Goal: Transaction & Acquisition: Purchase product/service

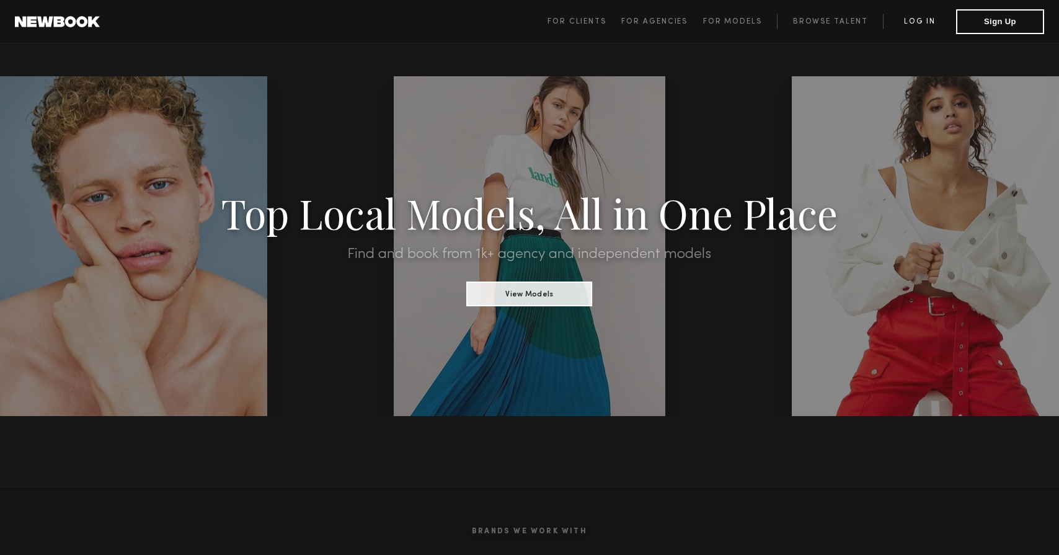
click at [933, 16] on link "Log in" at bounding box center [919, 21] width 73 height 15
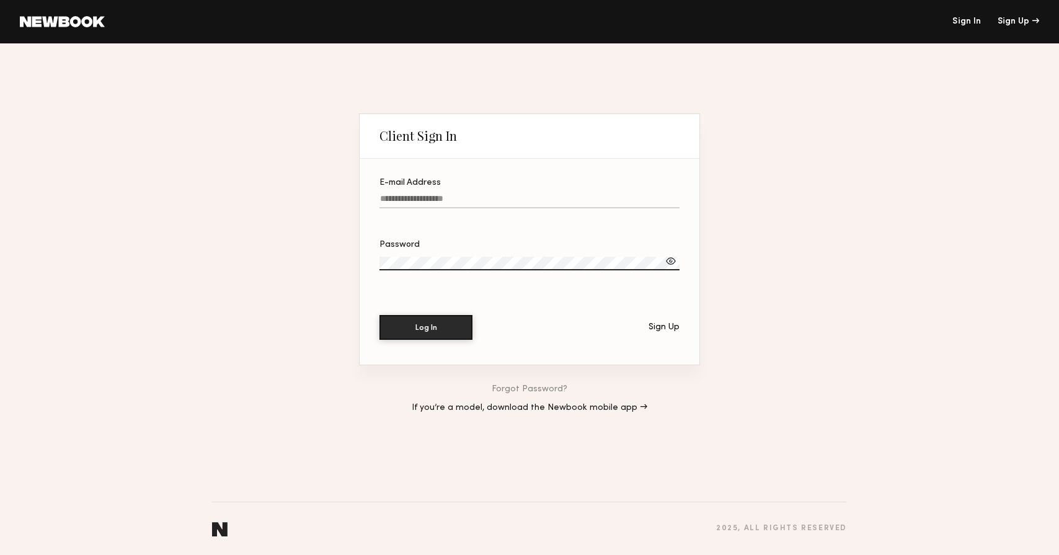
paste input "**********"
type input "**********"
click at [436, 330] on button "Log In" at bounding box center [425, 326] width 93 height 25
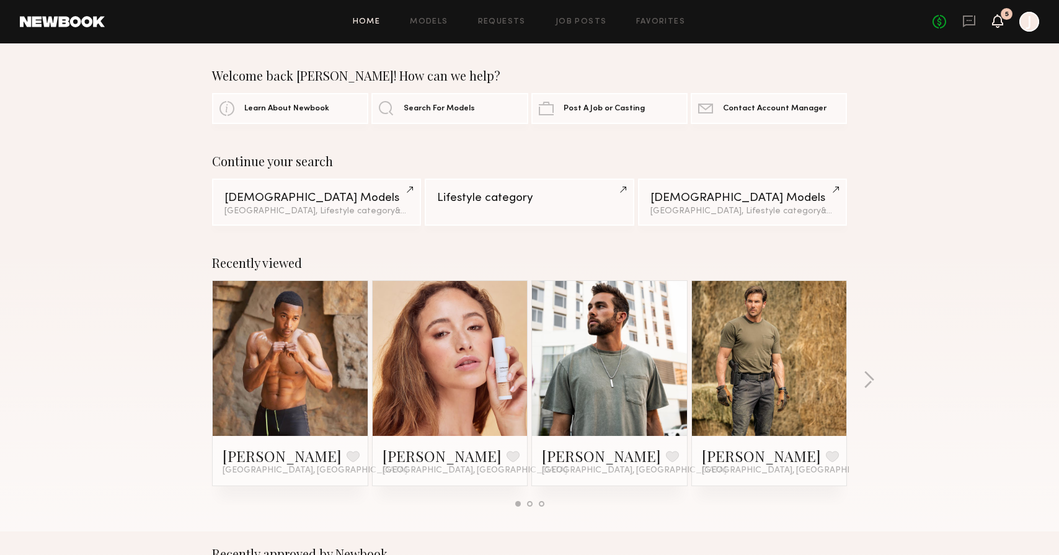
click at [1000, 24] on icon at bounding box center [997, 20] width 10 height 9
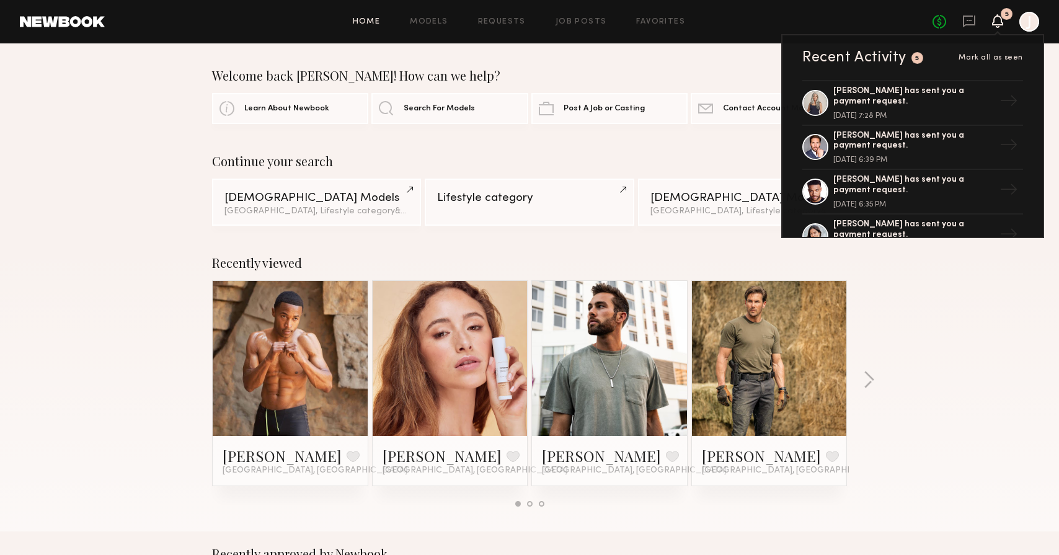
click at [1041, 24] on header "Home Models Requests Job Posts Favorites Sign Out No fees up to $5,000 5 Recent…" at bounding box center [529, 21] width 1059 height 43
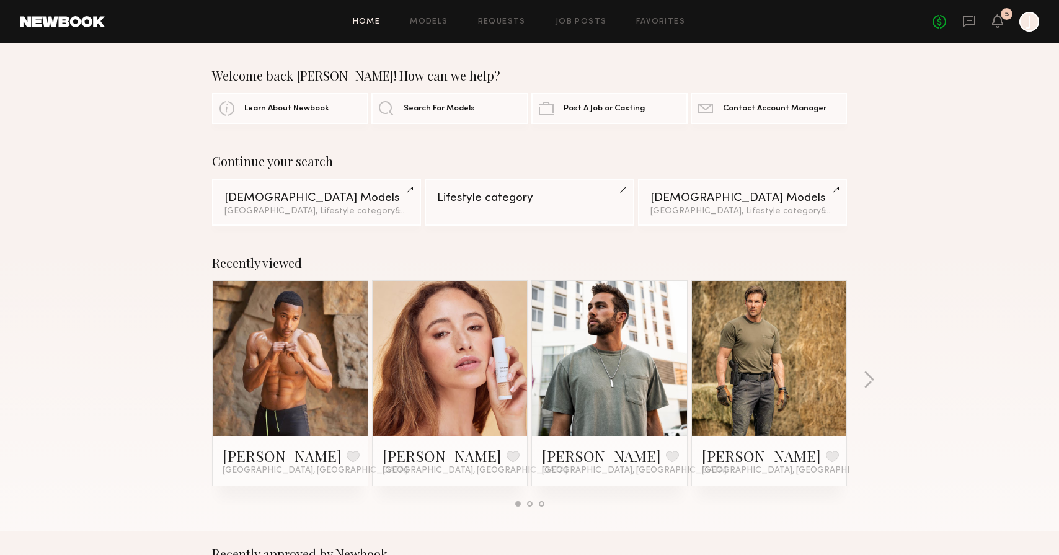
click at [1038, 24] on div at bounding box center [1029, 22] width 20 height 20
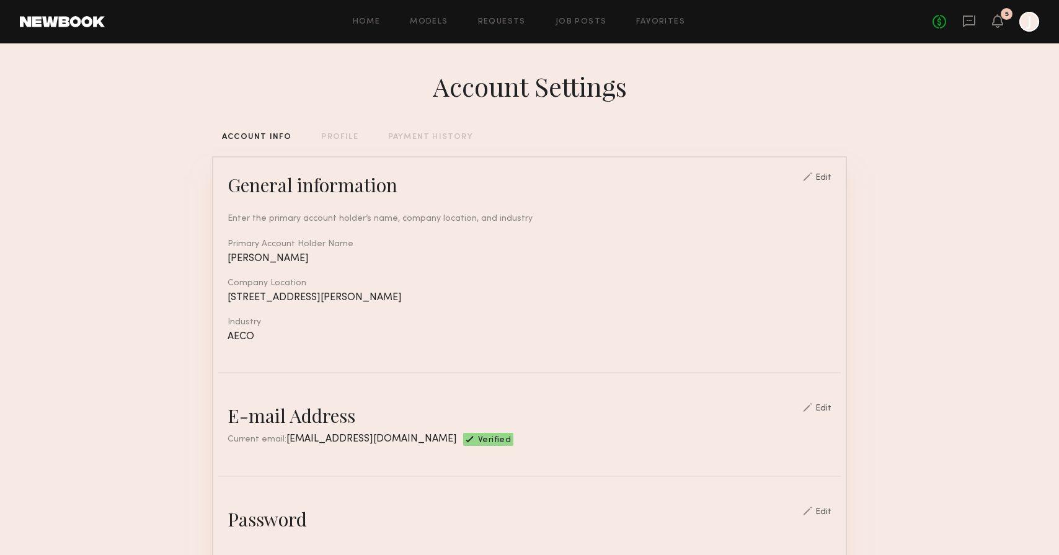
click at [361, 136] on div "ACCOUNT INFO PROFILE PAYMENT HISTORY" at bounding box center [529, 137] width 635 height 8
click at [346, 139] on div "PROFILE" at bounding box center [339, 137] width 37 height 8
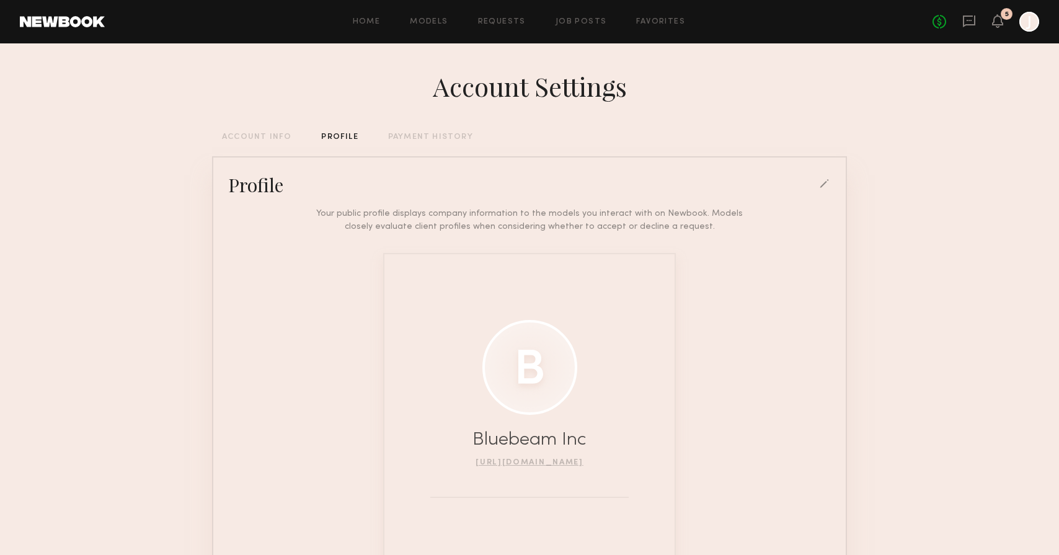
click at [293, 132] on div "Account Settings ACCOUNT INFO PROFILE PAYMENT HISTORY Profile Your public profi…" at bounding box center [529, 342] width 635 height 598
click at [647, 20] on link "Favorites" at bounding box center [660, 22] width 49 height 8
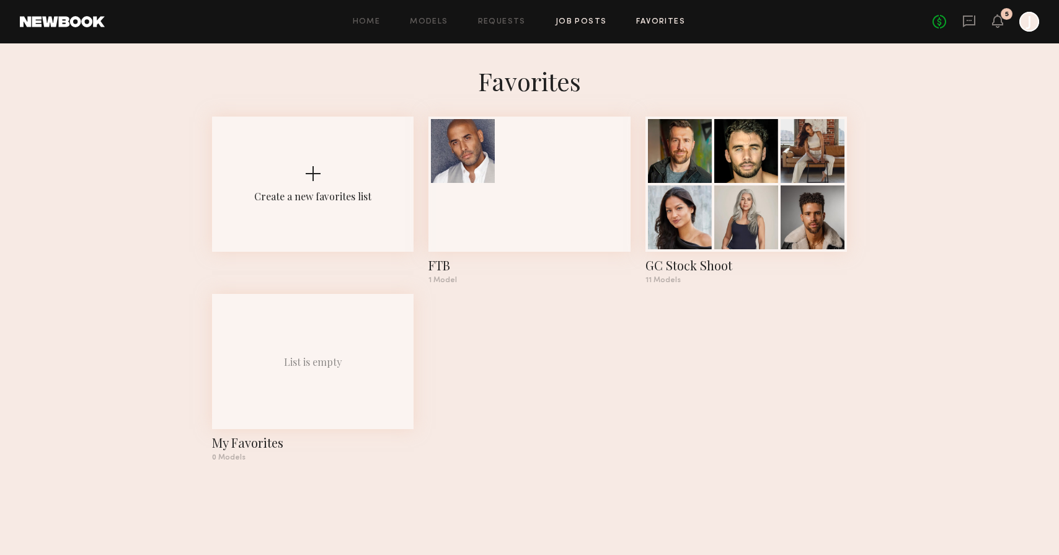
click at [584, 24] on link "Job Posts" at bounding box center [580, 22] width 51 height 8
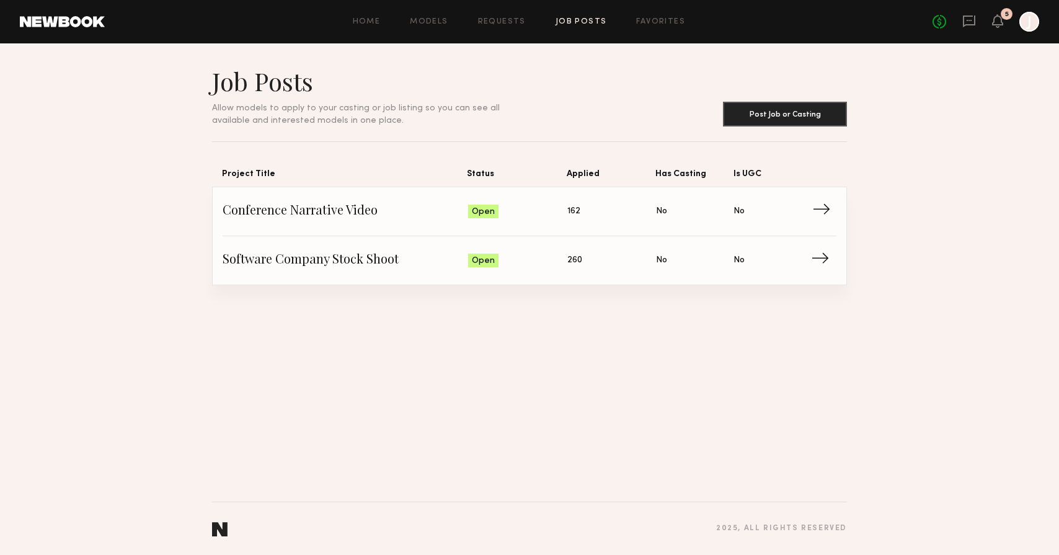
click at [341, 210] on span "Conference Narrative Video" at bounding box center [345, 211] width 245 height 19
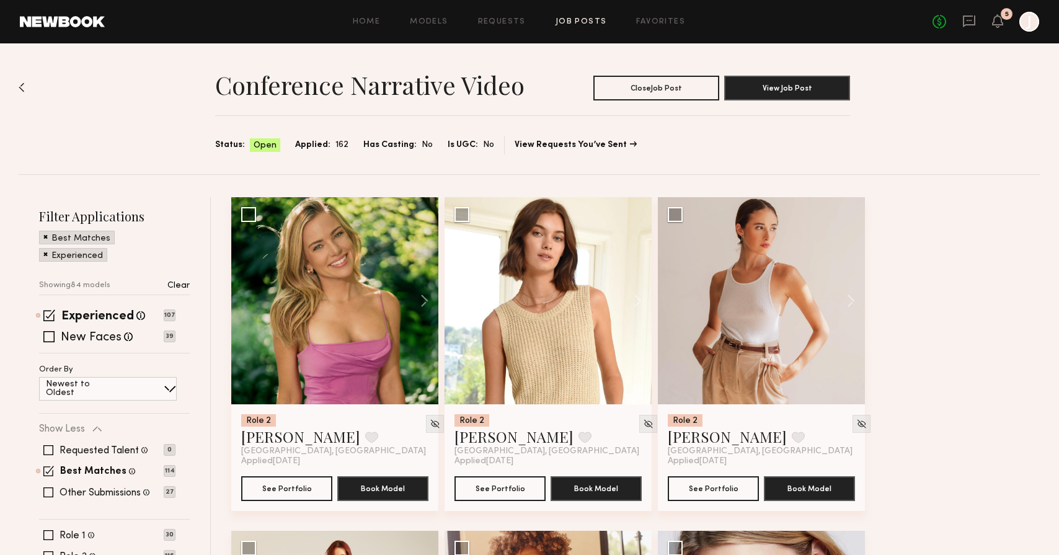
click at [1026, 26] on div at bounding box center [1029, 22] width 20 height 20
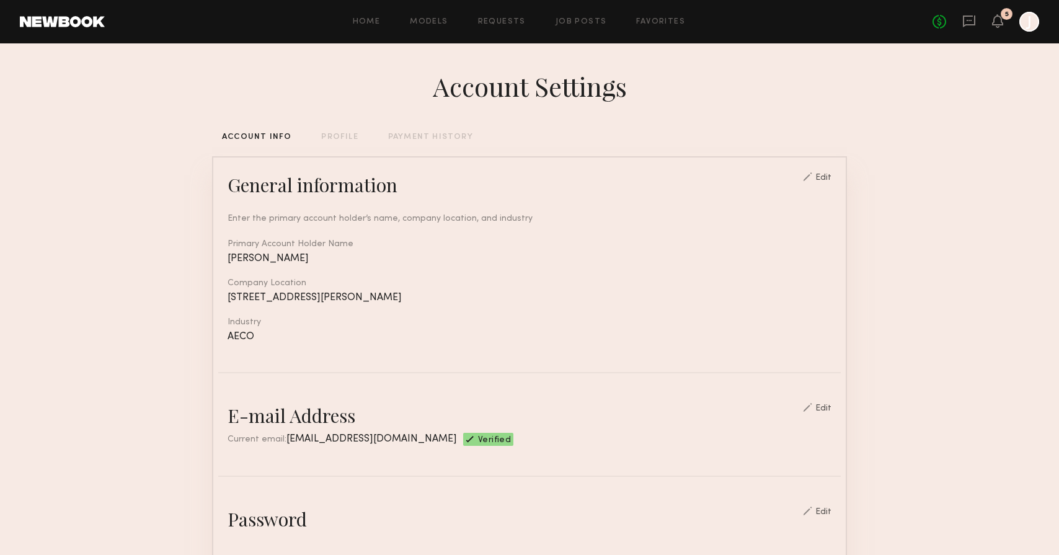
click at [990, 22] on div "No fees up to $5,000 5 J" at bounding box center [985, 22] width 107 height 20
click at [997, 23] on icon at bounding box center [997, 20] width 10 height 9
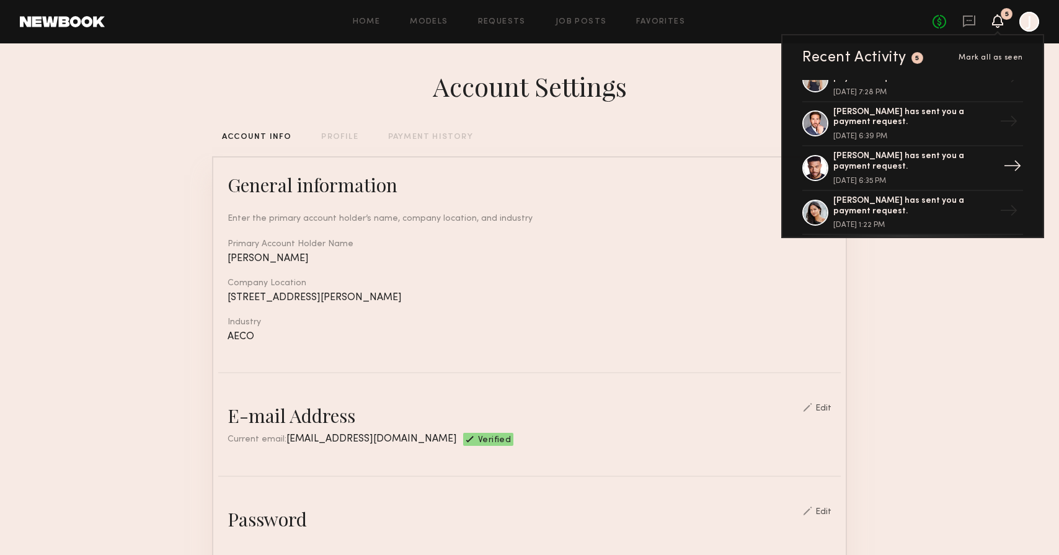
scroll to position [27, 0]
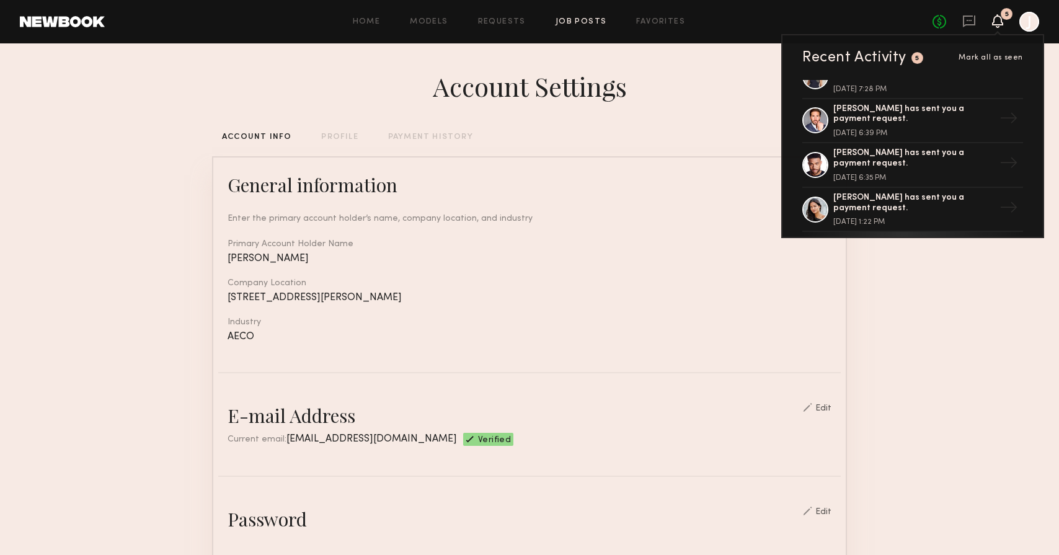
click at [566, 19] on link "Job Posts" at bounding box center [580, 22] width 51 height 8
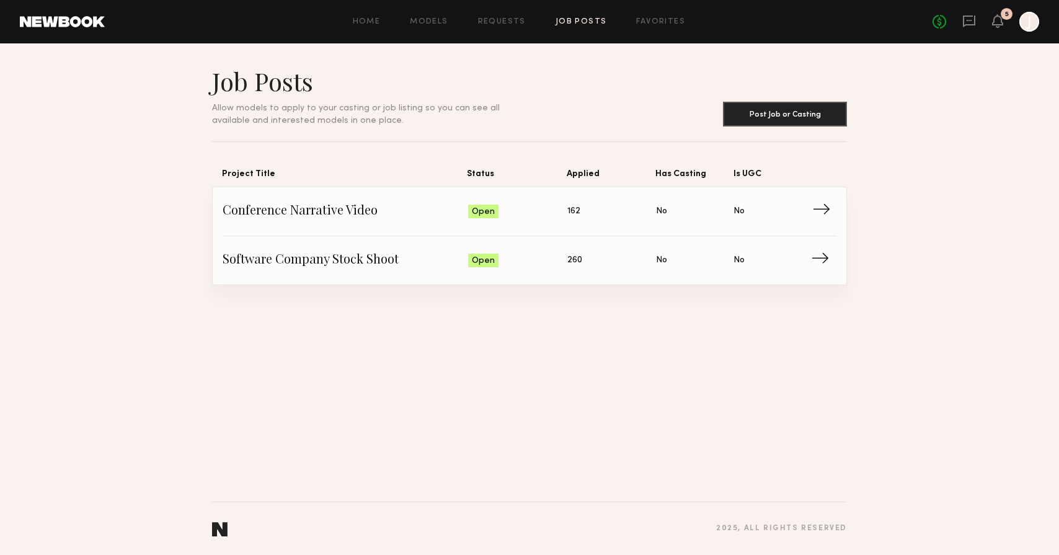
click at [284, 213] on span "Conference Narrative Video" at bounding box center [345, 211] width 245 height 19
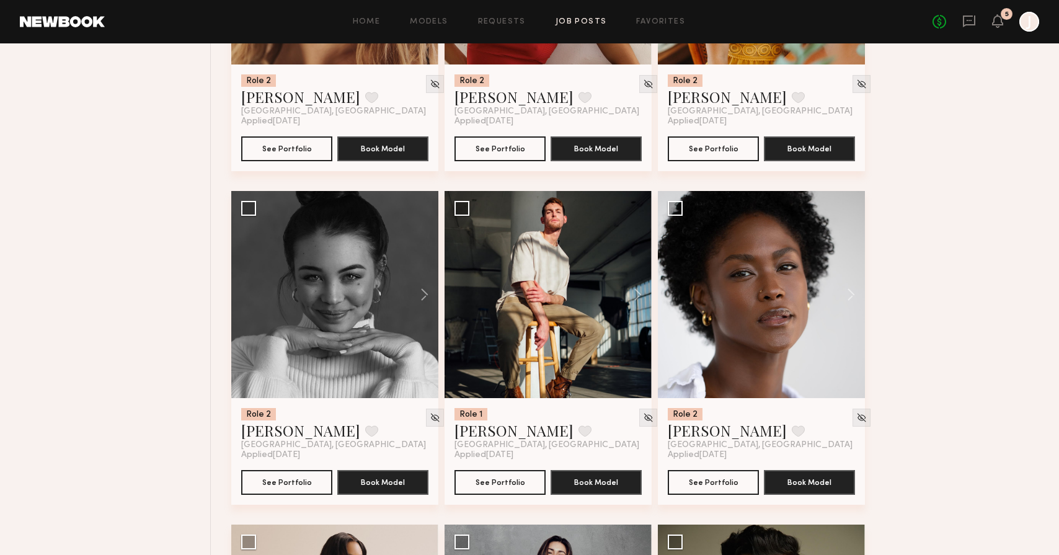
scroll to position [3999, 0]
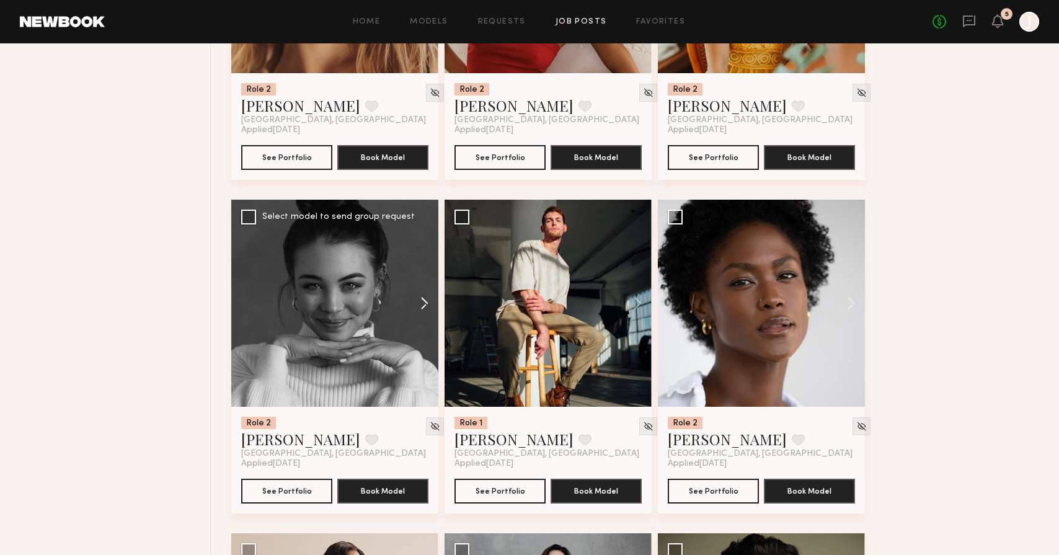
click at [423, 302] on button at bounding box center [419, 303] width 40 height 207
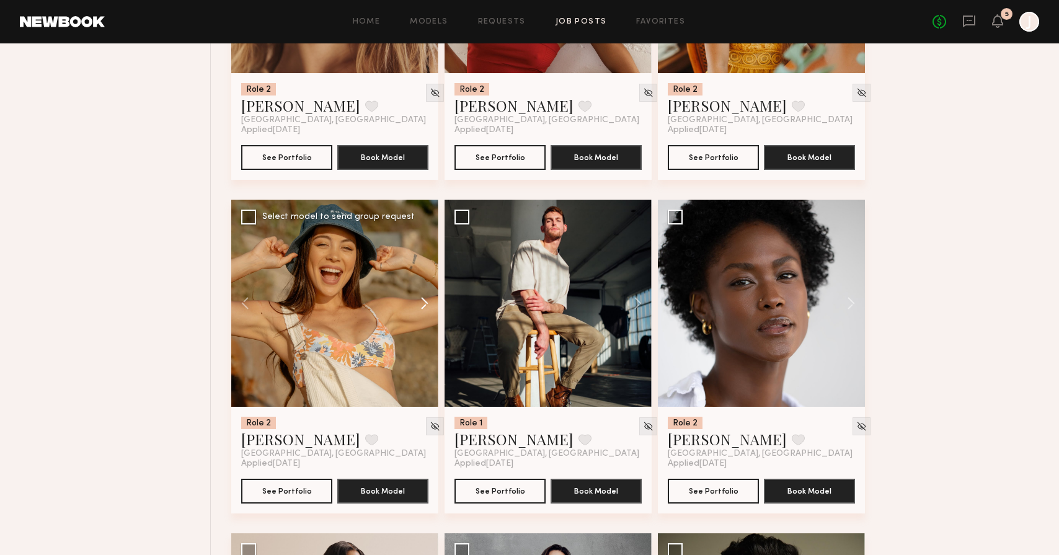
click at [425, 304] on button at bounding box center [419, 303] width 40 height 207
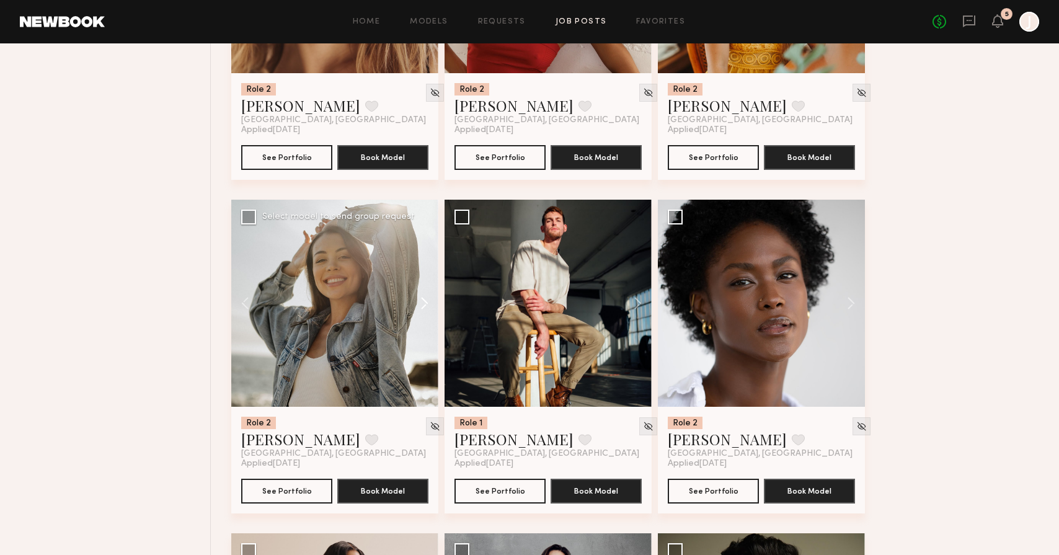
click at [425, 304] on button at bounding box center [419, 303] width 40 height 207
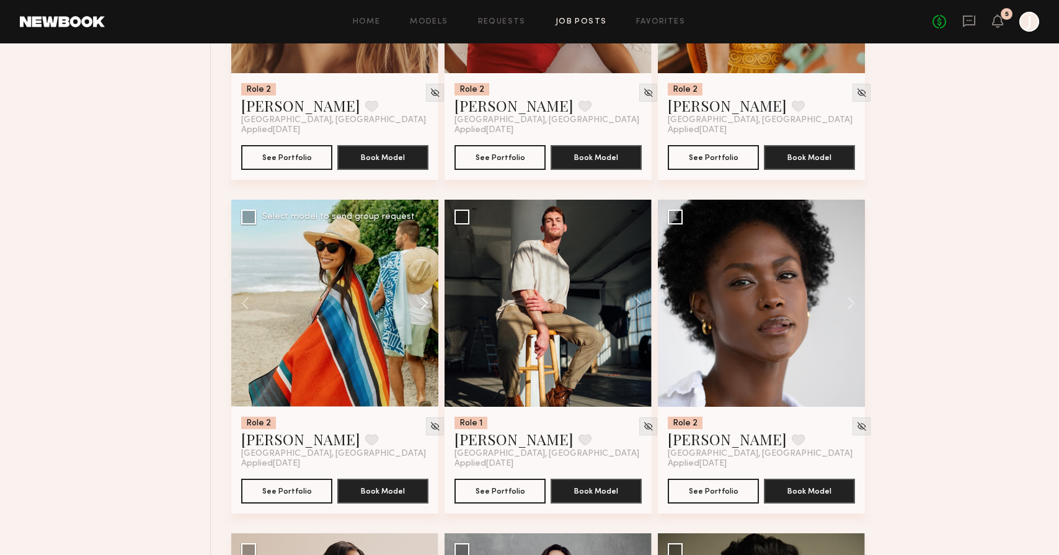
click at [425, 304] on button at bounding box center [419, 303] width 40 height 207
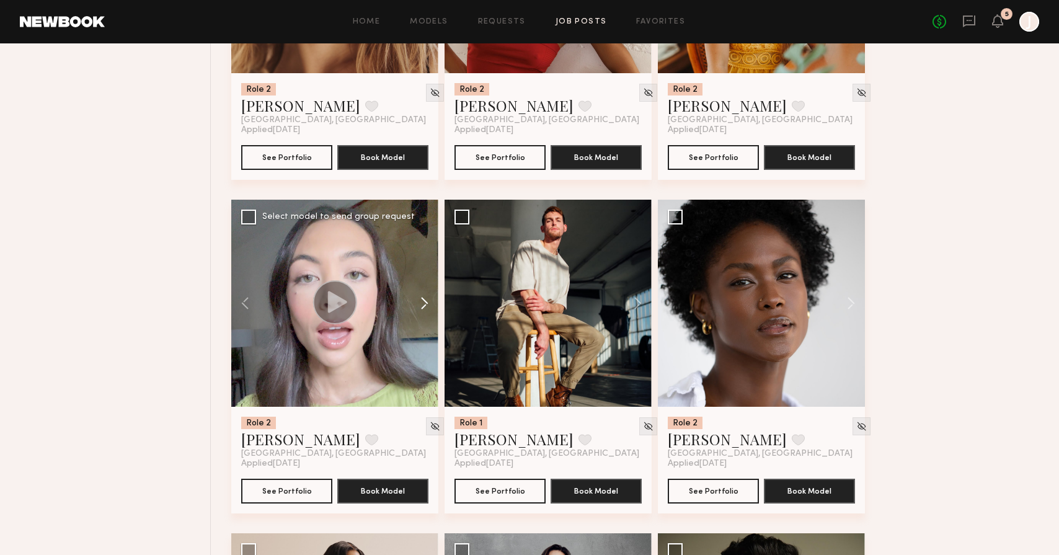
click at [425, 304] on button at bounding box center [419, 303] width 40 height 207
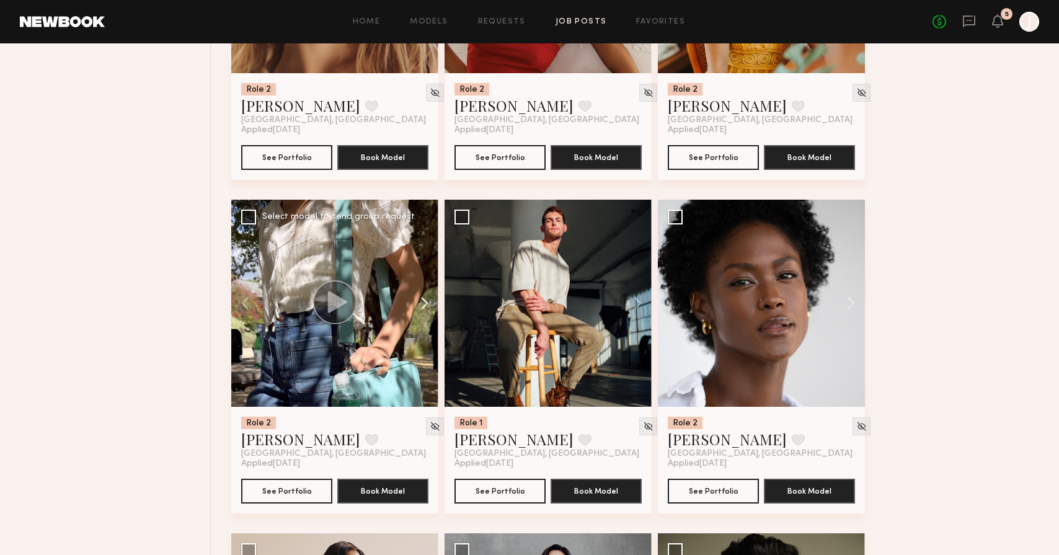
click at [425, 304] on button at bounding box center [419, 303] width 40 height 207
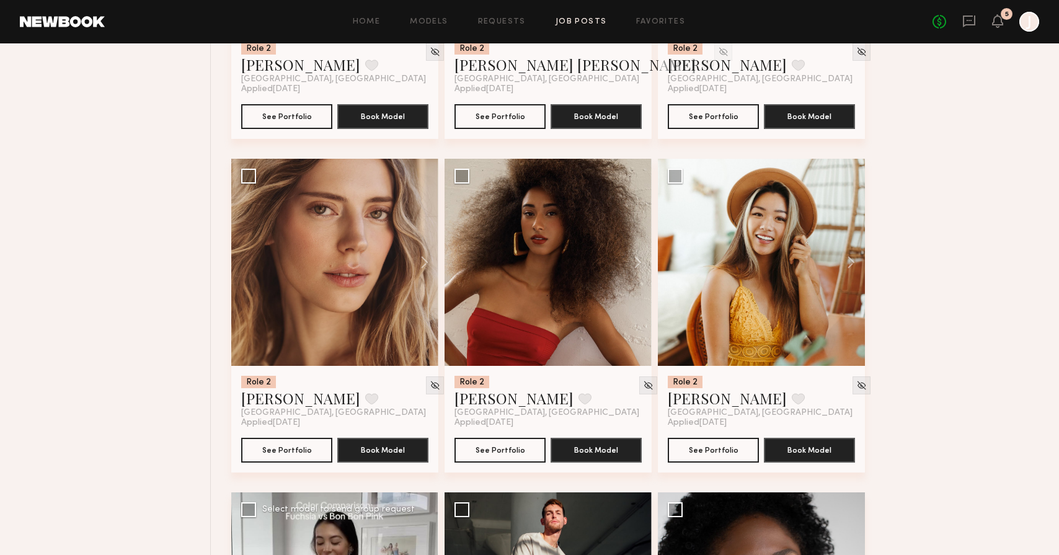
scroll to position [3706, 0]
click at [430, 263] on button at bounding box center [419, 262] width 40 height 207
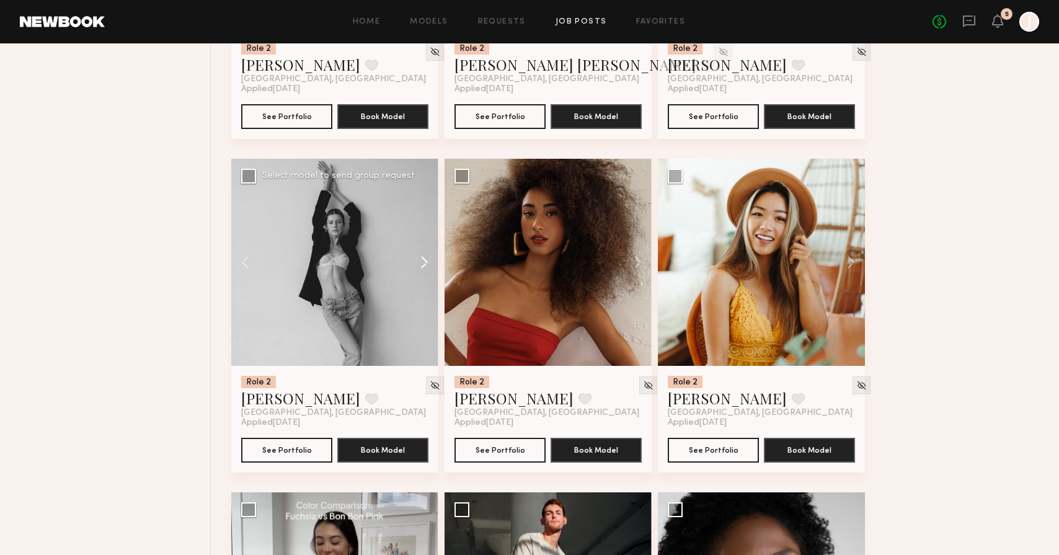
click at [430, 263] on button at bounding box center [419, 262] width 40 height 207
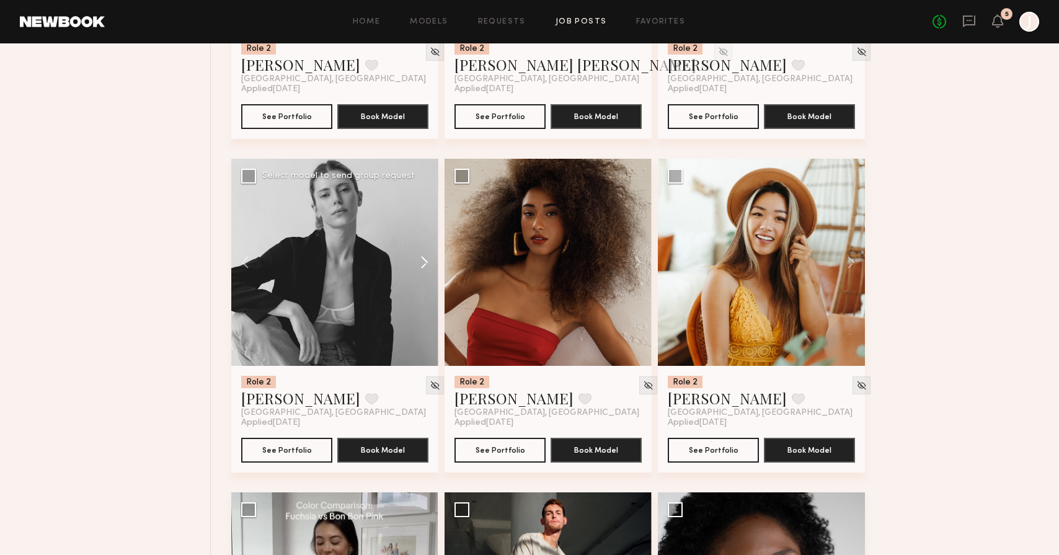
click at [430, 263] on button at bounding box center [419, 262] width 40 height 207
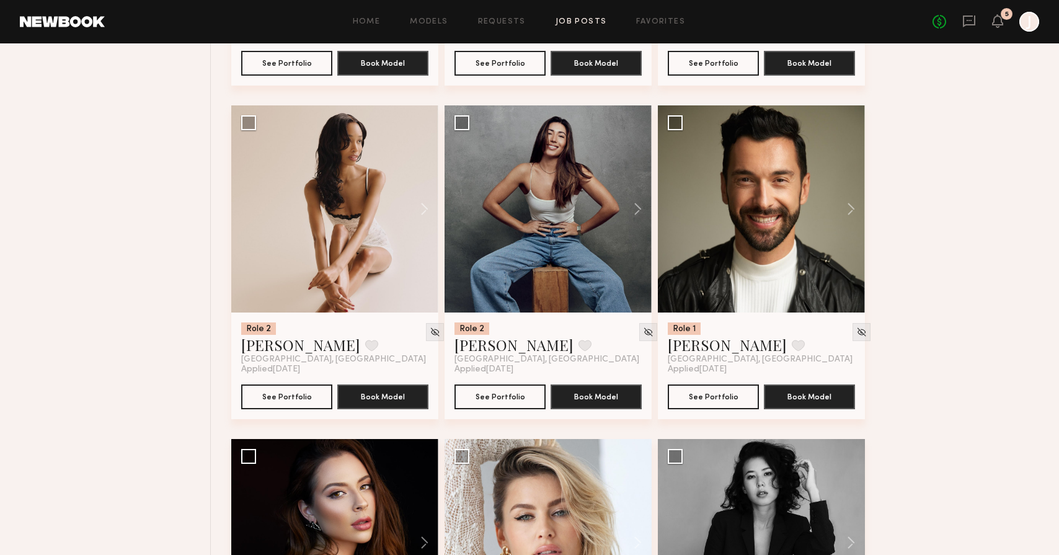
scroll to position [4438, 0]
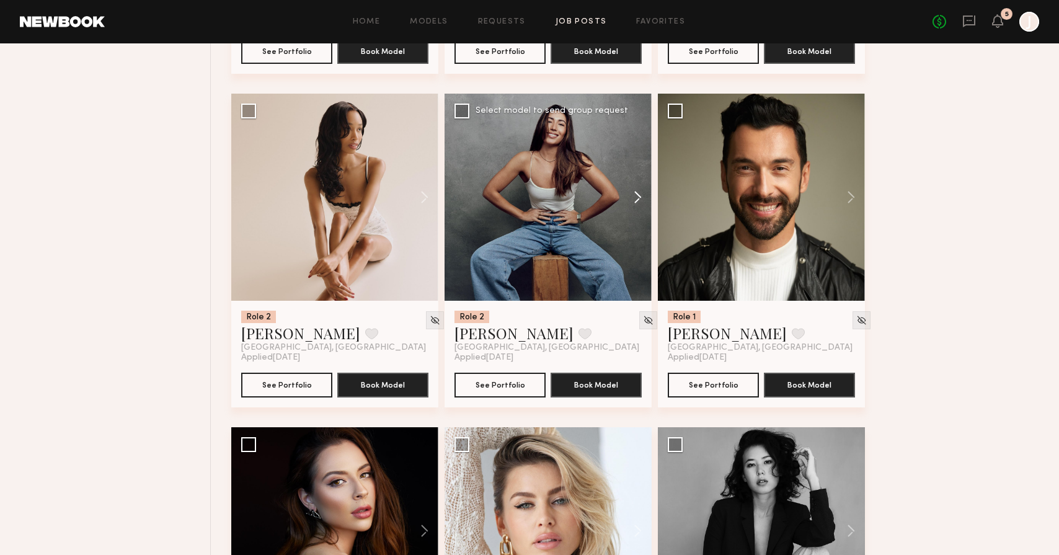
click at [643, 194] on button at bounding box center [632, 197] width 40 height 207
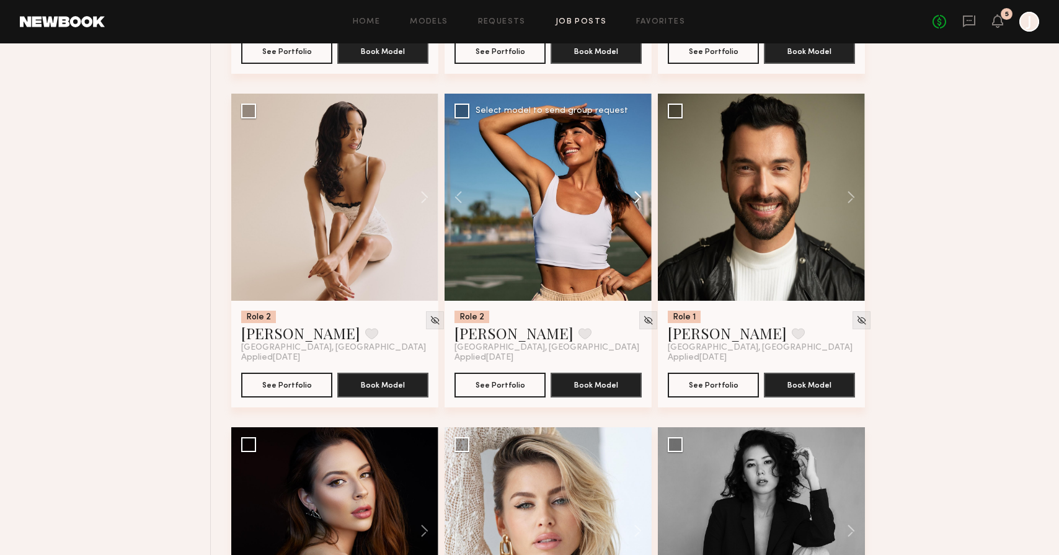
click at [643, 198] on button at bounding box center [632, 197] width 40 height 207
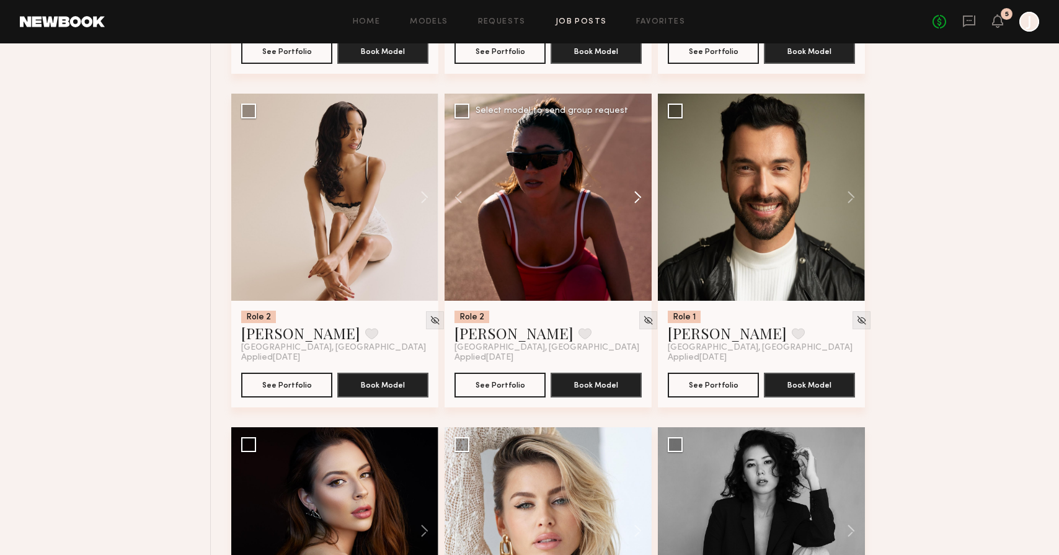
click at [643, 198] on button at bounding box center [632, 197] width 40 height 207
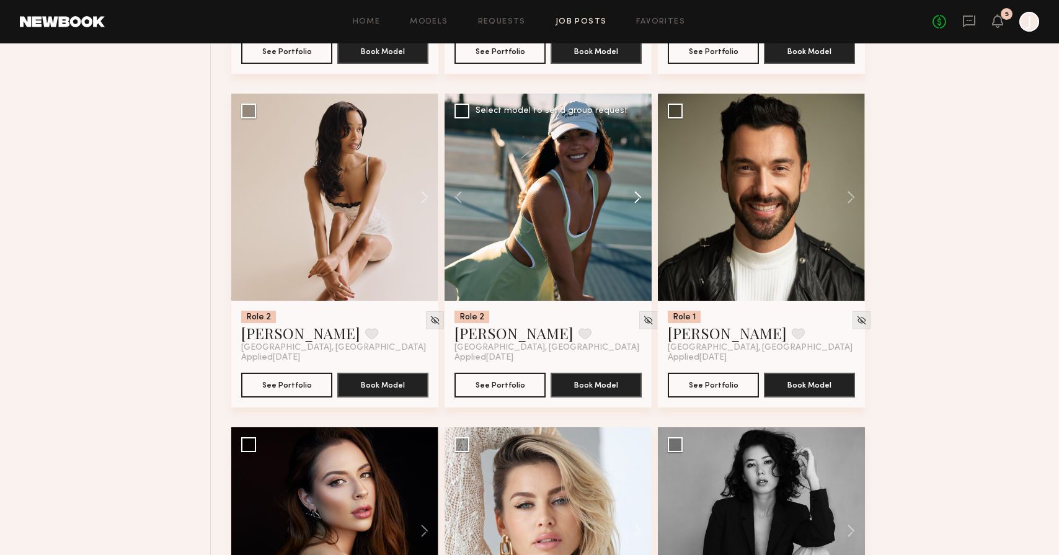
click at [643, 198] on button at bounding box center [632, 197] width 40 height 207
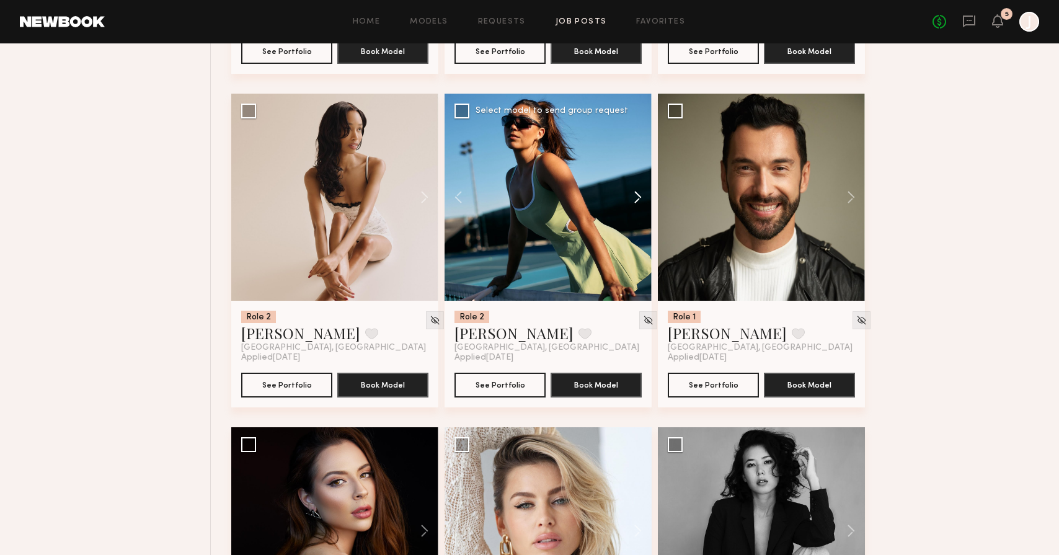
click at [643, 198] on button at bounding box center [632, 197] width 40 height 207
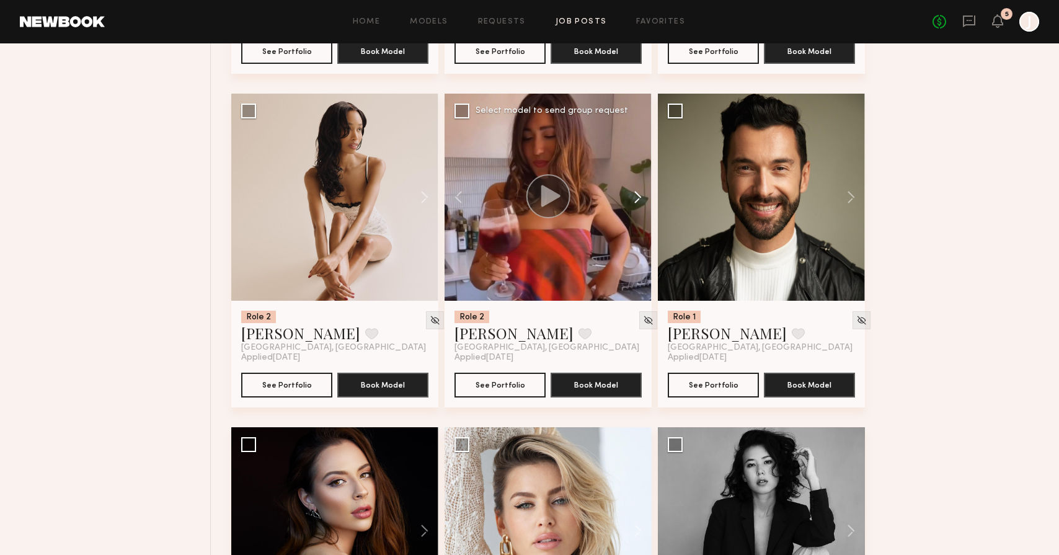
click at [643, 198] on button at bounding box center [632, 197] width 40 height 207
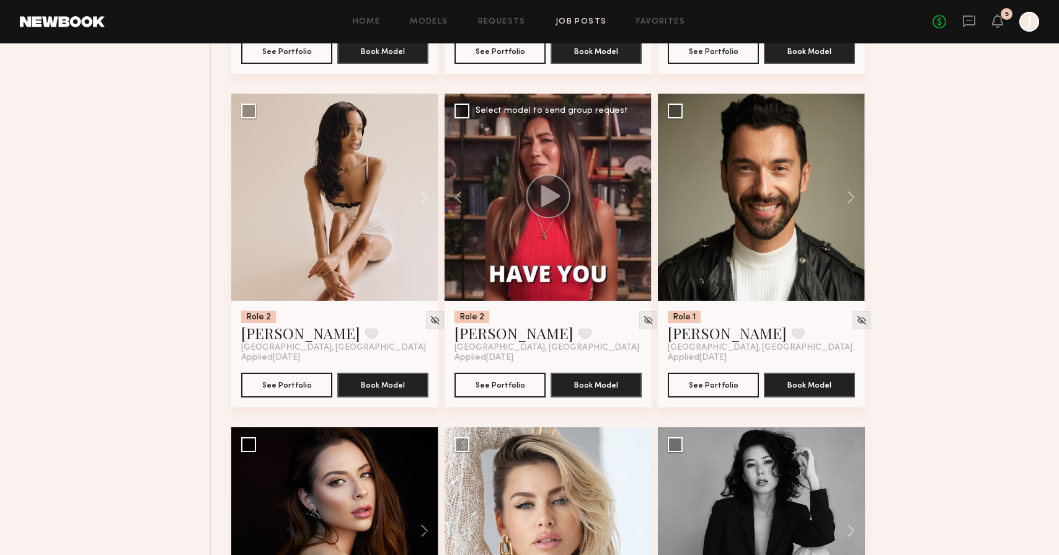
click at [643, 198] on div at bounding box center [547, 197] width 207 height 207
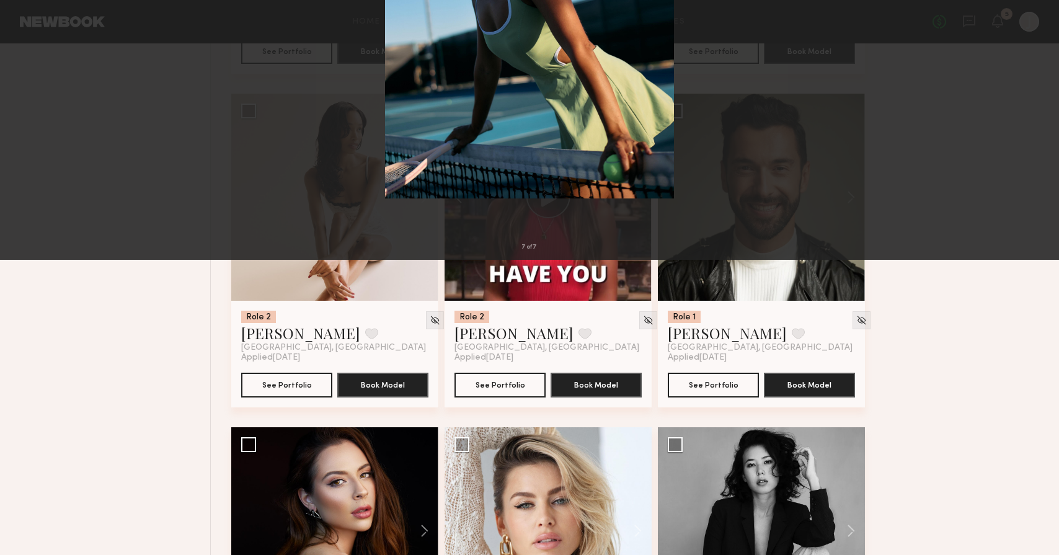
click at [736, 302] on div "7 of 7" at bounding box center [529, 277] width 1059 height 555
click at [717, 397] on div "7 of 7" at bounding box center [529, 277] width 1059 height 555
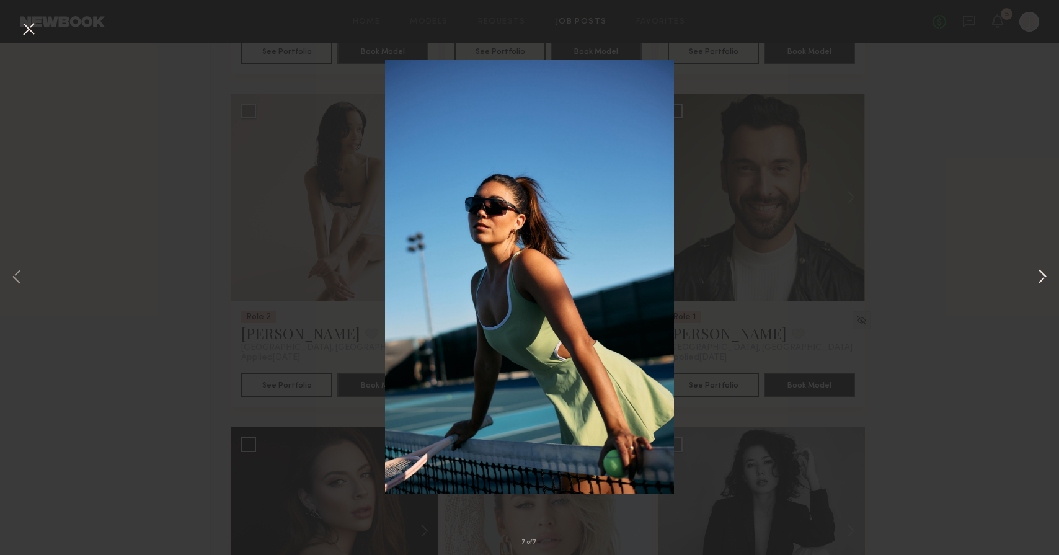
click at [1047, 284] on button at bounding box center [1041, 278] width 15 height 444
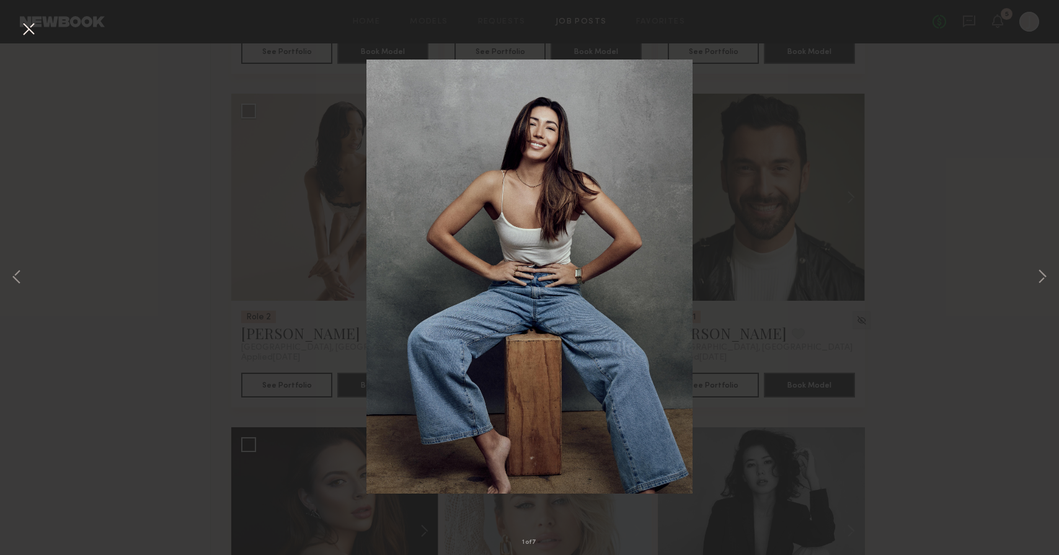
click at [353, 268] on div "1 of 7" at bounding box center [529, 277] width 1059 height 555
click at [320, 268] on div "1 of 7" at bounding box center [529, 277] width 1059 height 555
click at [733, 268] on div "1 of 7" at bounding box center [529, 277] width 1059 height 555
click at [1050, 281] on div "1 of 7" at bounding box center [529, 277] width 1059 height 555
click at [1048, 280] on button at bounding box center [1041, 278] width 15 height 444
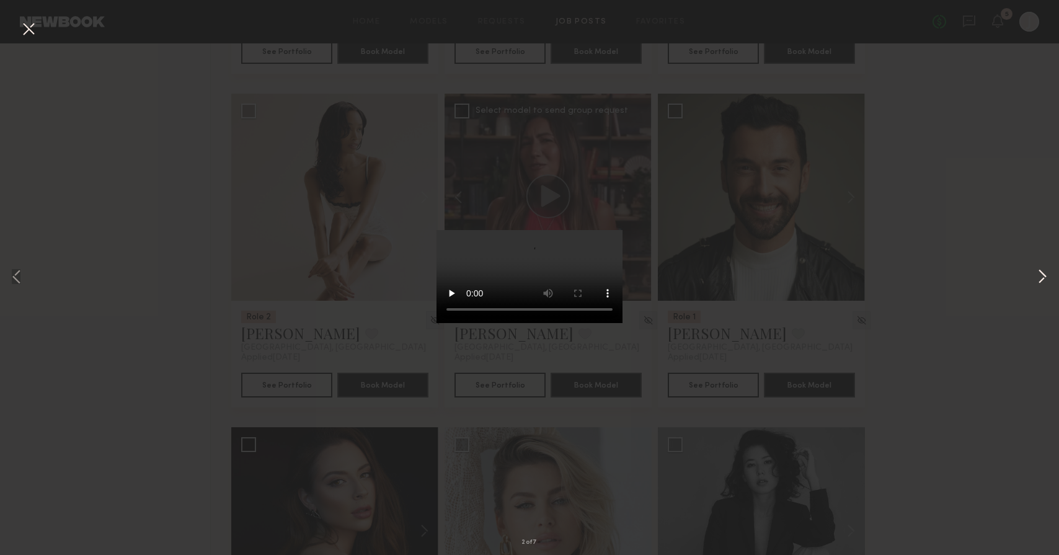
click at [1038, 275] on button at bounding box center [1041, 278] width 15 height 444
click at [751, 299] on div "3 of 7" at bounding box center [529, 277] width 1059 height 555
click at [331, 164] on div "3 of 7" at bounding box center [529, 277] width 1059 height 555
click at [616, 323] on video at bounding box center [529, 276] width 186 height 93
click at [604, 323] on video at bounding box center [529, 276] width 186 height 93
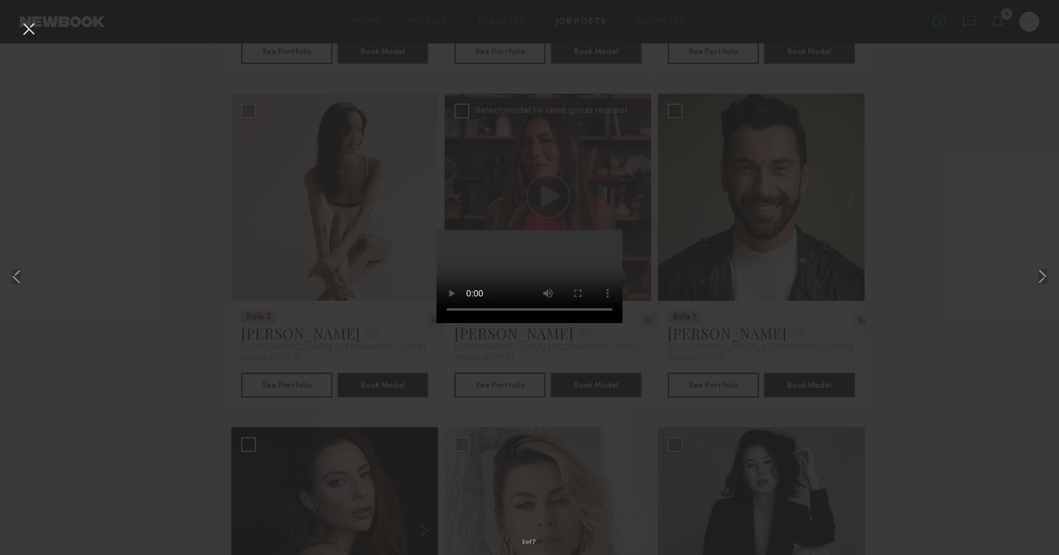
click at [361, 307] on div "3 of 7" at bounding box center [529, 277] width 1059 height 555
click at [389, 73] on div "3 of 7" at bounding box center [529, 277] width 1059 height 555
click at [724, 272] on div "3 of 7" at bounding box center [529, 277] width 1059 height 555
click at [780, 276] on div "3 of 7" at bounding box center [529, 277] width 1059 height 555
click at [754, 113] on div "3 of 7" at bounding box center [529, 277] width 1059 height 555
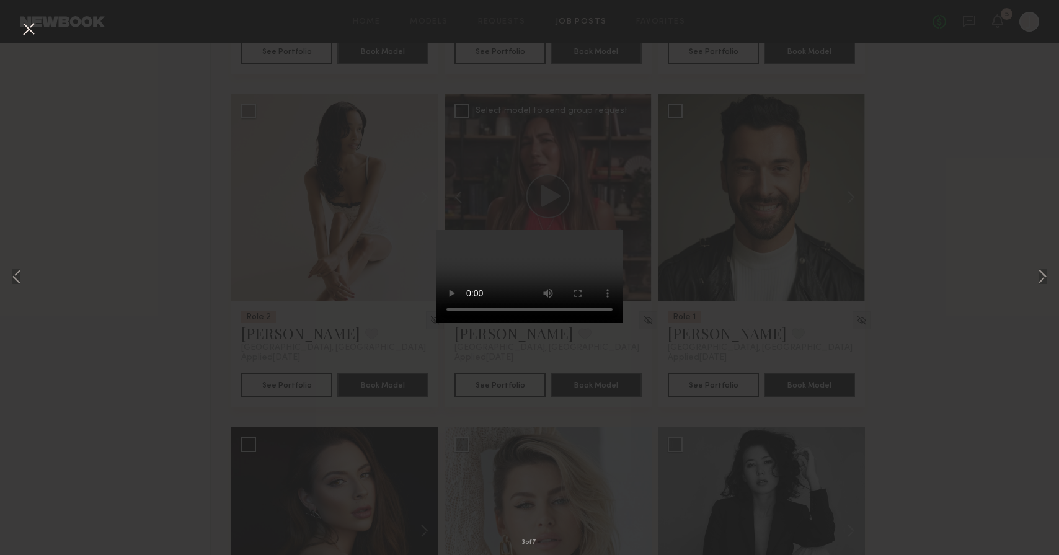
click at [951, 67] on div "3 of 7" at bounding box center [529, 277] width 1059 height 555
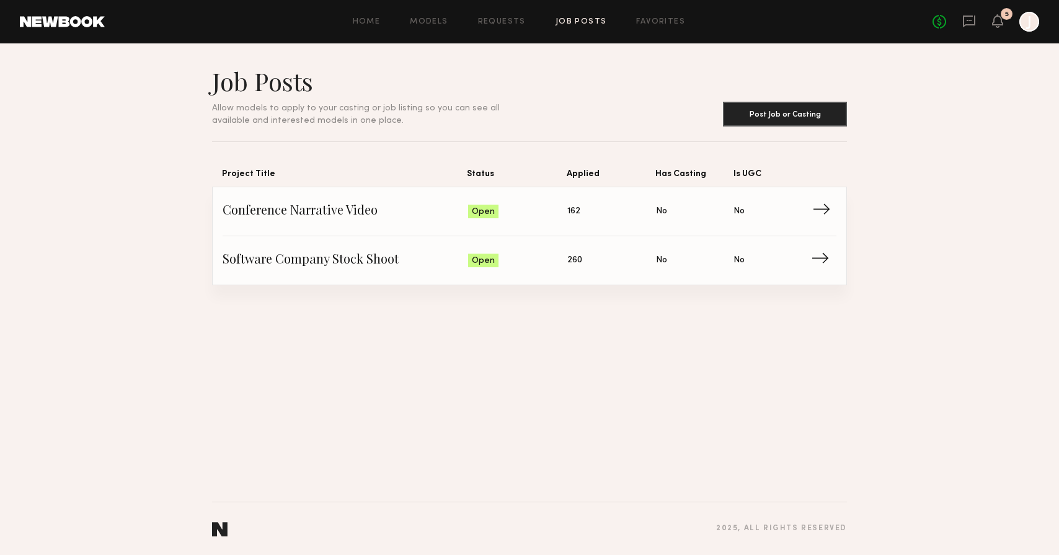
click at [309, 219] on span "Conference Narrative Video" at bounding box center [345, 211] width 245 height 19
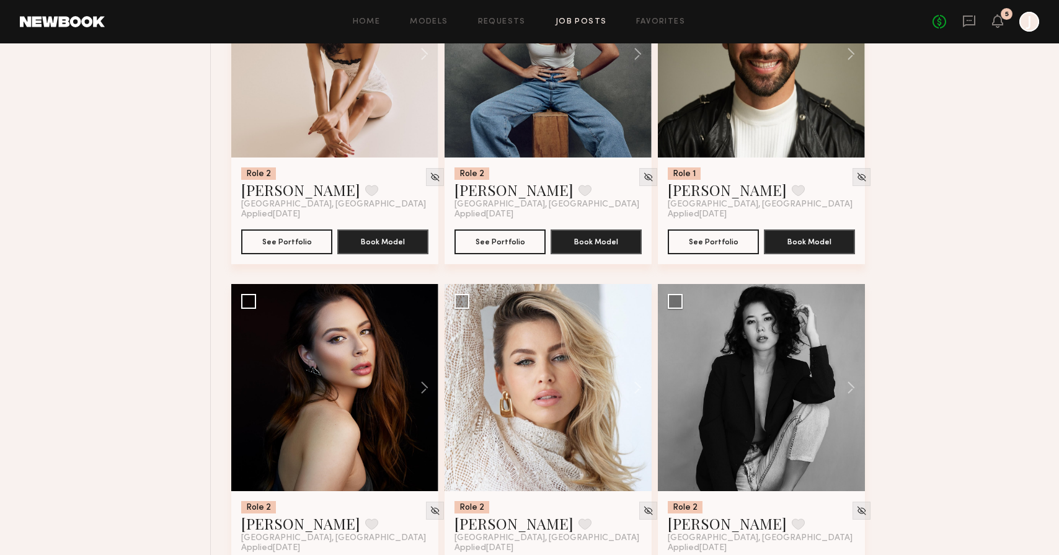
scroll to position [4584, 0]
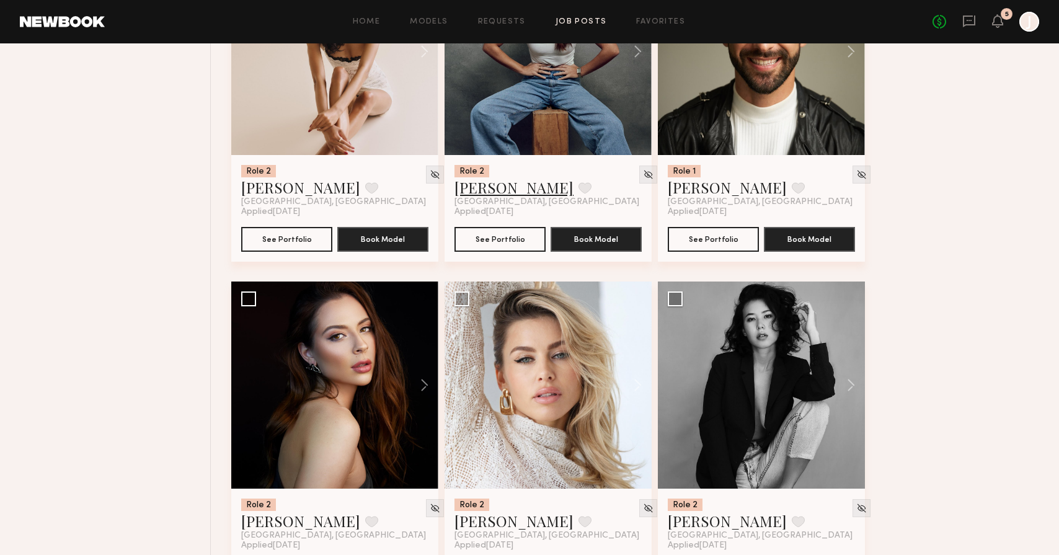
click at [480, 191] on link "Elke K." at bounding box center [513, 187] width 119 height 20
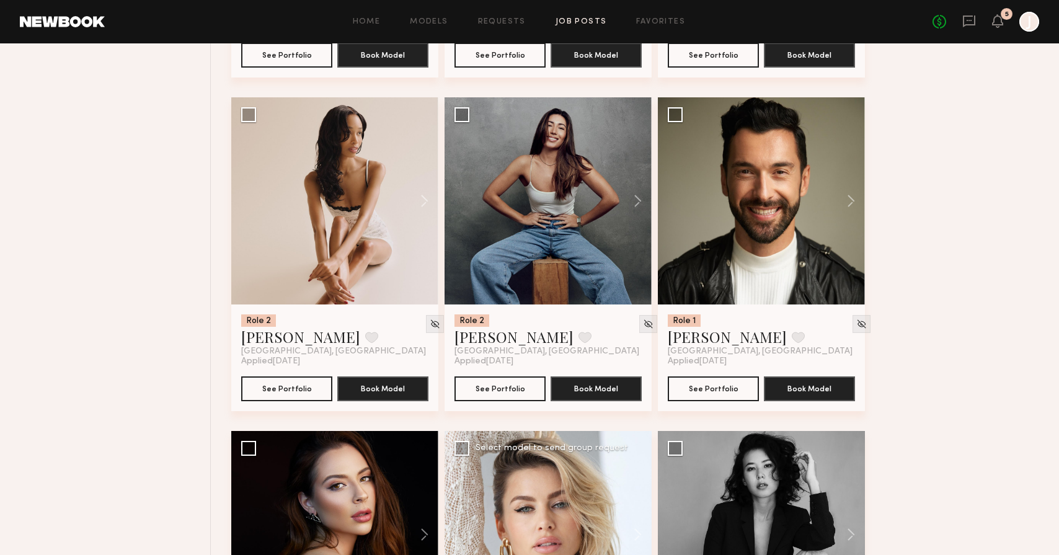
scroll to position [4422, 0]
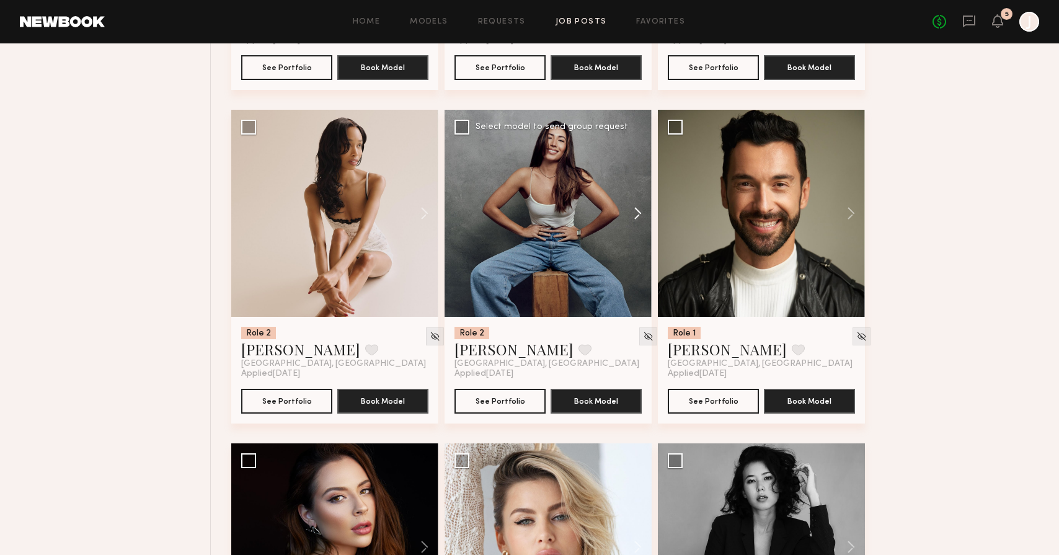
click at [641, 218] on button at bounding box center [632, 213] width 40 height 207
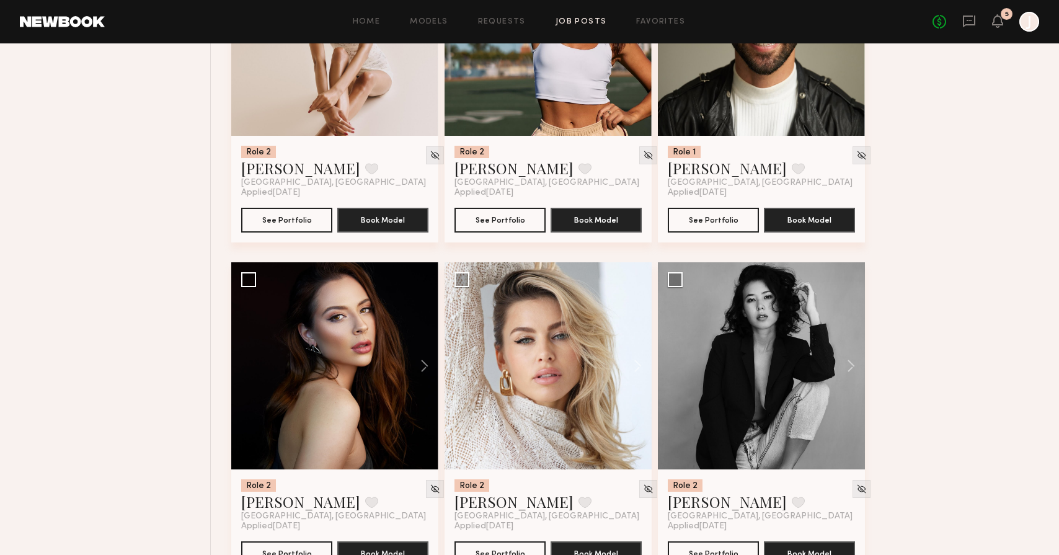
scroll to position [4647, 0]
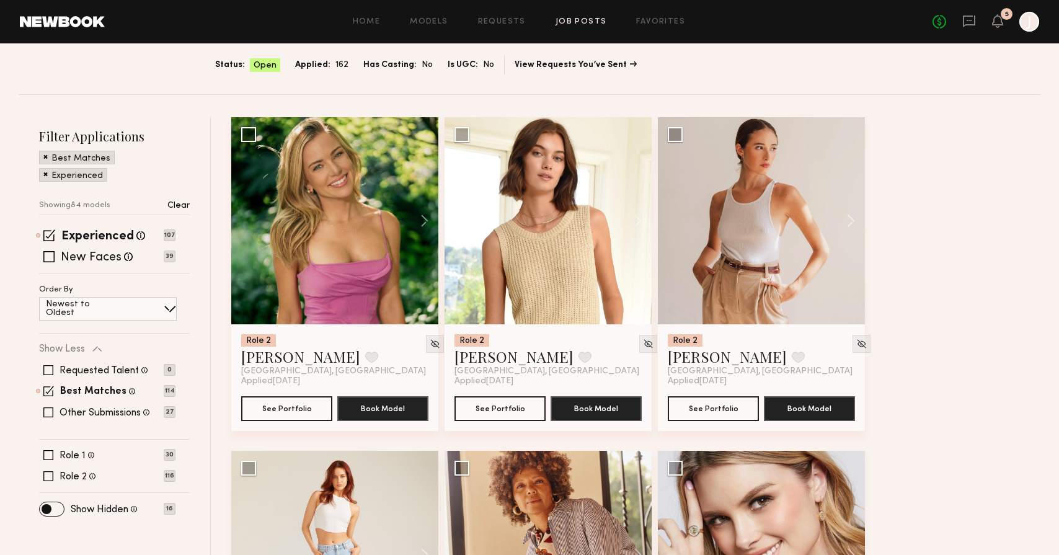
scroll to position [101, 0]
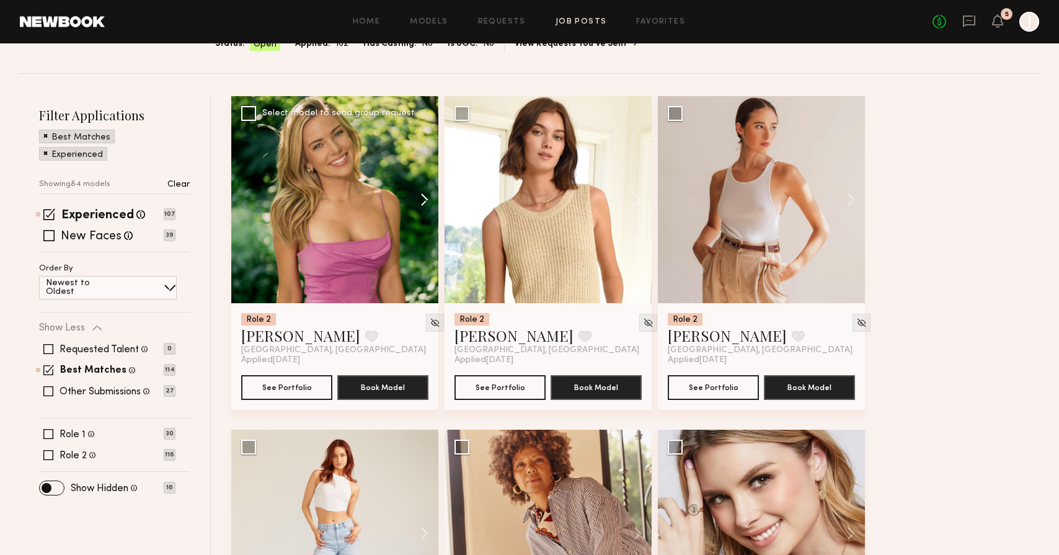
click at [427, 200] on button at bounding box center [419, 199] width 40 height 207
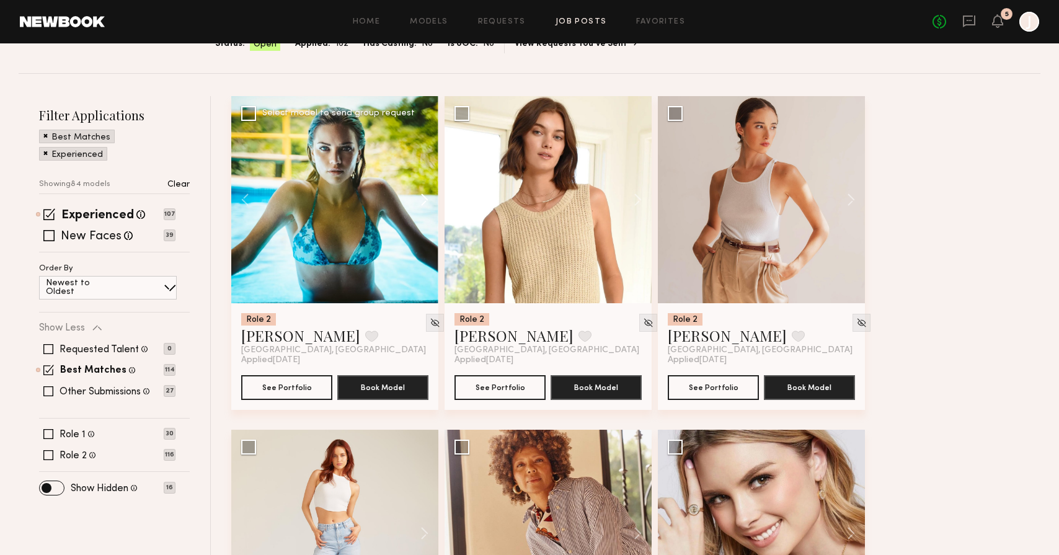
click at [427, 200] on button at bounding box center [419, 199] width 40 height 207
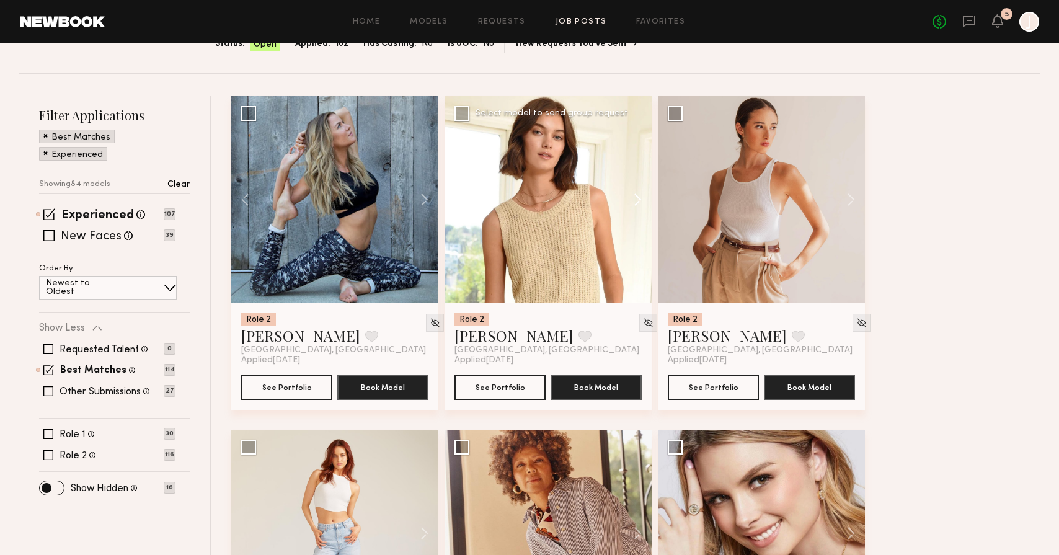
click at [640, 195] on button at bounding box center [632, 199] width 40 height 207
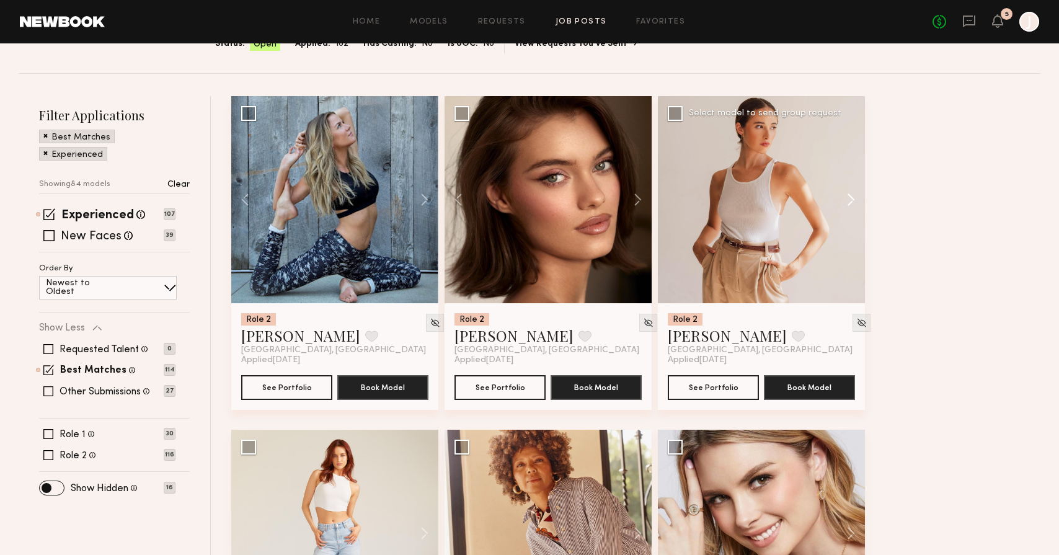
click at [852, 198] on button at bounding box center [845, 199] width 40 height 207
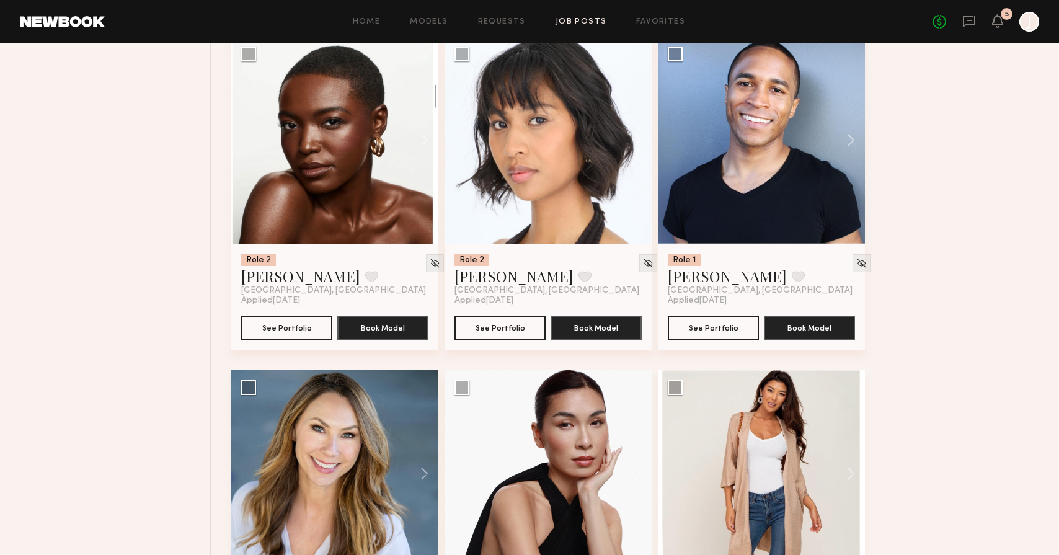
scroll to position [1493, 0]
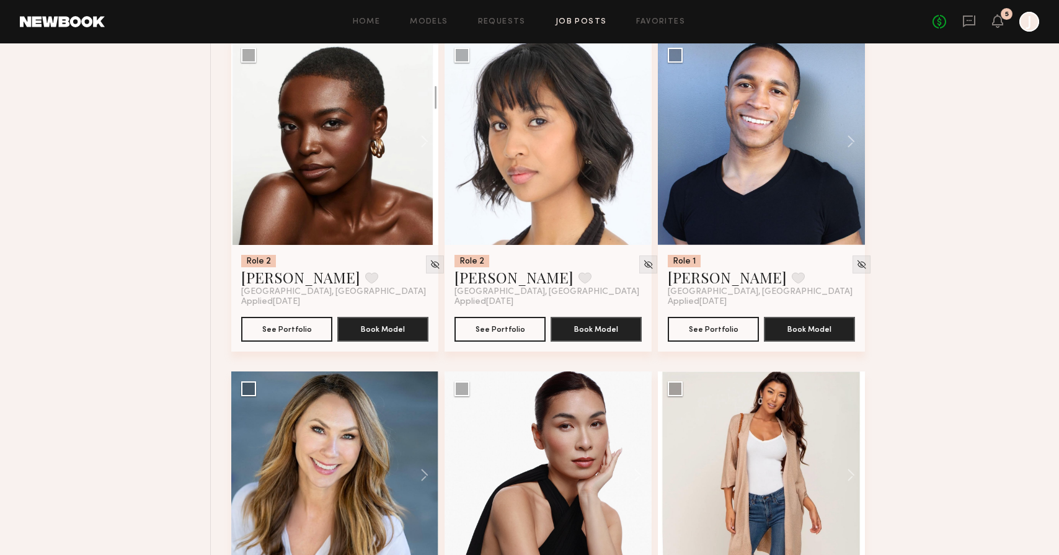
click at [853, 143] on button at bounding box center [845, 141] width 40 height 207
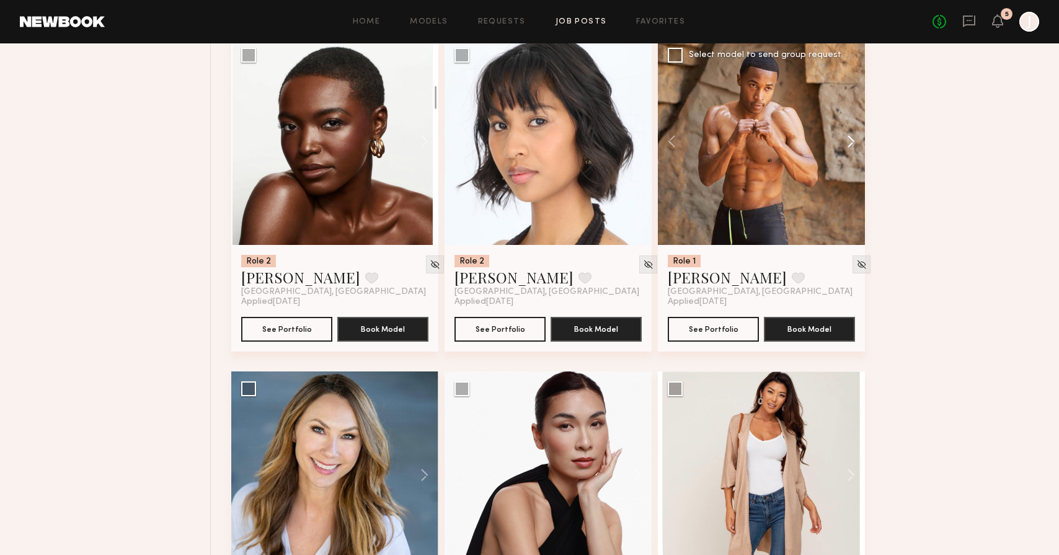
click at [853, 143] on button at bounding box center [845, 141] width 40 height 207
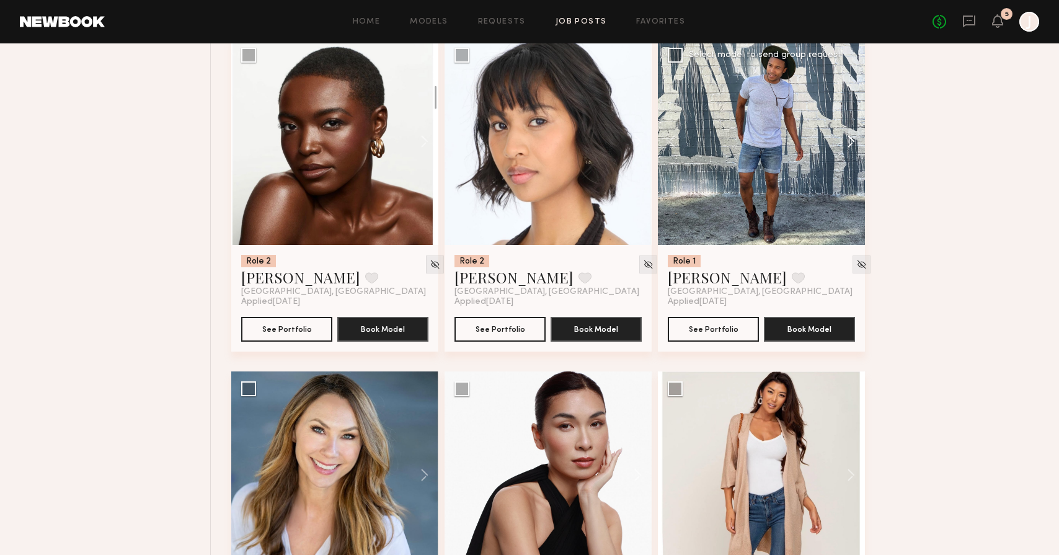
scroll to position [1426, 0]
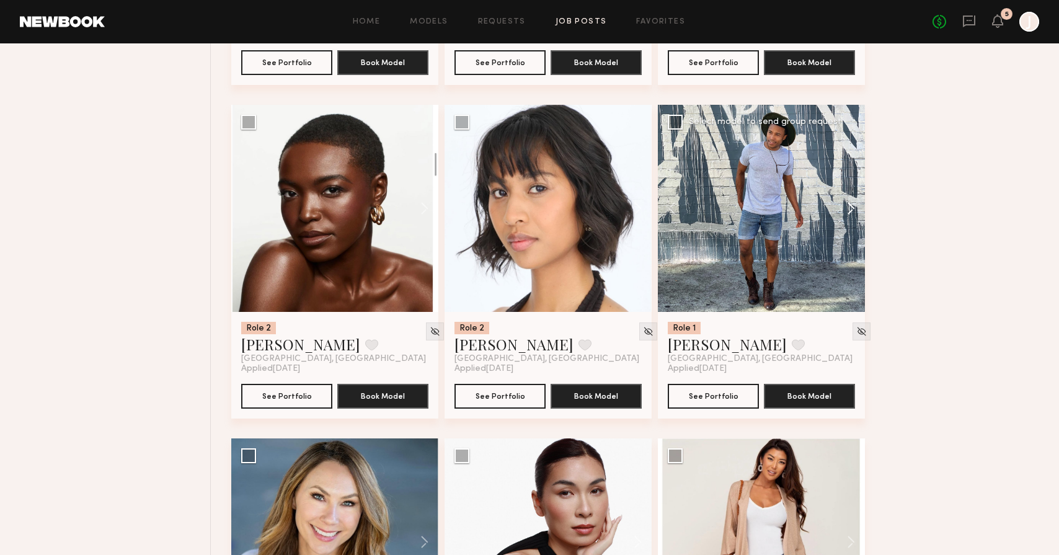
click at [852, 190] on button at bounding box center [845, 208] width 40 height 207
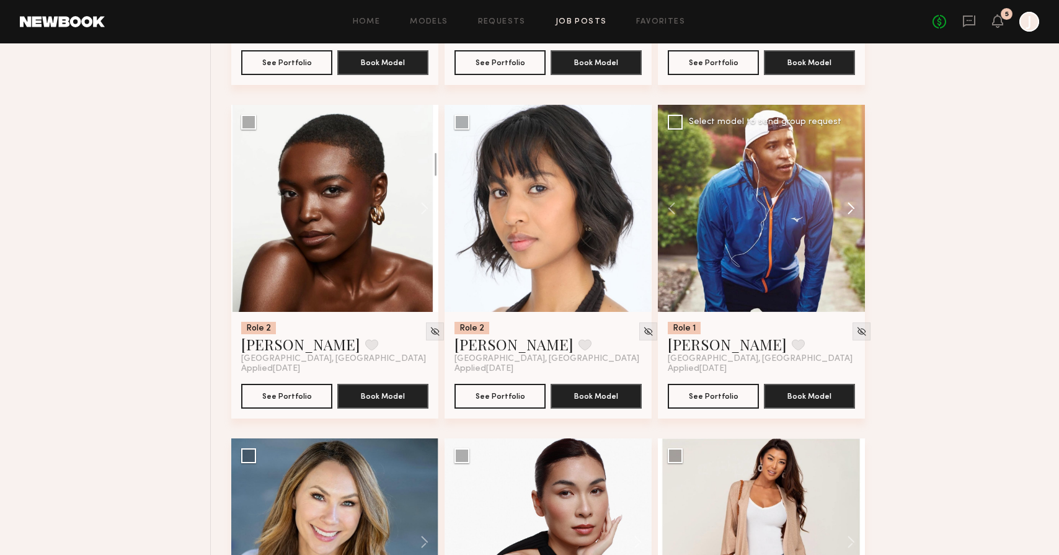
click at [855, 210] on button at bounding box center [845, 208] width 40 height 207
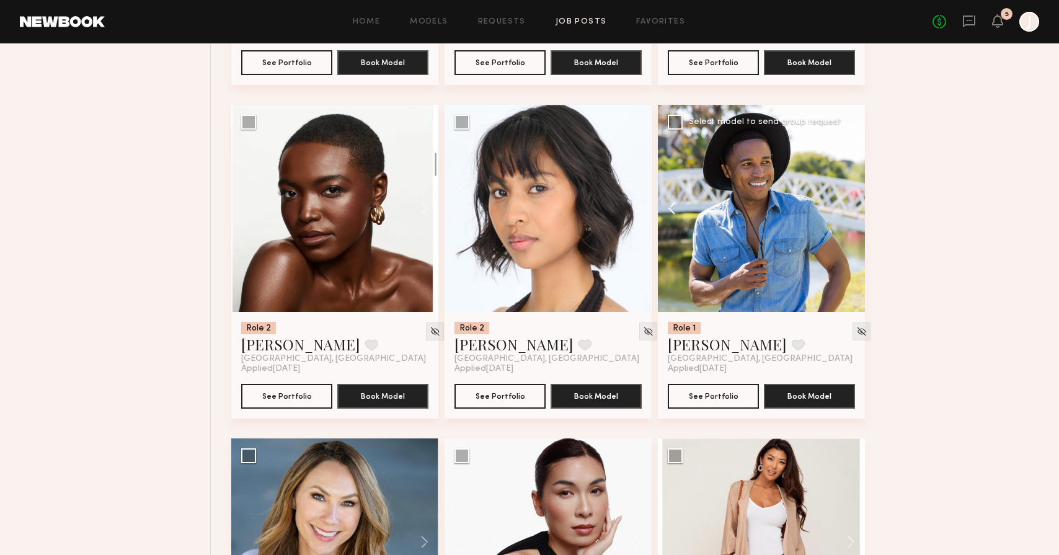
click at [679, 205] on button at bounding box center [678, 208] width 40 height 207
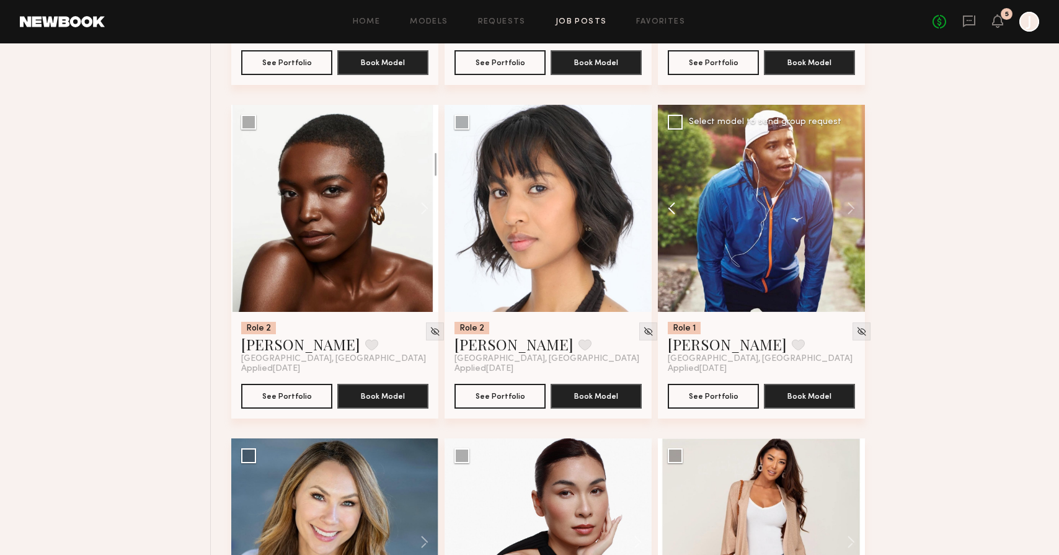
click at [679, 205] on button at bounding box center [678, 208] width 40 height 207
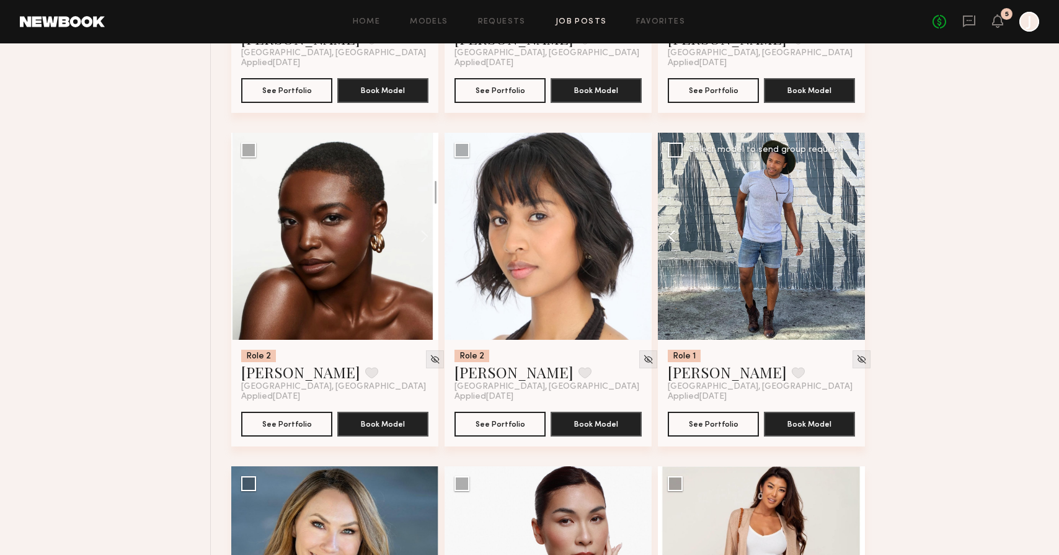
scroll to position [1403, 0]
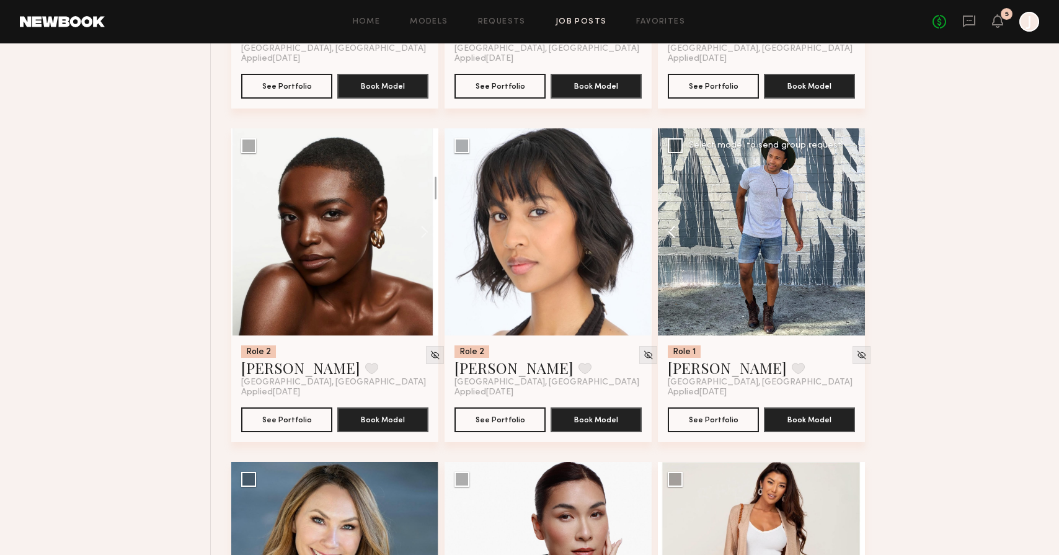
click at [666, 227] on button at bounding box center [678, 231] width 40 height 207
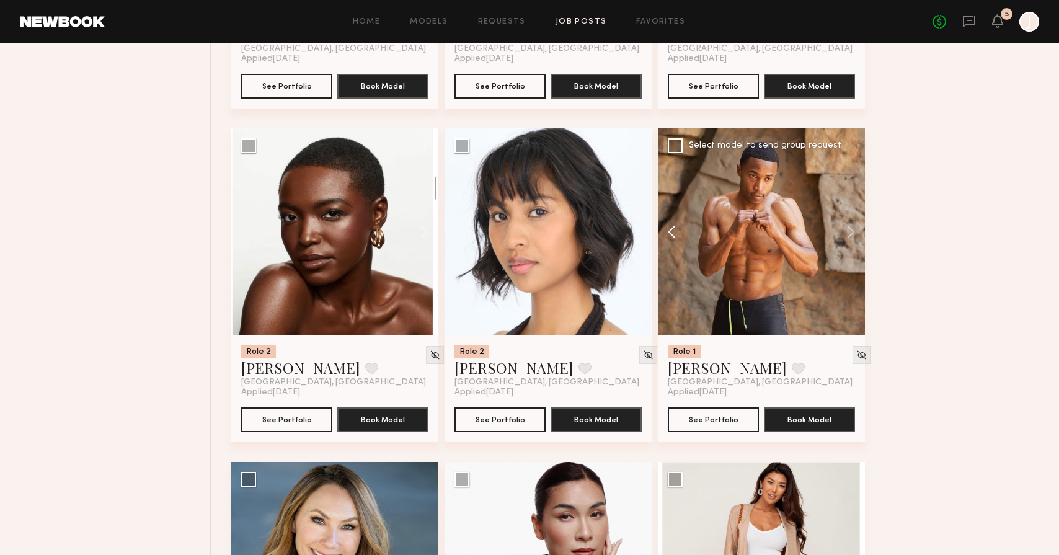
click at [677, 223] on button at bounding box center [678, 231] width 40 height 207
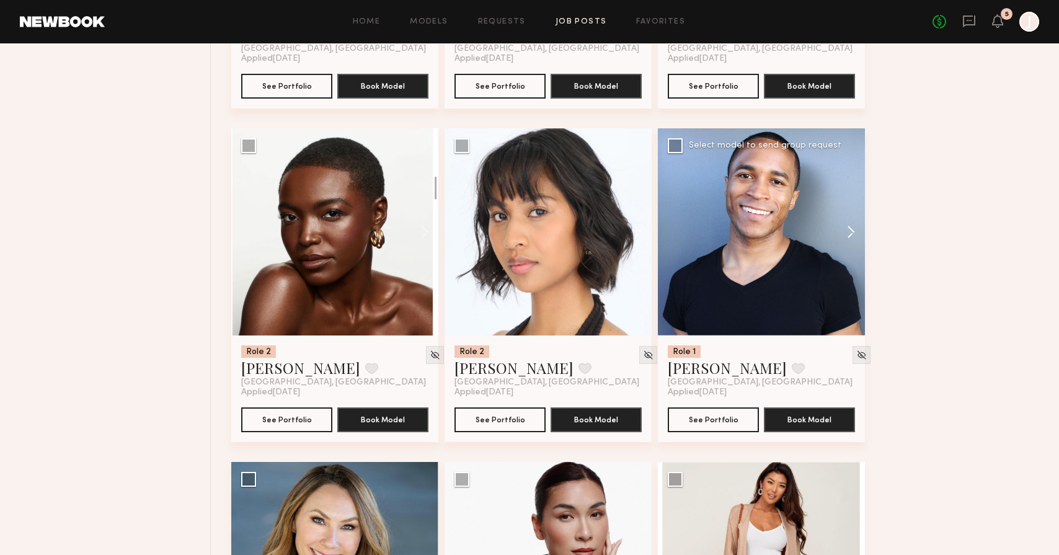
click at [855, 235] on button at bounding box center [845, 231] width 40 height 207
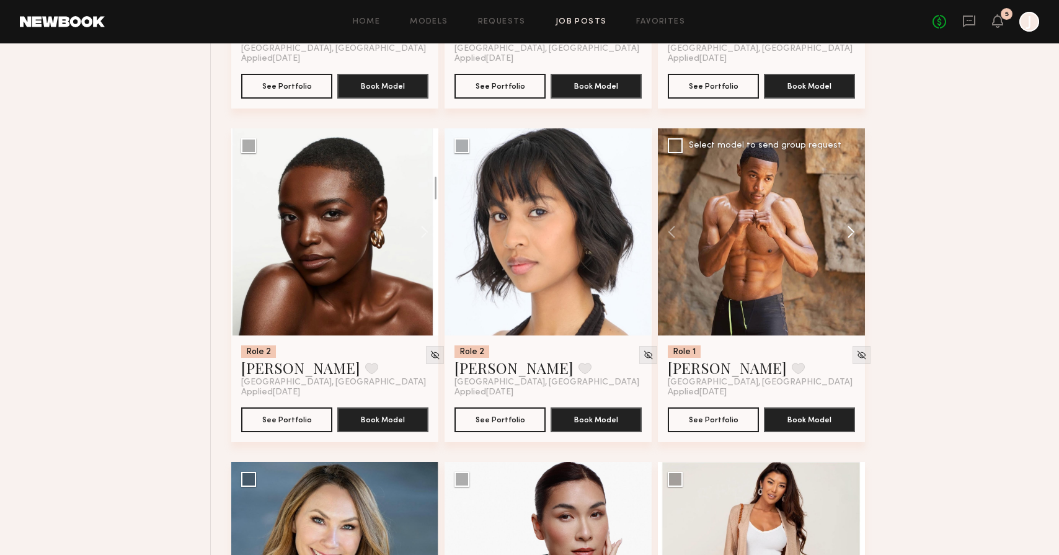
click at [855, 235] on button at bounding box center [845, 231] width 40 height 207
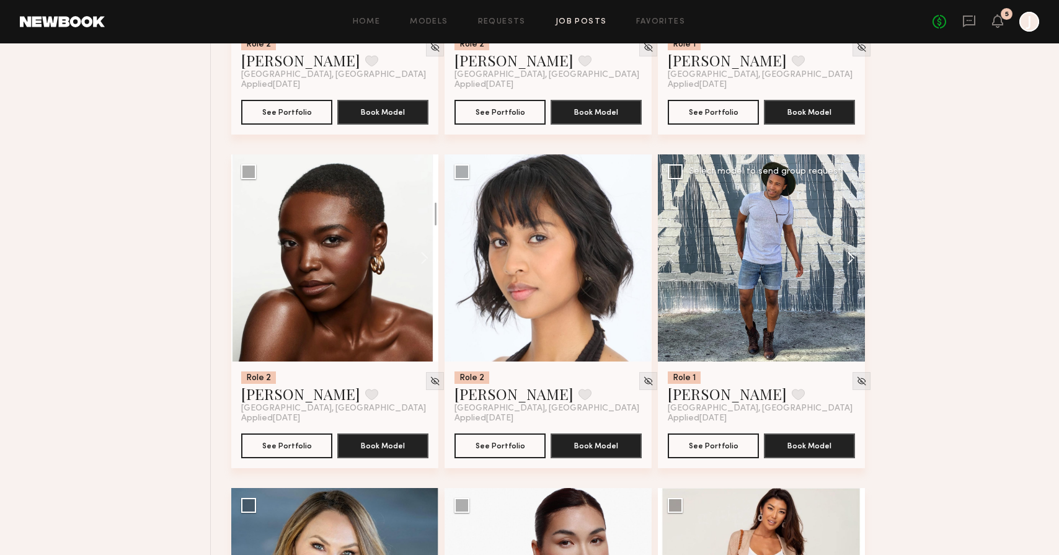
scroll to position [1382, 1]
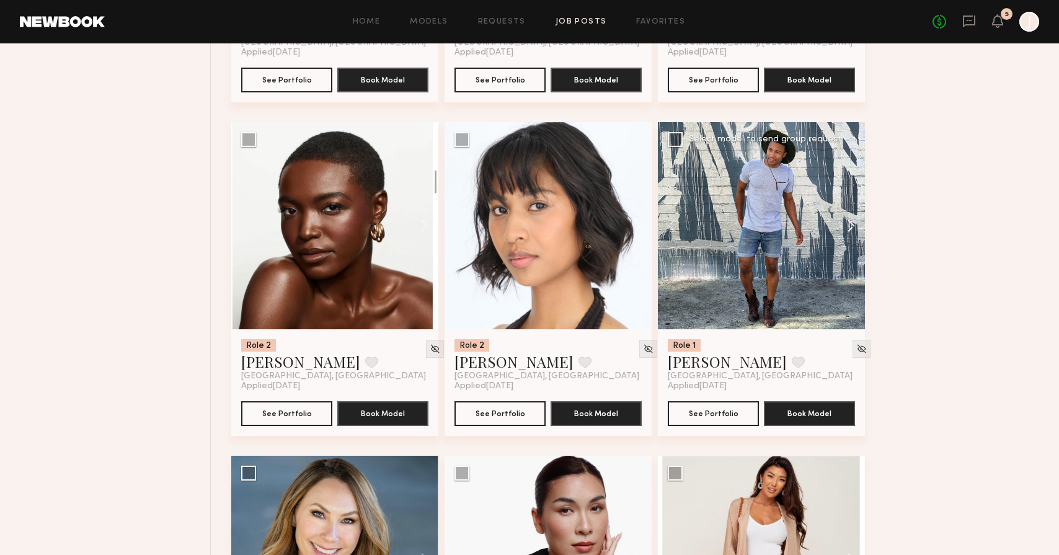
click at [853, 233] on button at bounding box center [845, 225] width 40 height 207
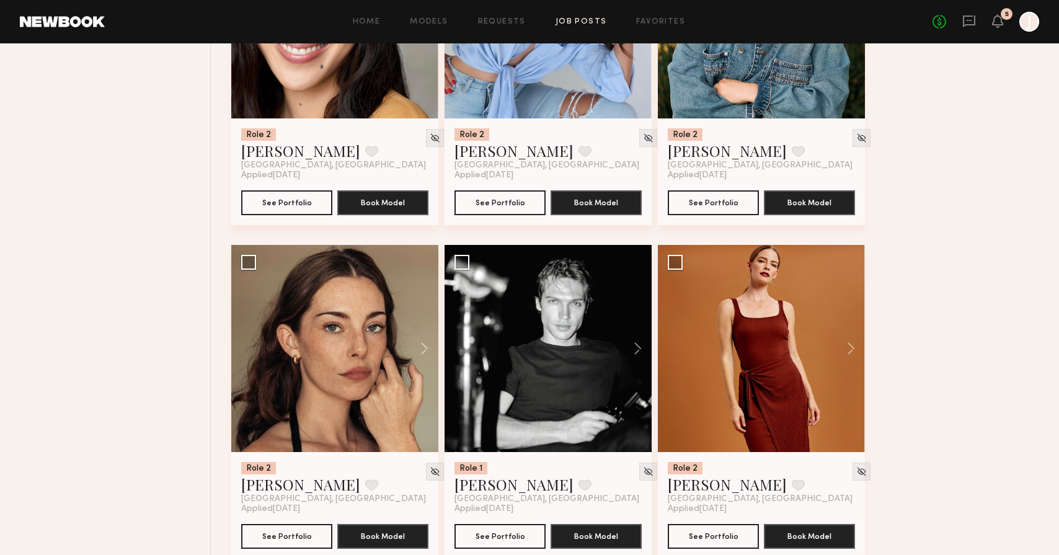
scroll to position [2621, 0]
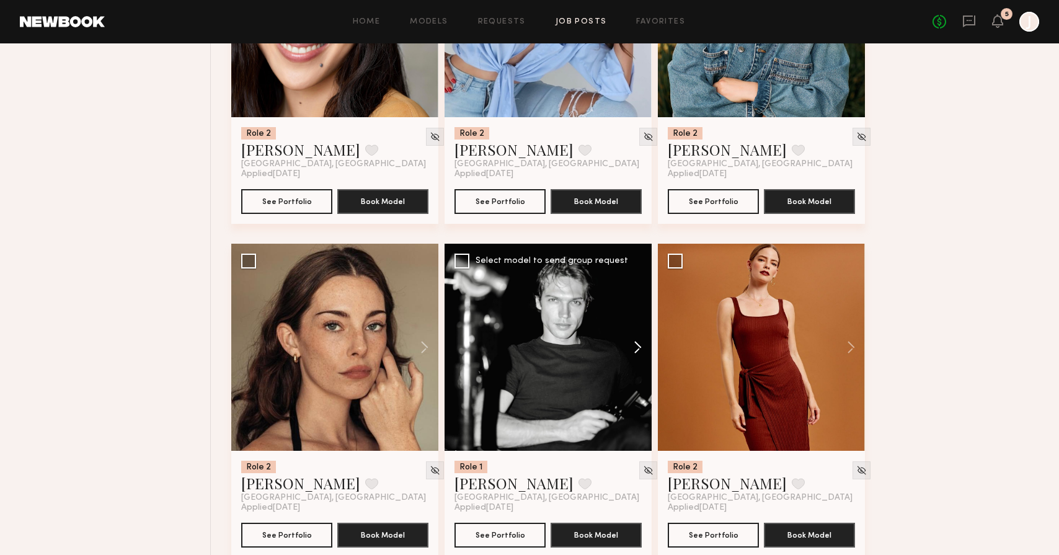
click at [638, 352] on button at bounding box center [632, 347] width 40 height 207
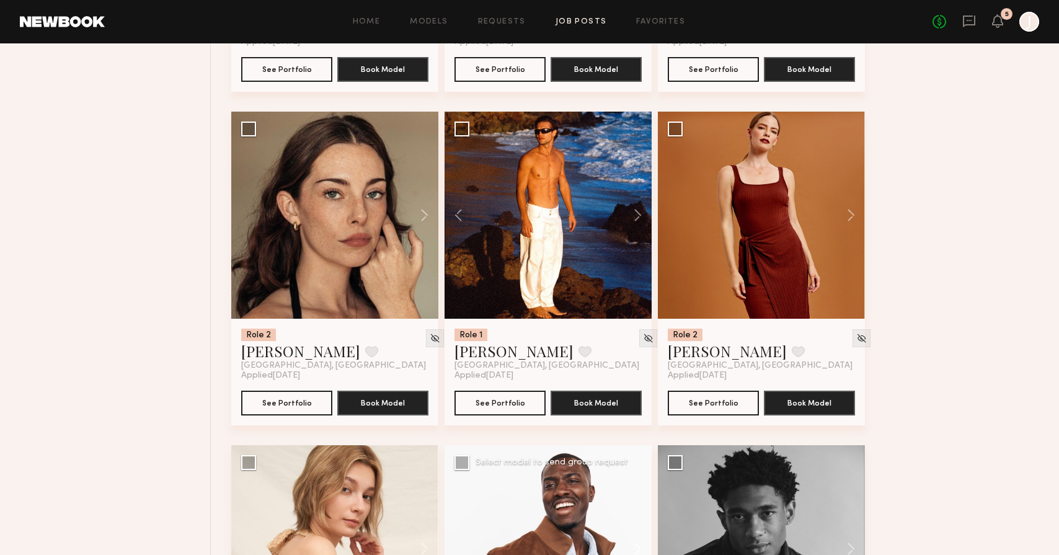
scroll to position [2755, 0]
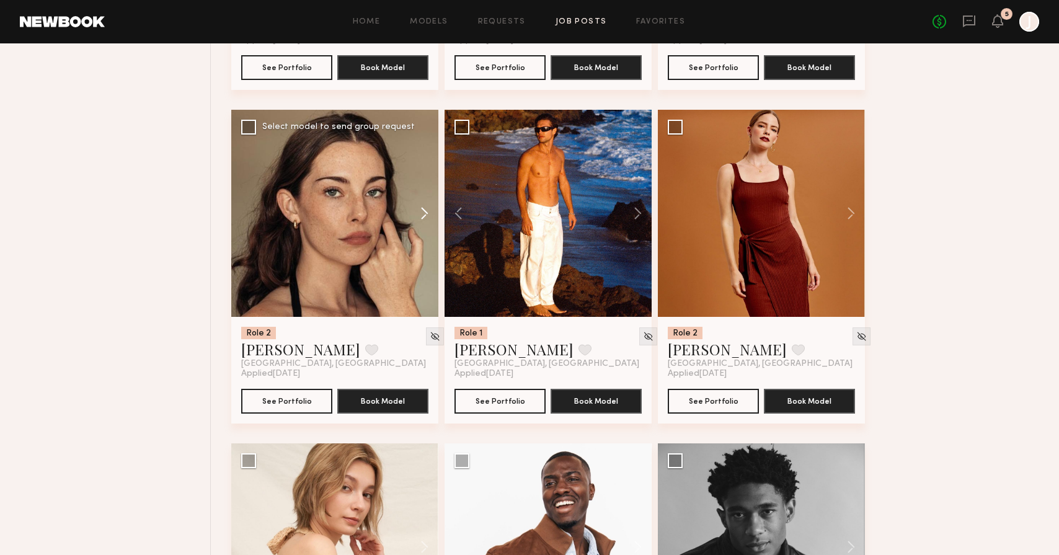
click at [423, 218] on button at bounding box center [419, 213] width 40 height 207
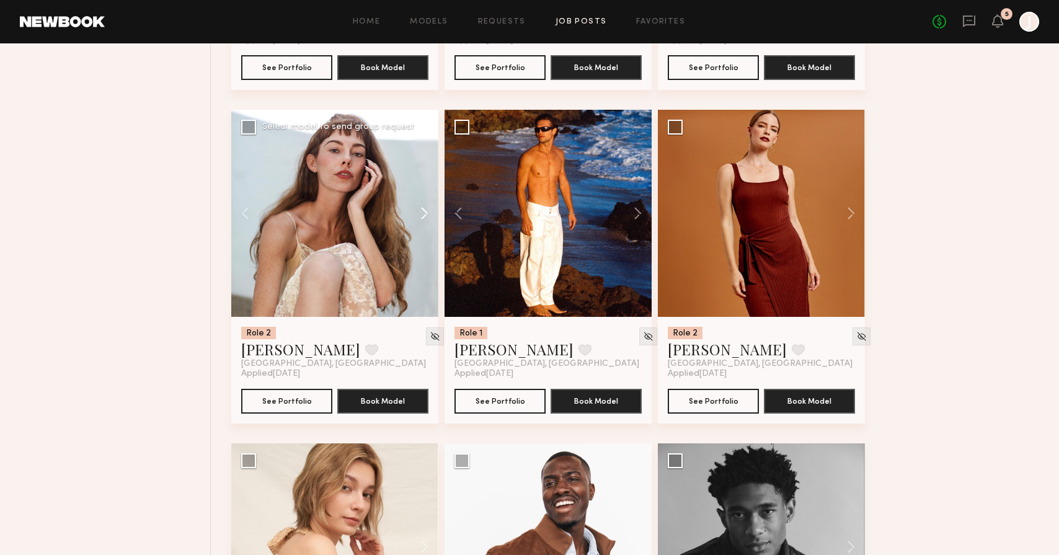
click at [423, 218] on button at bounding box center [419, 213] width 40 height 207
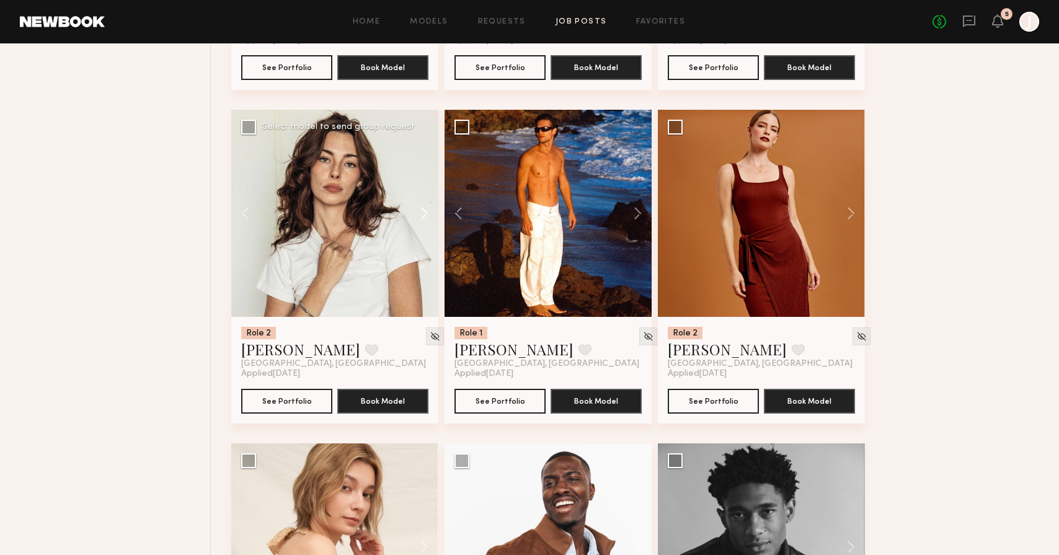
click at [423, 218] on button at bounding box center [419, 213] width 40 height 207
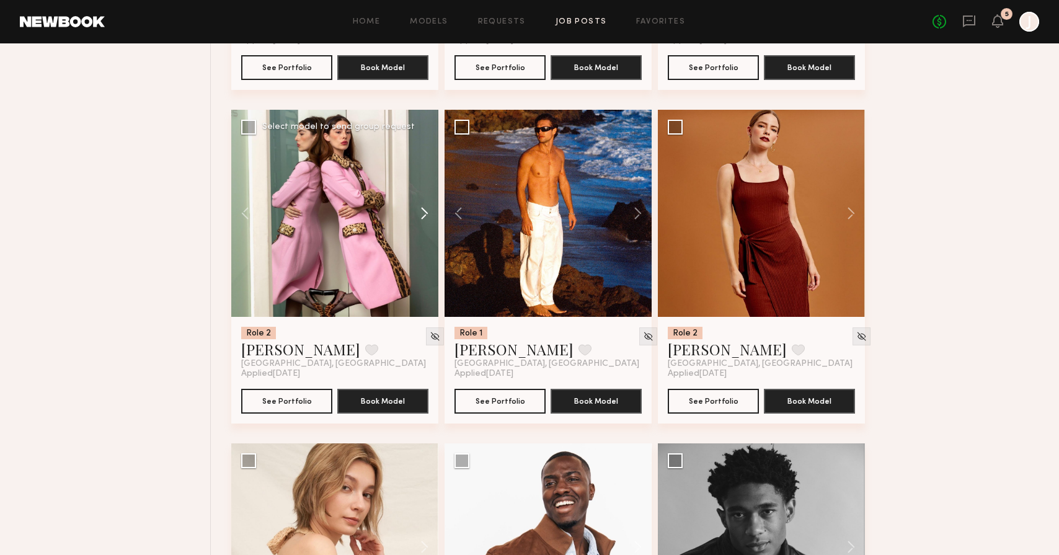
click at [423, 218] on button at bounding box center [419, 213] width 40 height 207
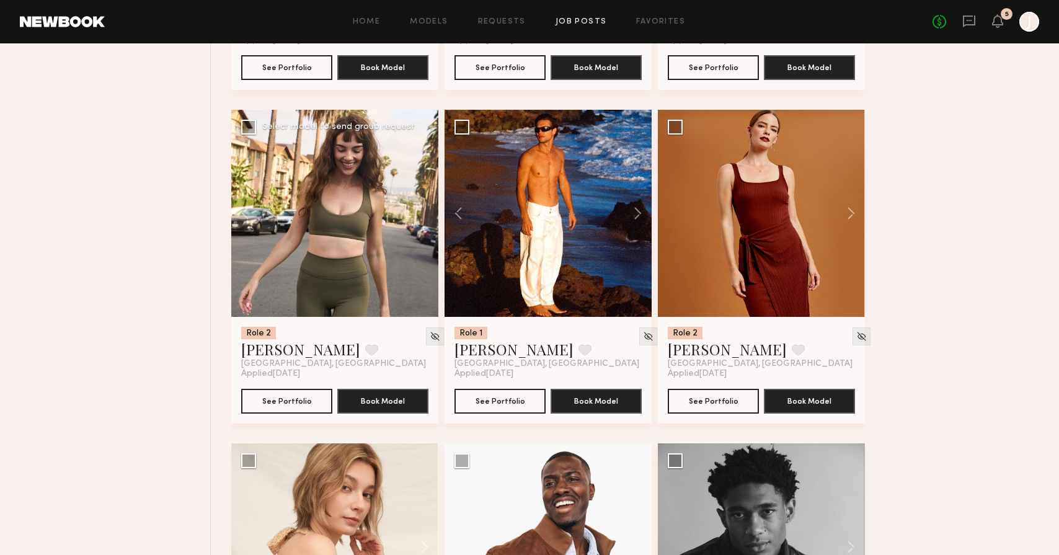
click at [423, 218] on div at bounding box center [334, 213] width 207 height 207
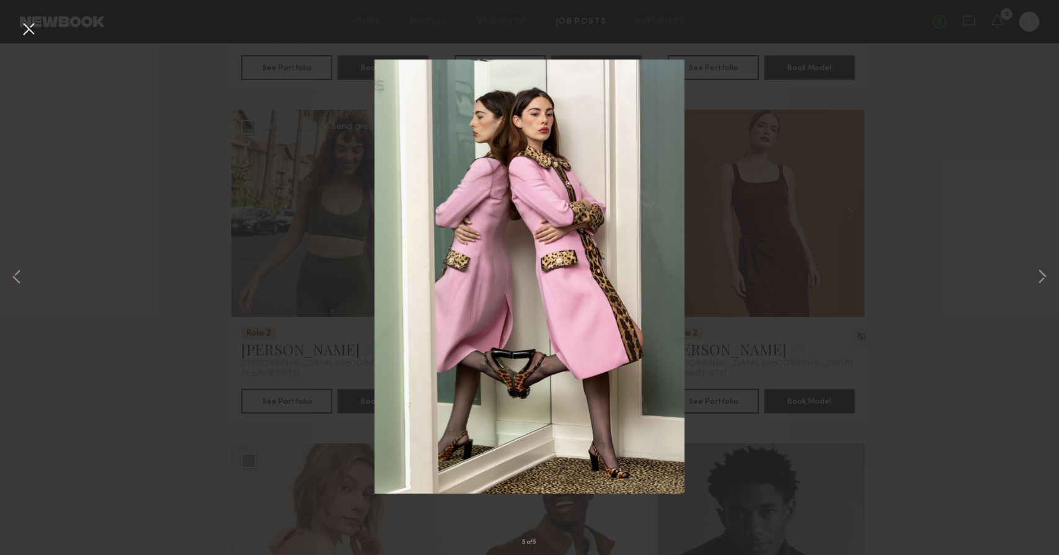
click at [901, 207] on div "5 of 5" at bounding box center [529, 277] width 1059 height 555
click at [941, 137] on div "5 of 5" at bounding box center [529, 277] width 1059 height 555
click at [1000, 254] on div "5 of 5" at bounding box center [529, 277] width 1059 height 555
click at [28, 33] on button at bounding box center [29, 30] width 20 height 22
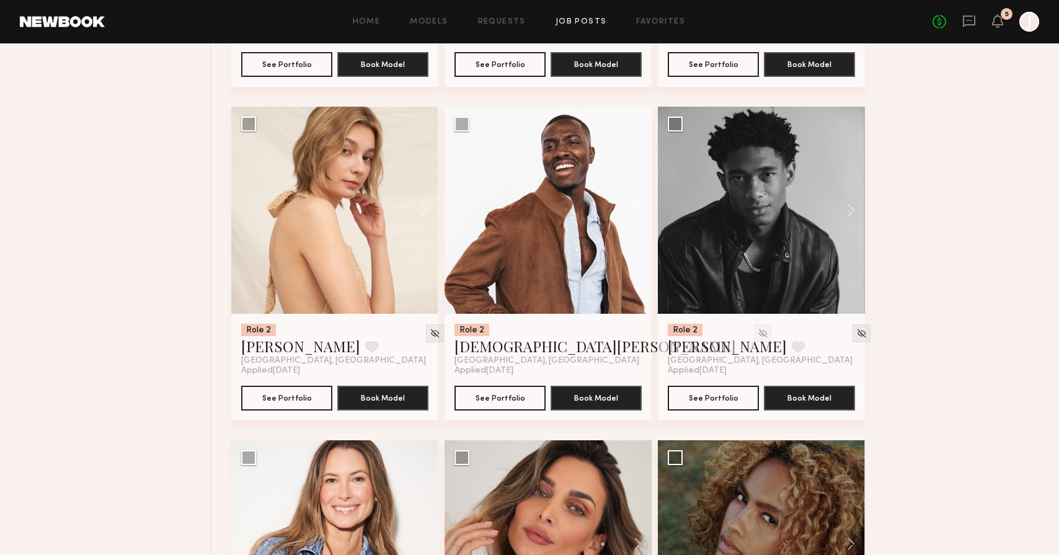
scroll to position [3090, 0]
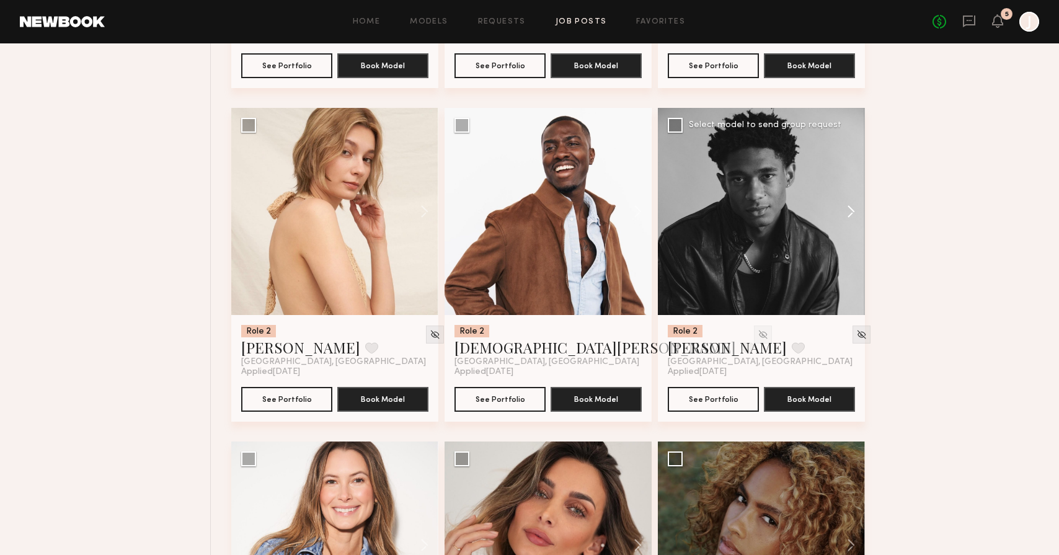
click at [853, 208] on button at bounding box center [845, 211] width 40 height 207
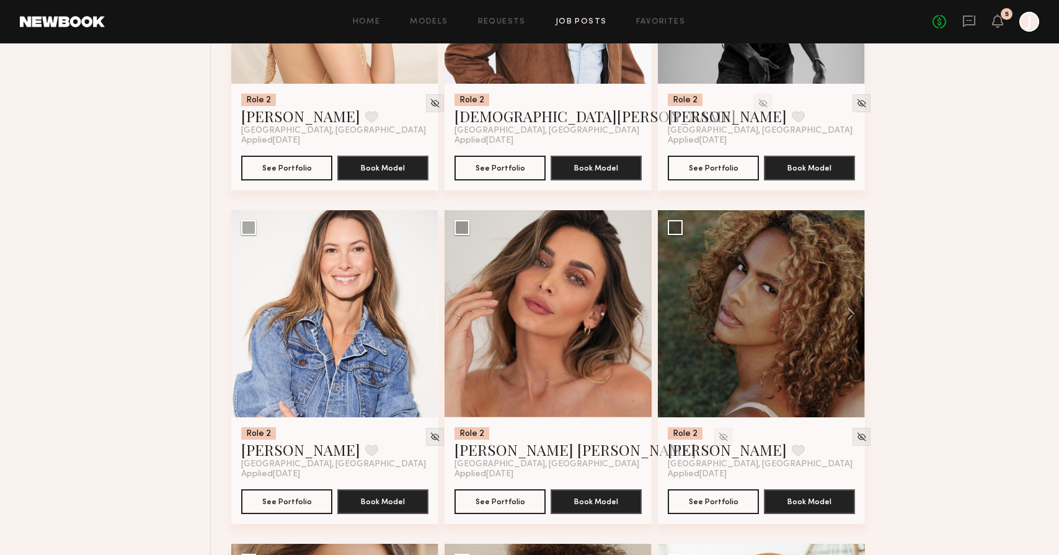
scroll to position [3357, 0]
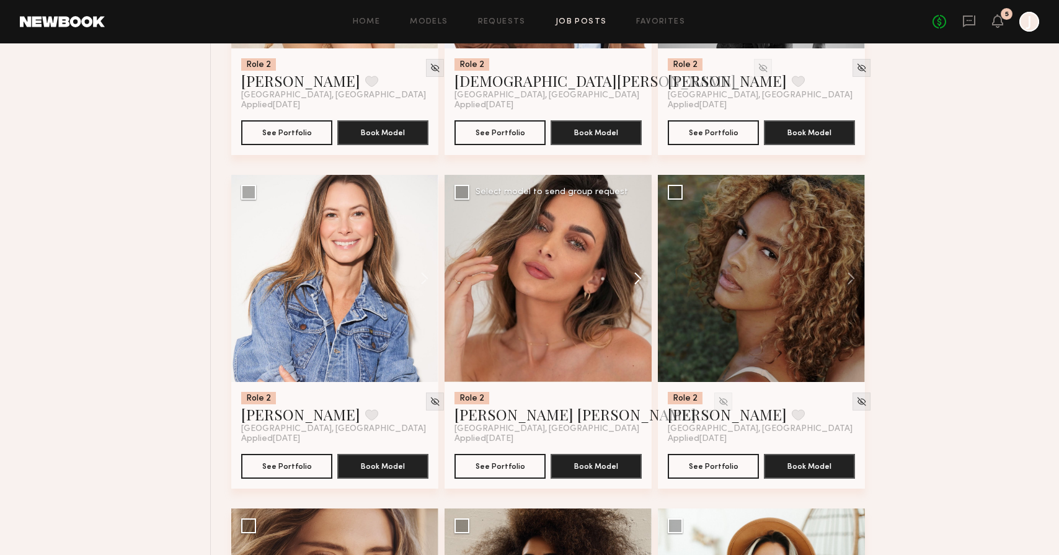
click at [639, 276] on button at bounding box center [632, 278] width 40 height 207
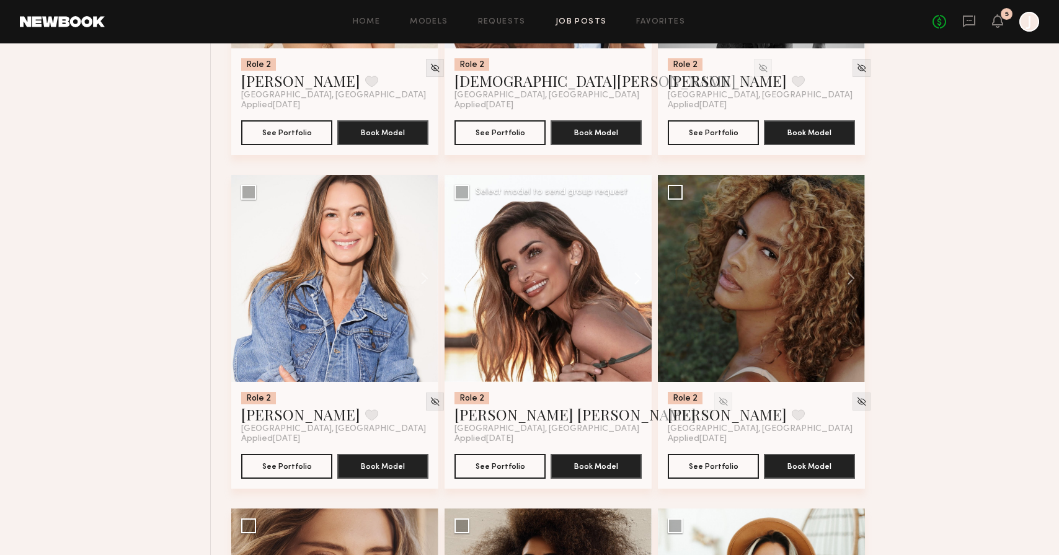
click at [639, 276] on button at bounding box center [632, 278] width 40 height 207
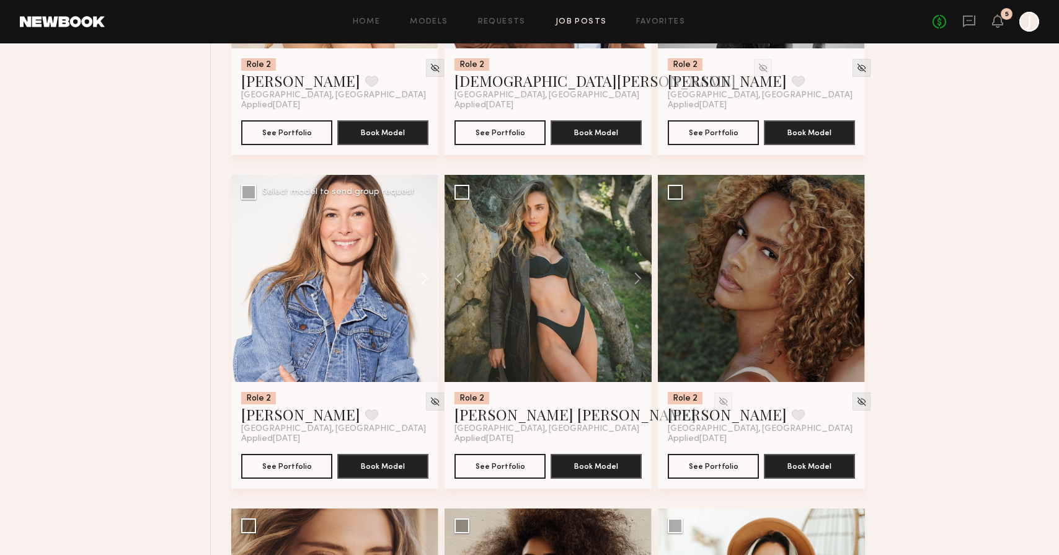
click at [421, 276] on button at bounding box center [419, 278] width 40 height 207
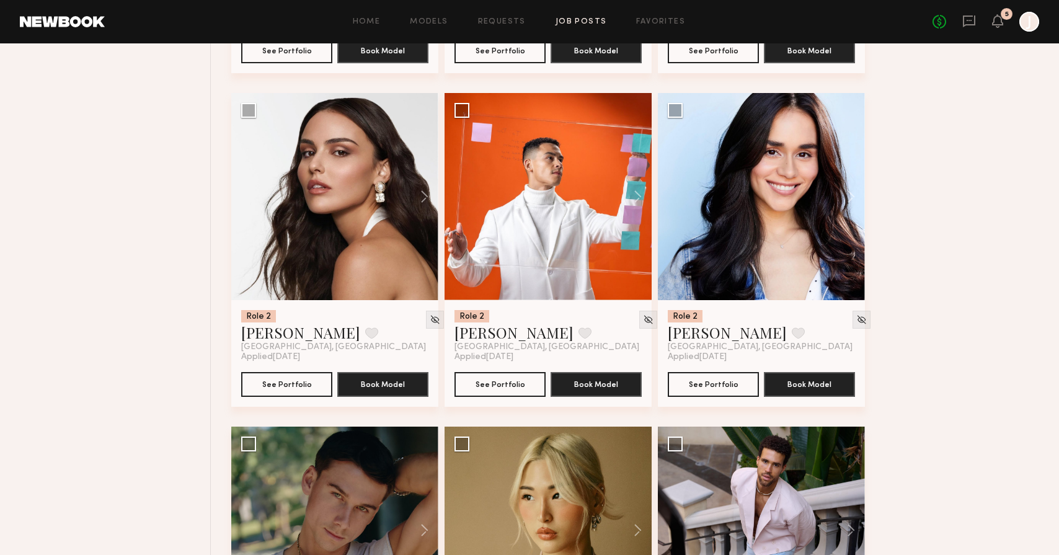
scroll to position [5108, 0]
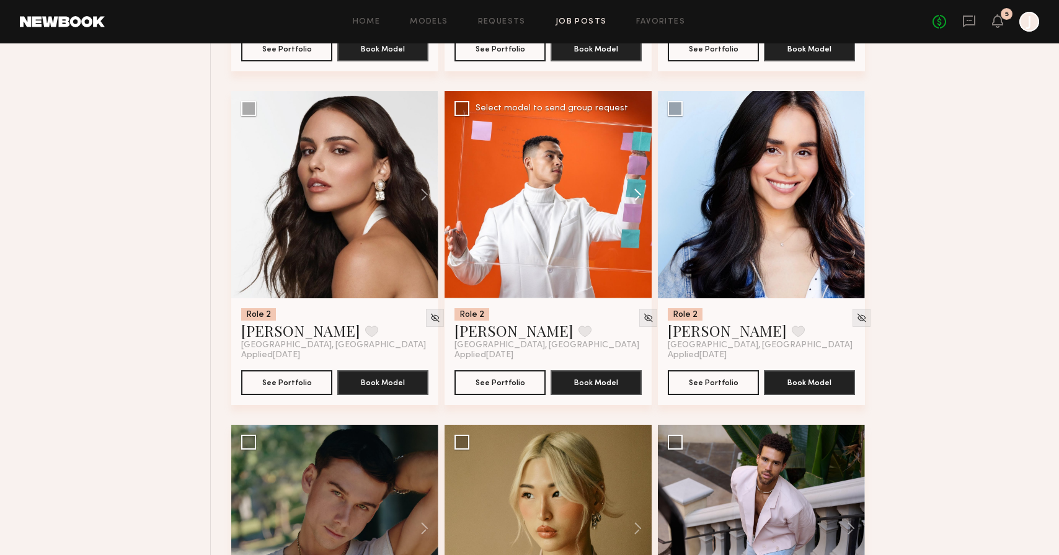
click at [633, 195] on button at bounding box center [632, 194] width 40 height 207
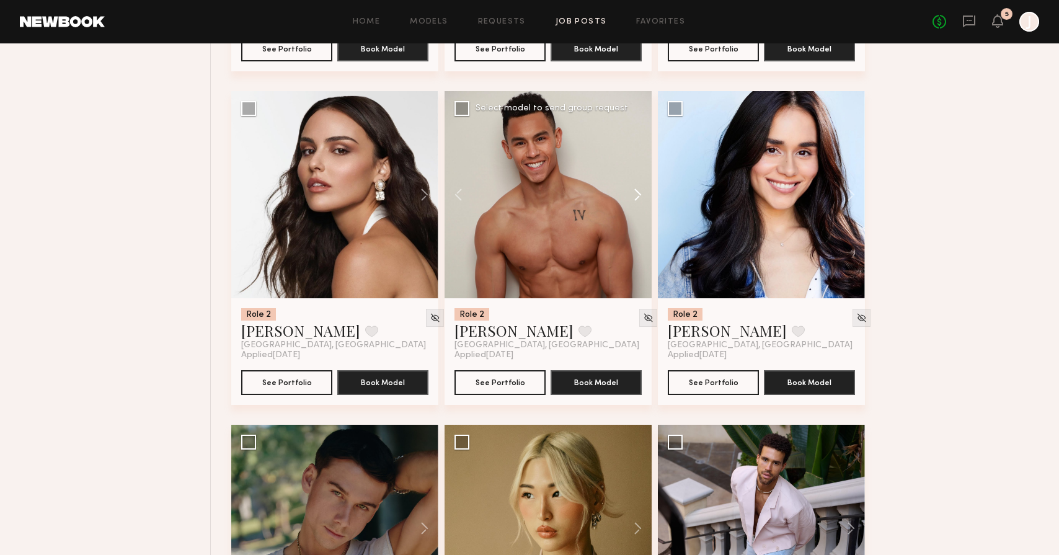
click at [637, 196] on button at bounding box center [632, 194] width 40 height 207
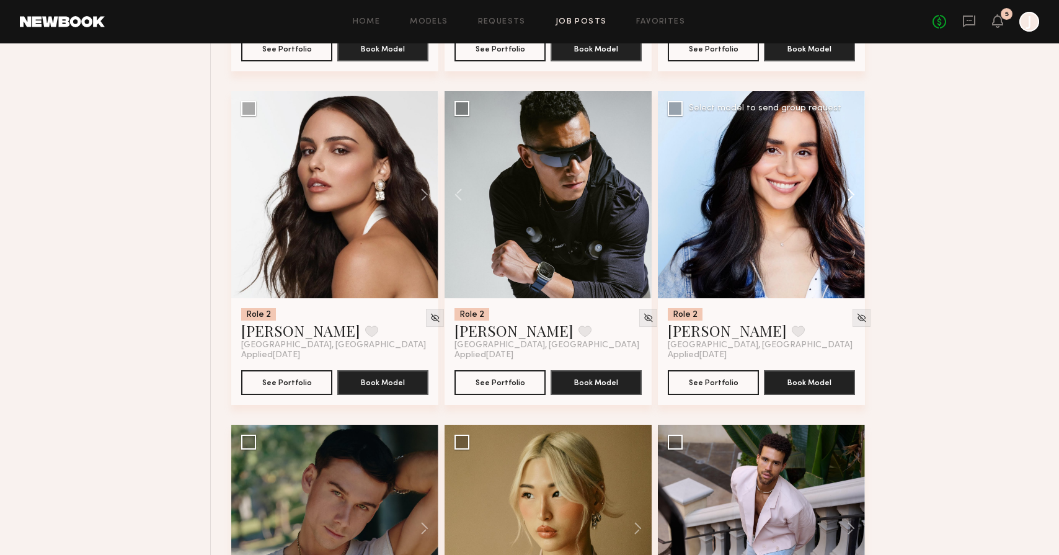
click at [847, 193] on button at bounding box center [845, 194] width 40 height 207
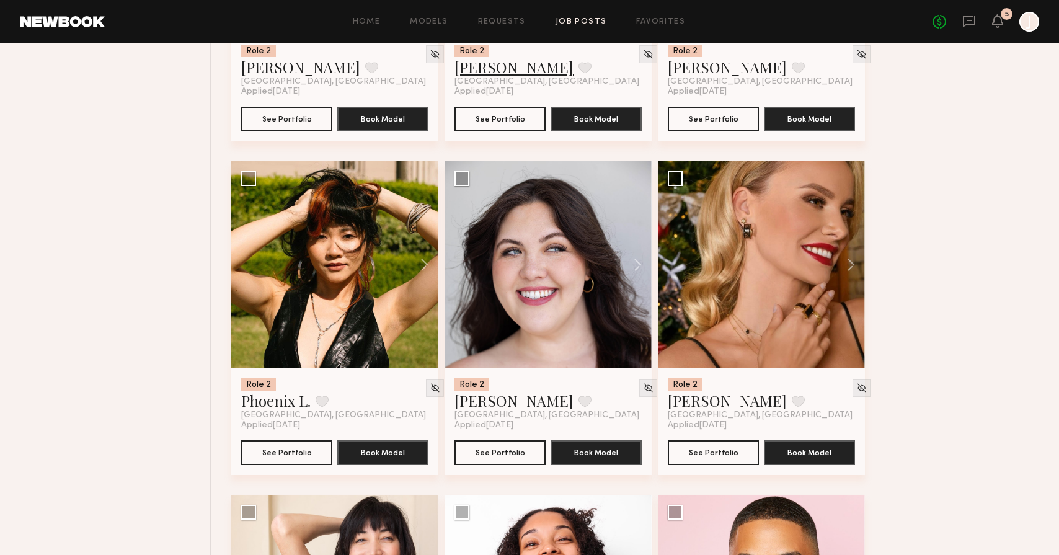
scroll to position [6043, 0]
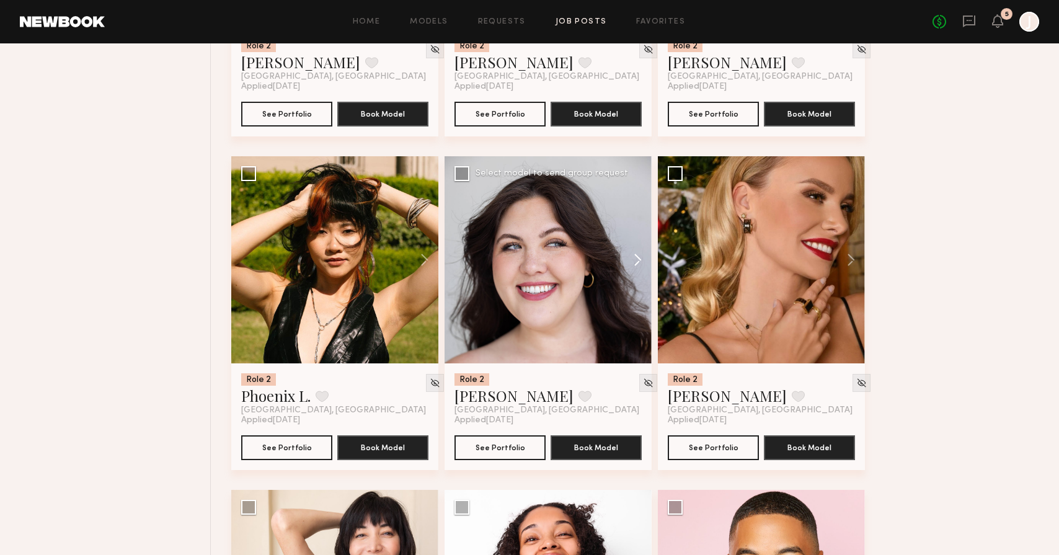
click at [636, 259] on button at bounding box center [632, 259] width 40 height 207
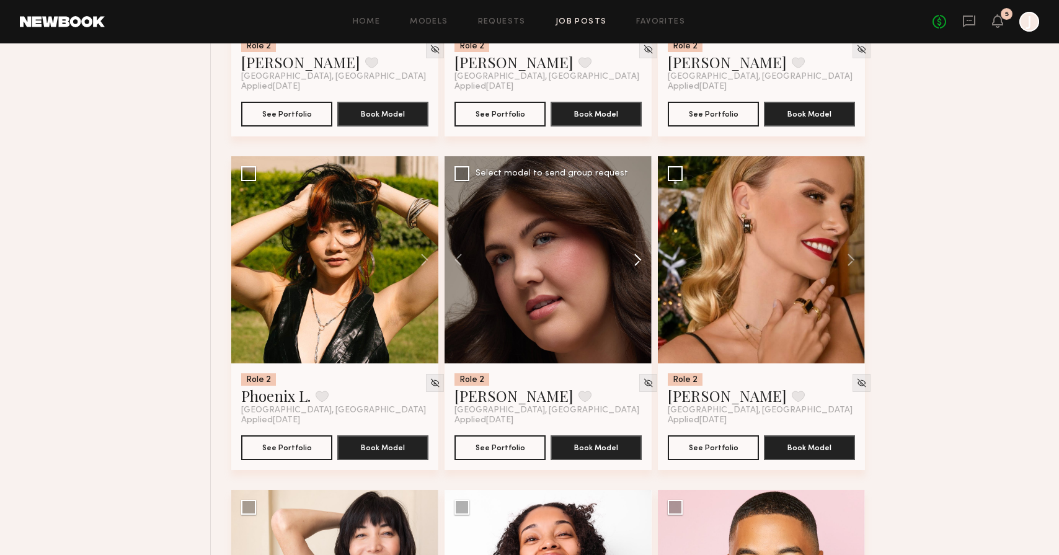
click at [636, 259] on button at bounding box center [632, 259] width 40 height 207
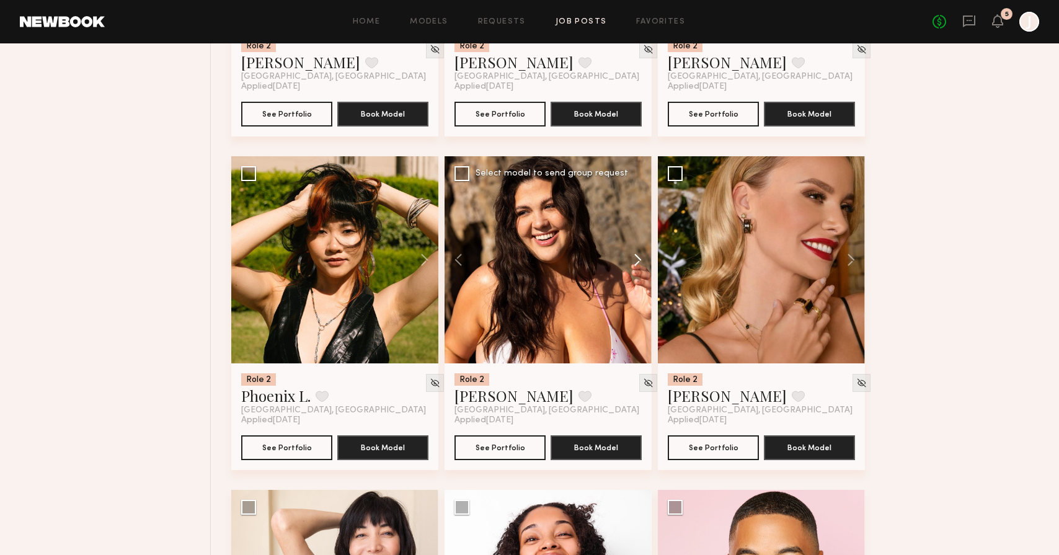
click at [637, 263] on button at bounding box center [632, 259] width 40 height 207
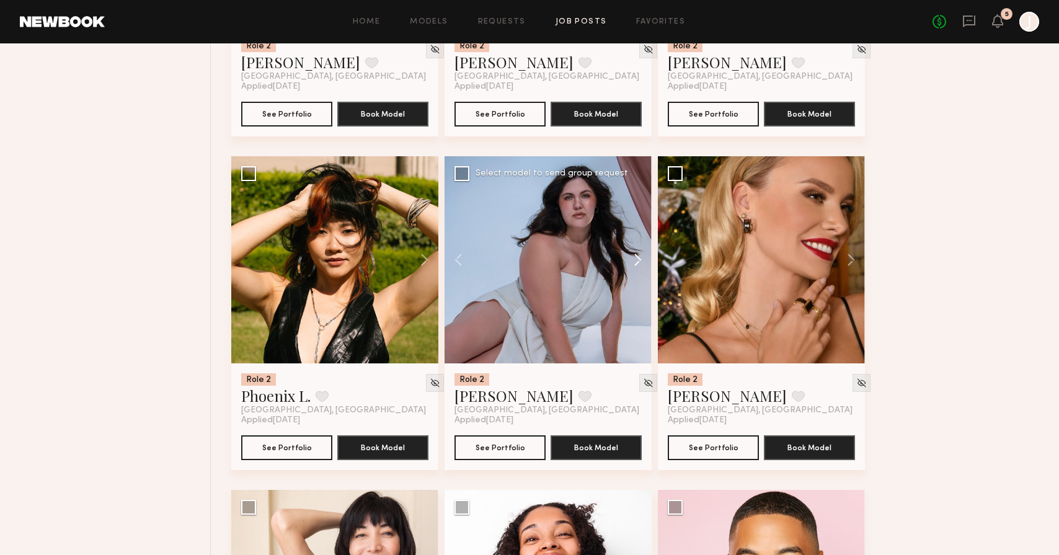
click at [640, 262] on button at bounding box center [632, 259] width 40 height 207
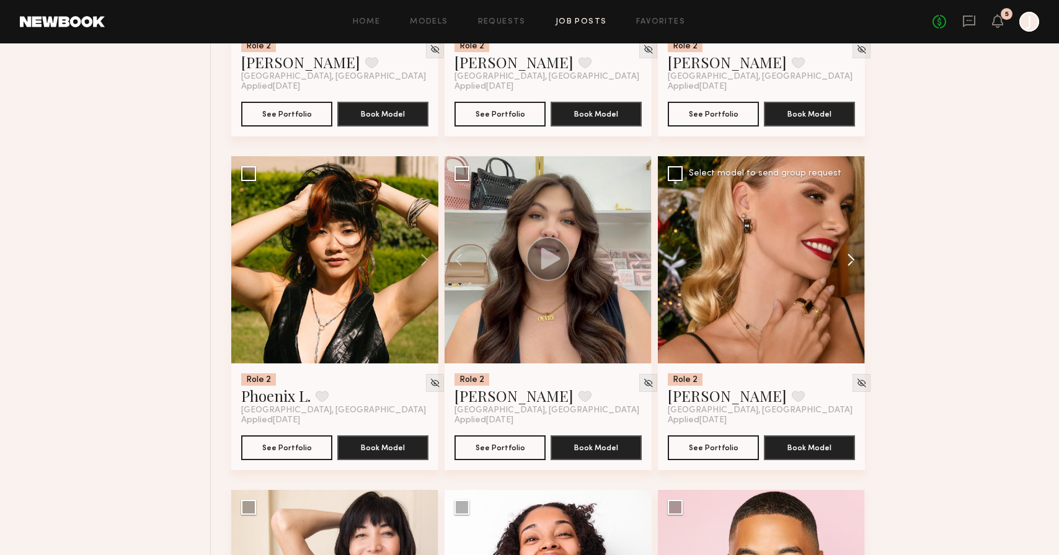
click at [853, 261] on button at bounding box center [845, 259] width 40 height 207
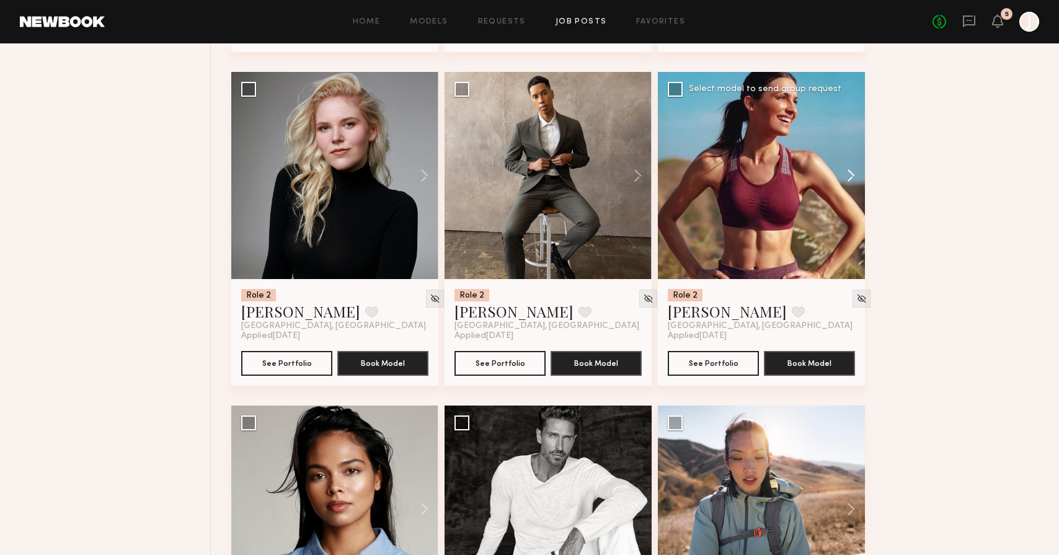
scroll to position [6787, 0]
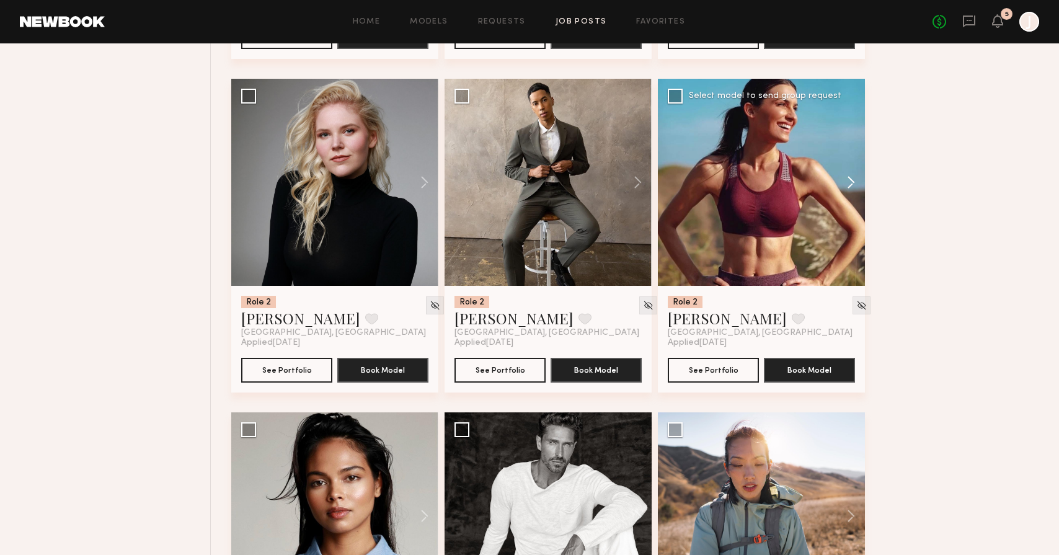
click at [850, 180] on button at bounding box center [845, 182] width 40 height 207
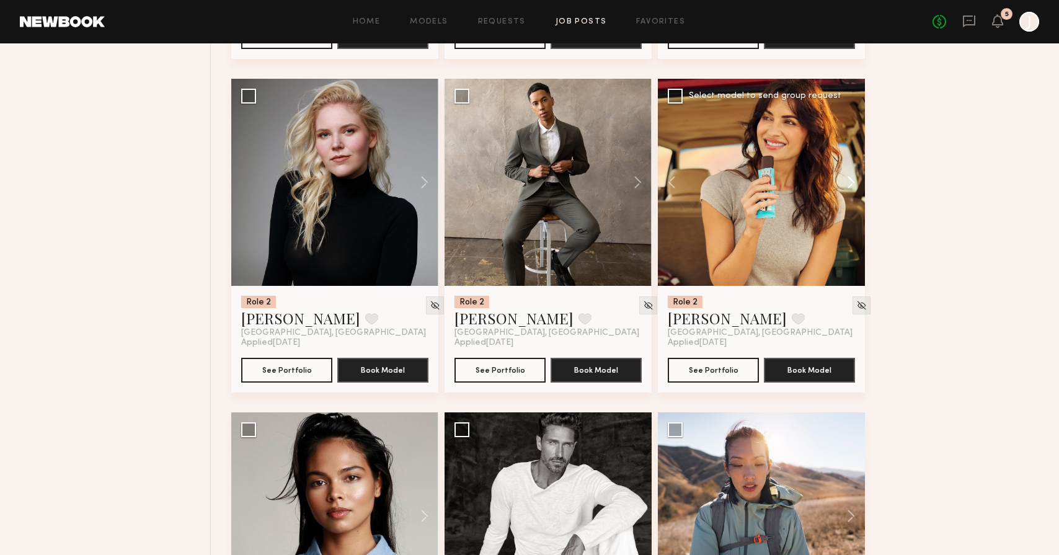
click at [850, 190] on button at bounding box center [845, 182] width 40 height 207
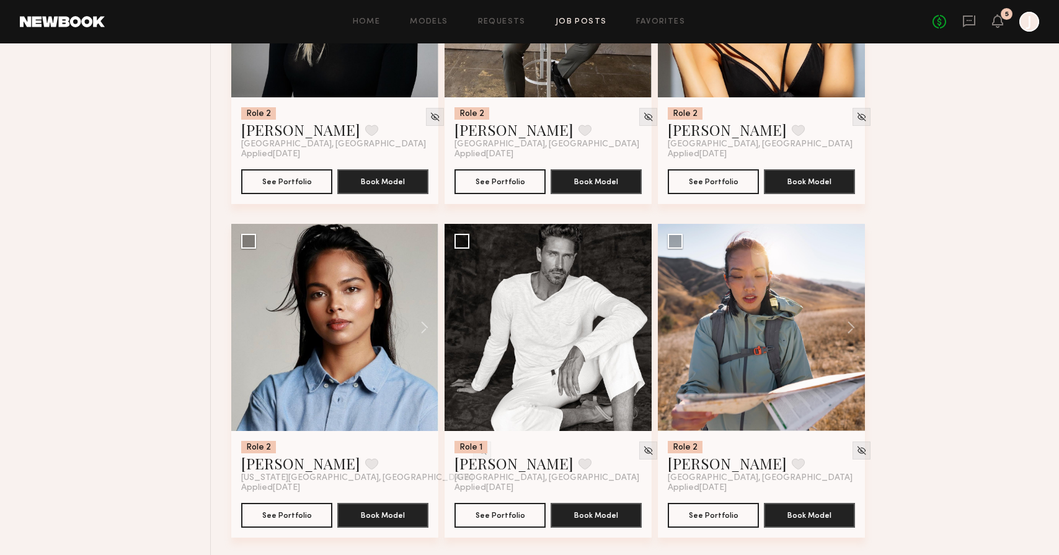
scroll to position [6978, 0]
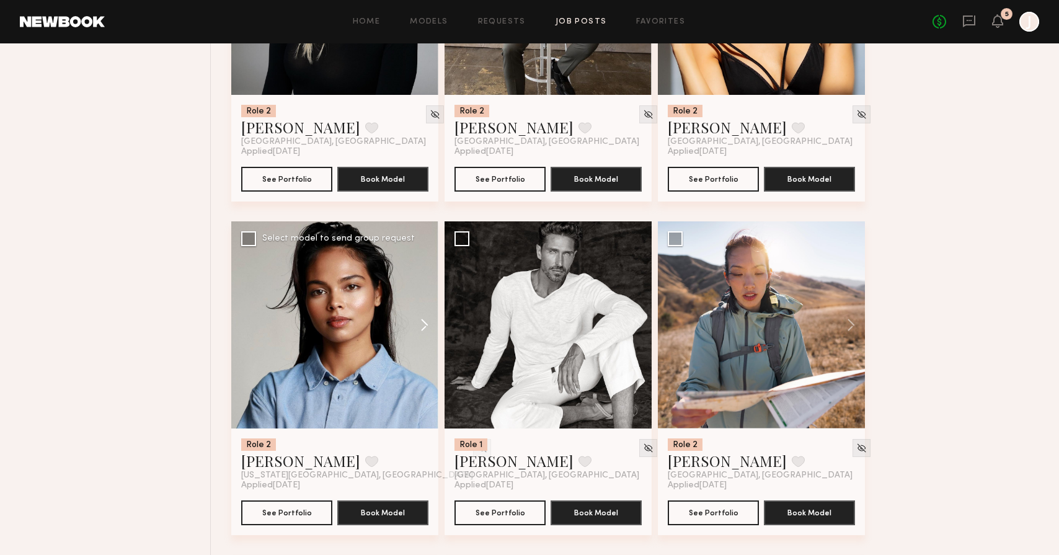
click at [422, 329] on button at bounding box center [419, 324] width 40 height 207
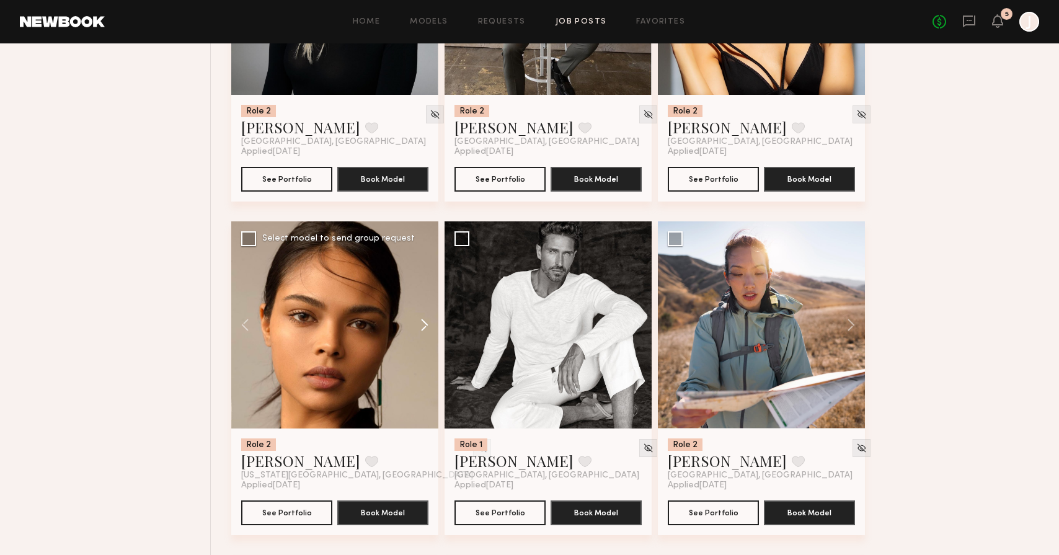
click at [426, 328] on button at bounding box center [419, 324] width 40 height 207
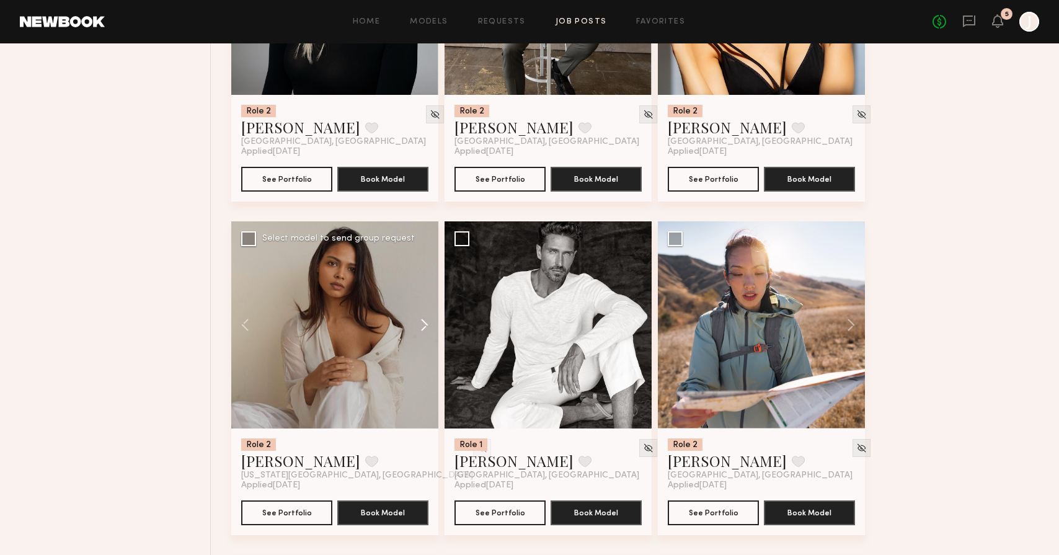
click at [426, 328] on button at bounding box center [419, 324] width 40 height 207
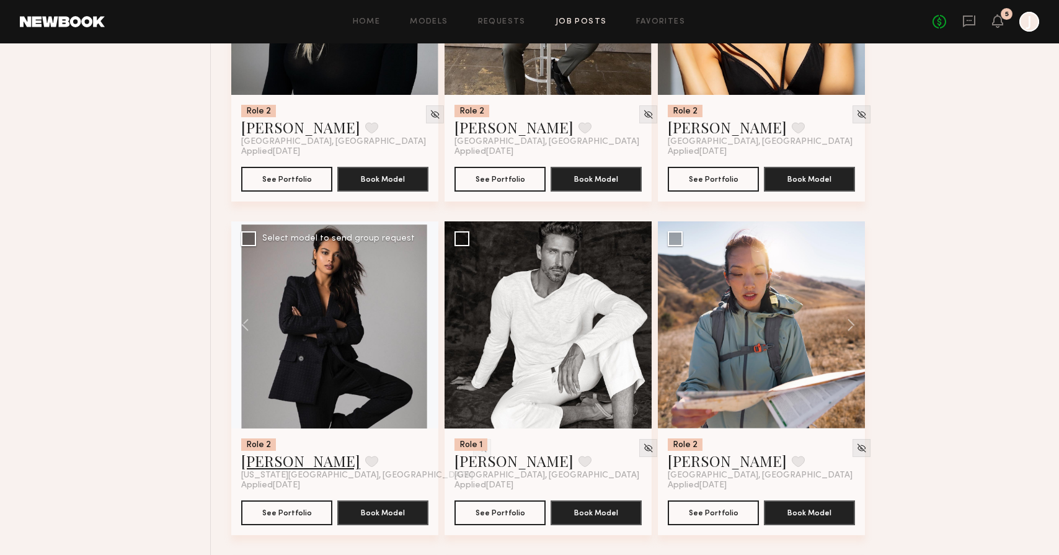
click at [273, 463] on link "[PERSON_NAME]" at bounding box center [300, 461] width 119 height 20
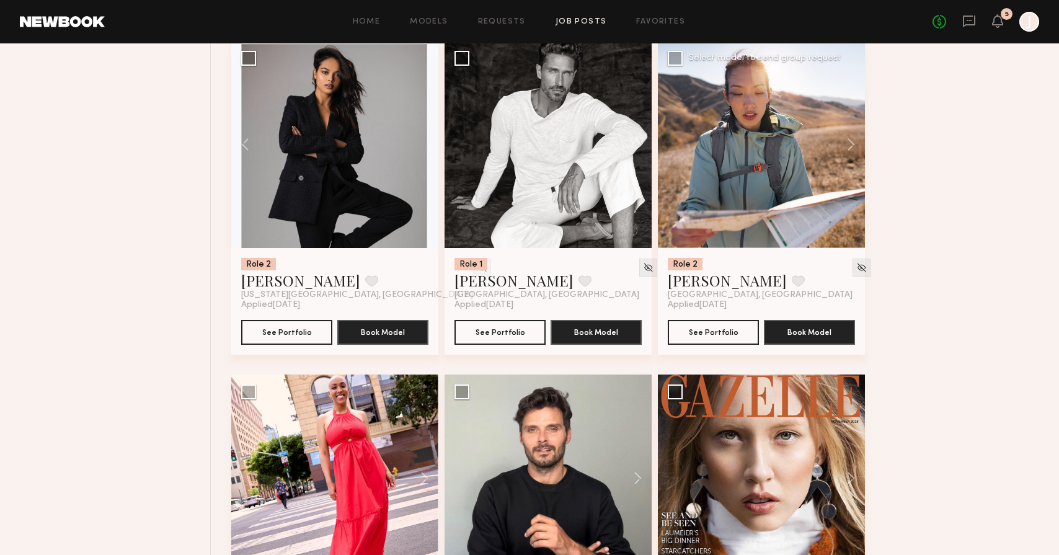
scroll to position [7152, 0]
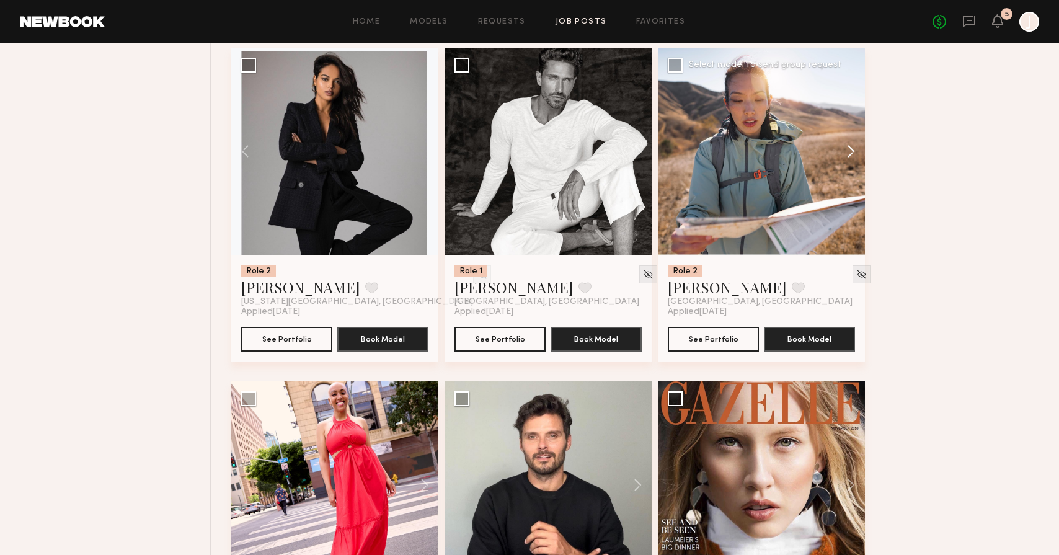
click at [849, 161] on button at bounding box center [845, 151] width 40 height 207
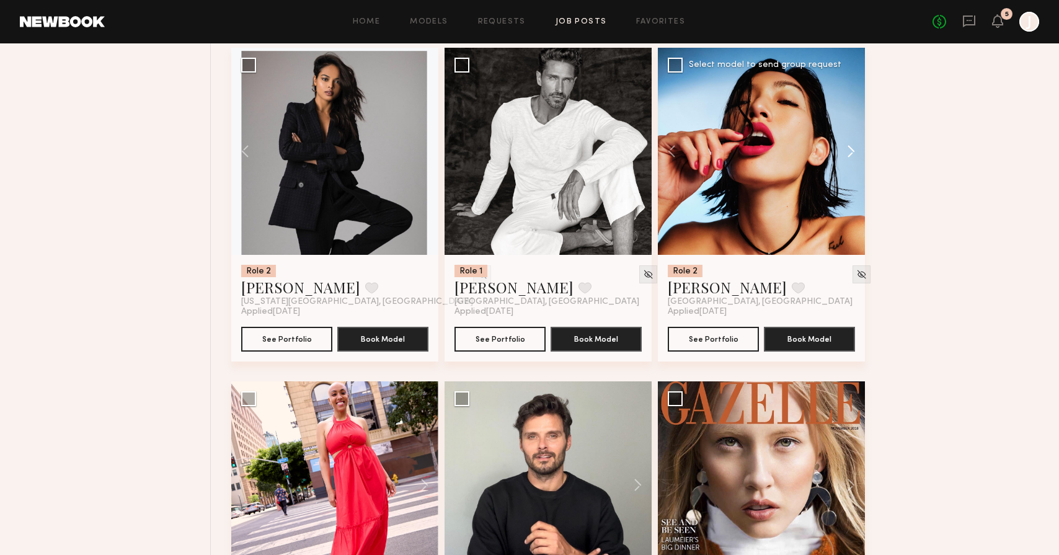
click at [850, 153] on button at bounding box center [845, 151] width 40 height 207
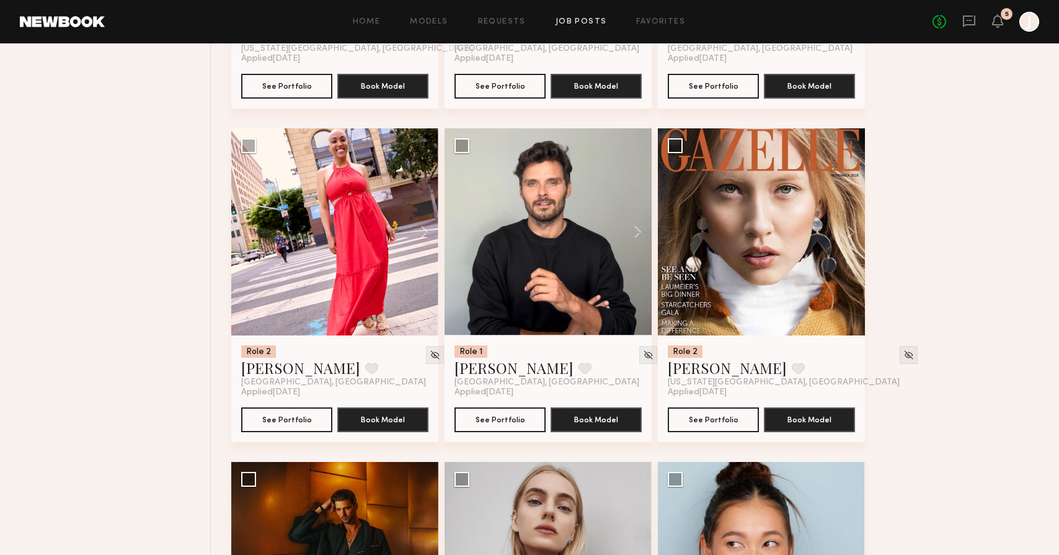
scroll to position [7418, 0]
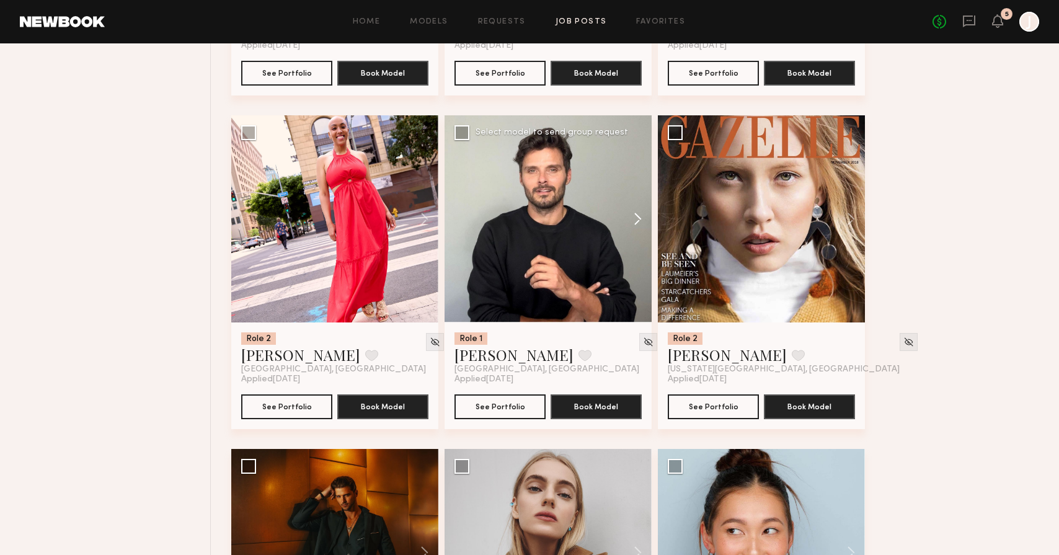
click at [633, 214] on button at bounding box center [632, 218] width 40 height 207
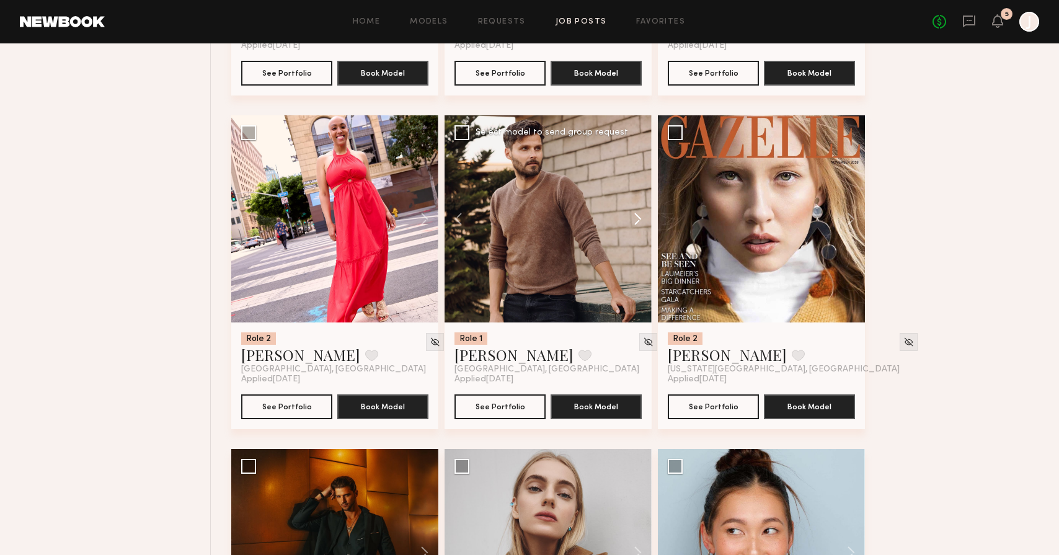
click at [633, 214] on button at bounding box center [632, 218] width 40 height 207
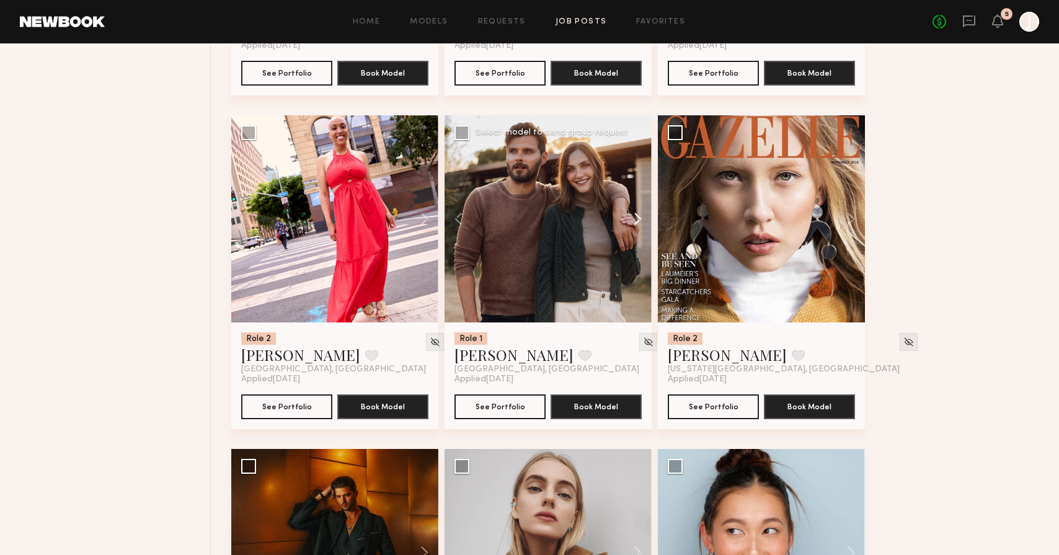
click at [635, 215] on button at bounding box center [632, 218] width 40 height 207
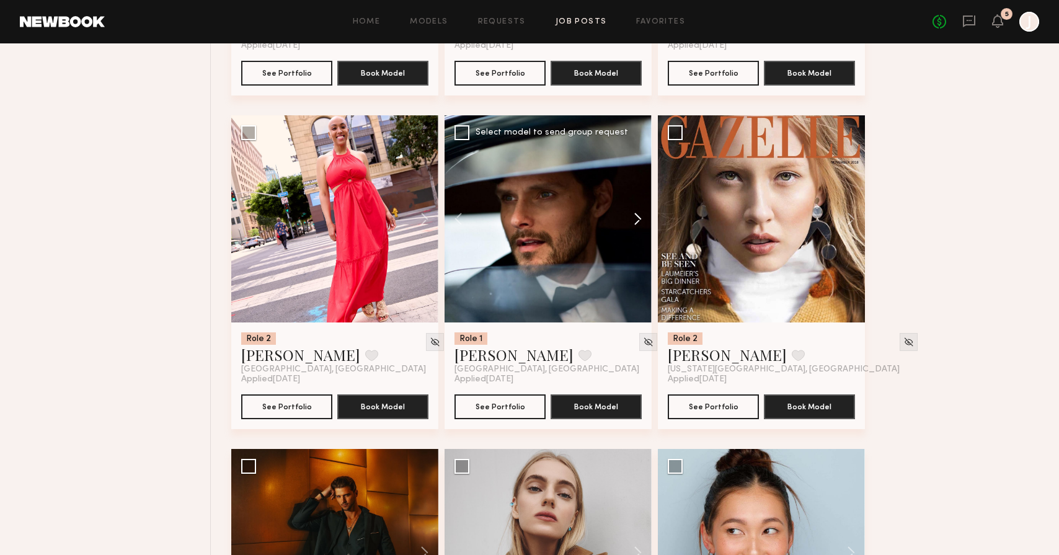
click at [635, 215] on button at bounding box center [632, 218] width 40 height 207
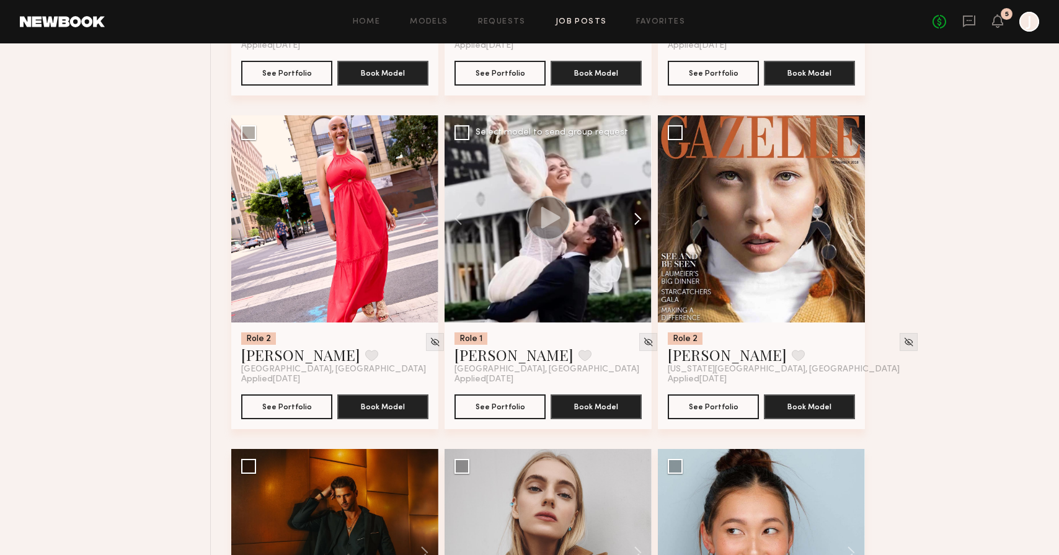
click at [635, 216] on button at bounding box center [632, 218] width 40 height 207
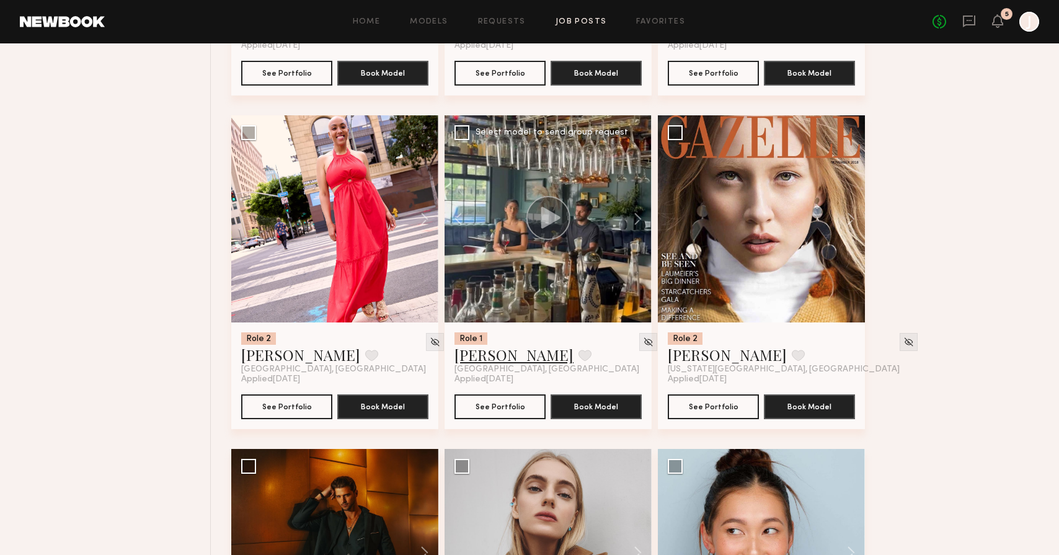
click at [491, 358] on link "Cédric C." at bounding box center [513, 355] width 119 height 20
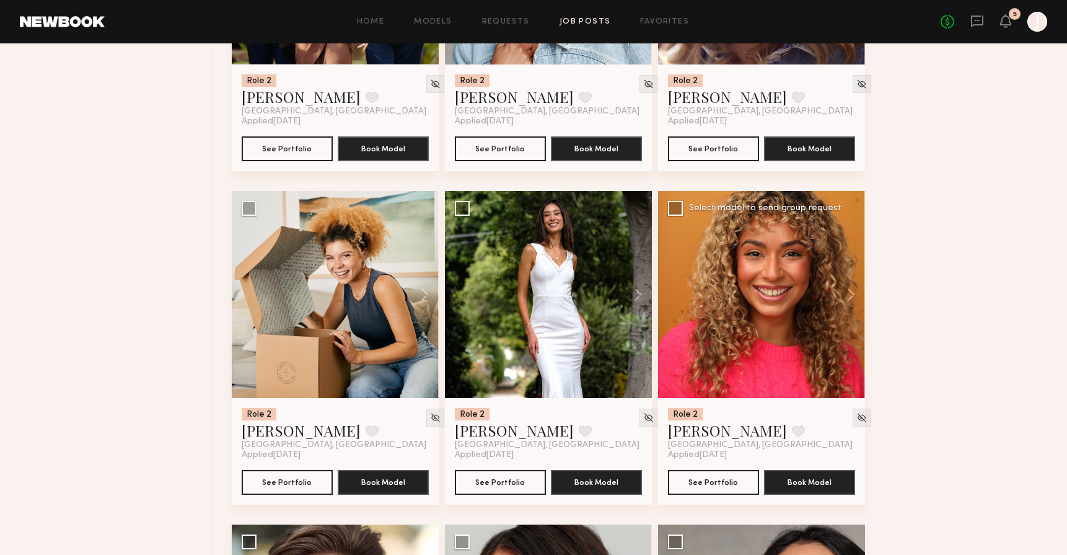
scroll to position [8345, 0]
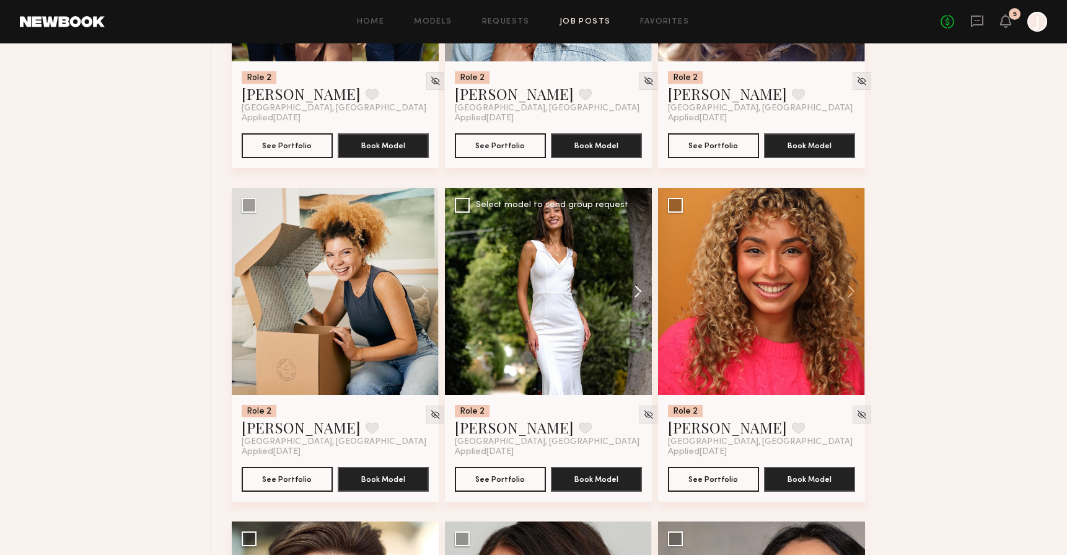
click at [635, 290] on button at bounding box center [632, 291] width 40 height 207
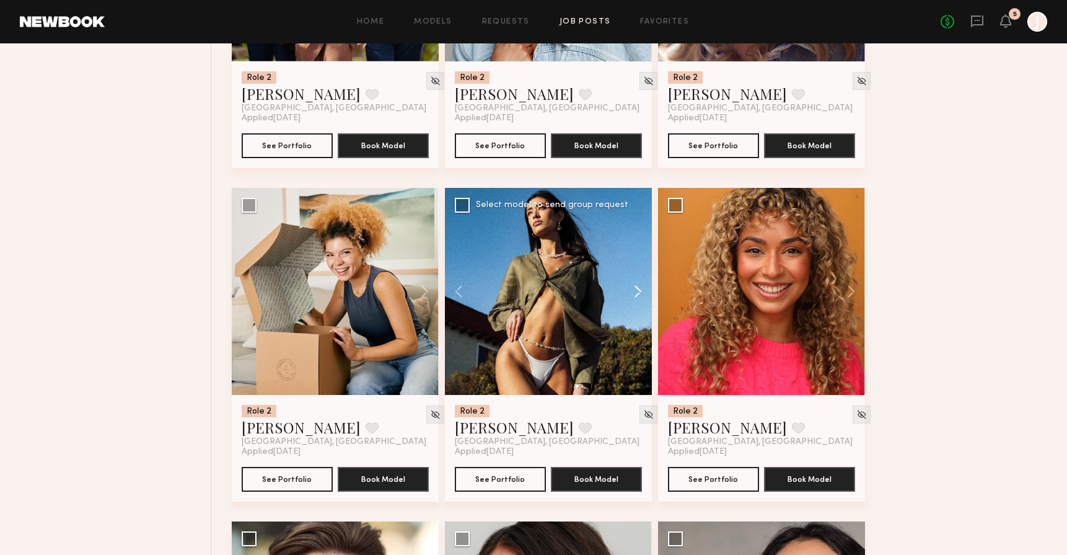
click at [635, 290] on button at bounding box center [632, 291] width 40 height 207
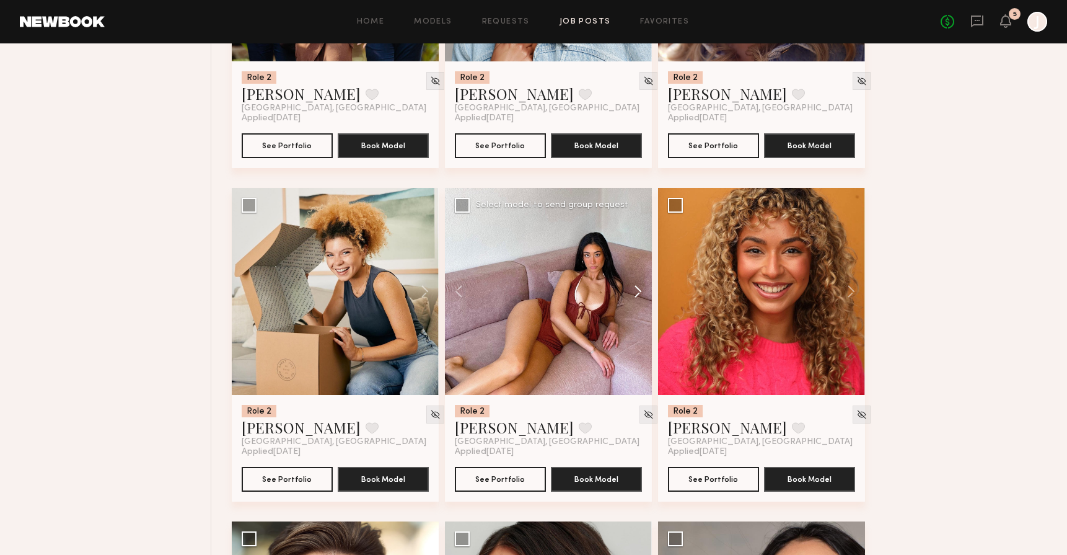
click at [637, 293] on button at bounding box center [632, 291] width 40 height 207
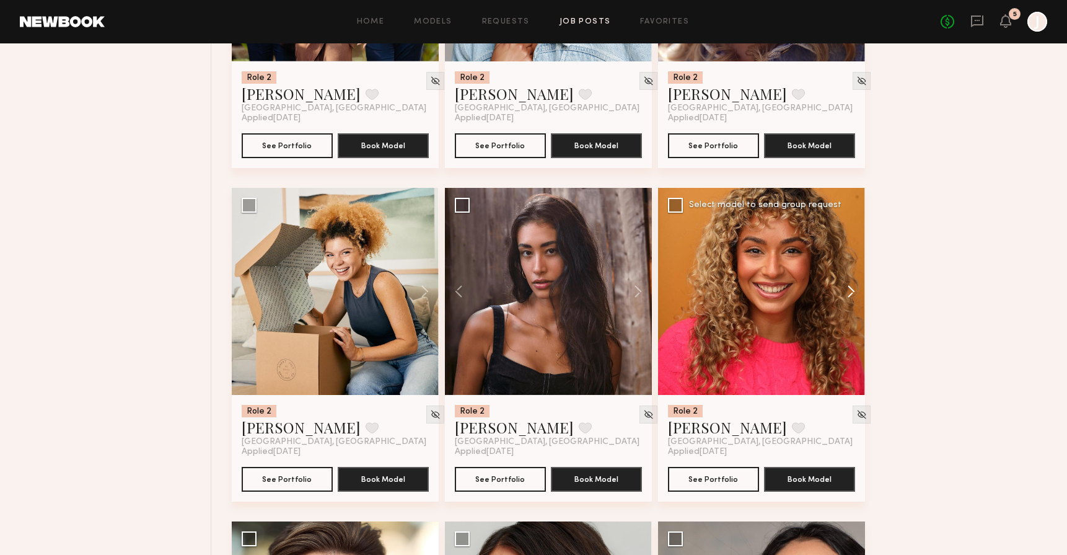
click at [847, 293] on button at bounding box center [846, 291] width 40 height 207
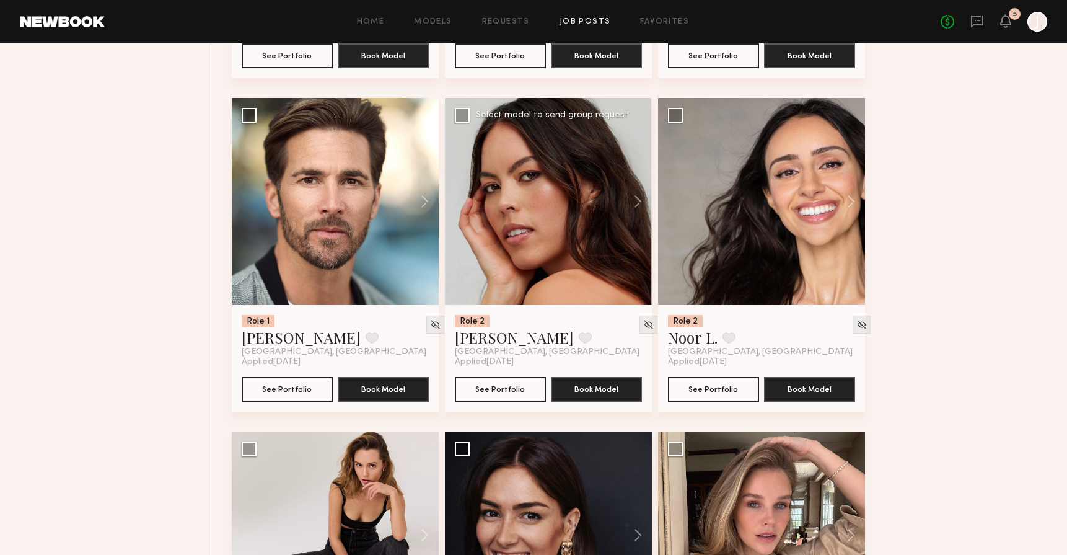
scroll to position [8780, 0]
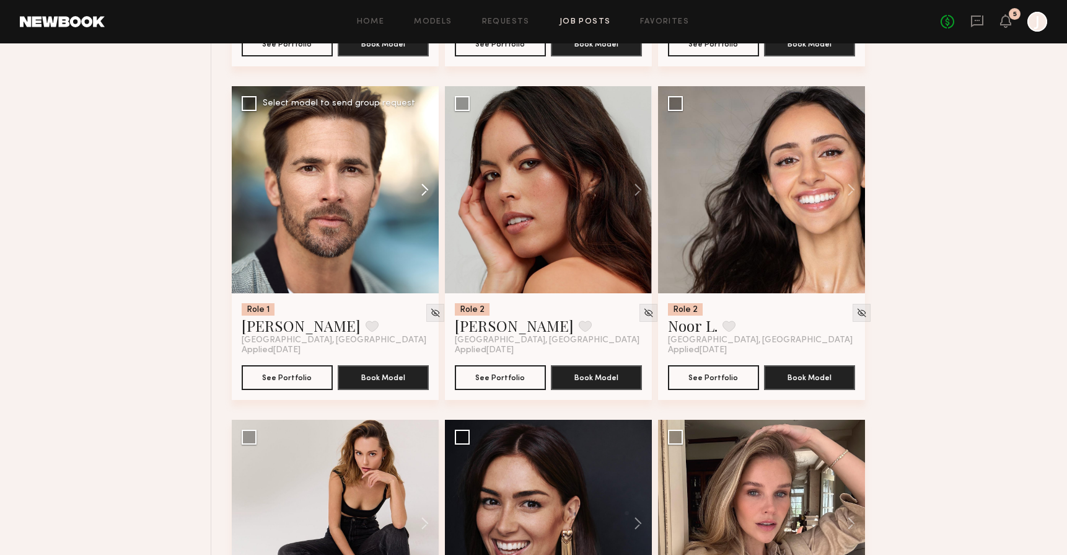
click at [425, 184] on button at bounding box center [419, 189] width 40 height 207
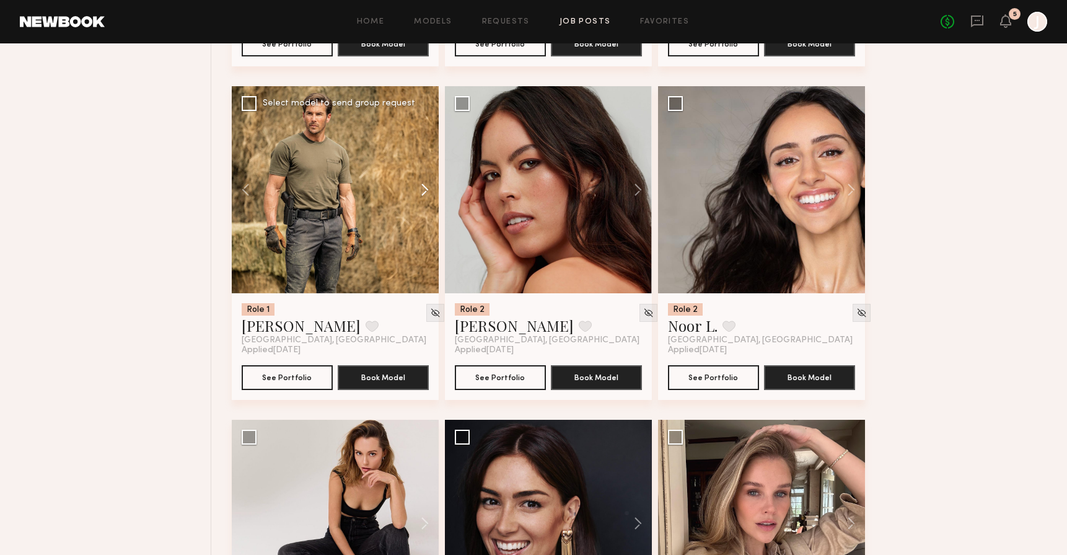
click at [426, 191] on button at bounding box center [419, 189] width 40 height 207
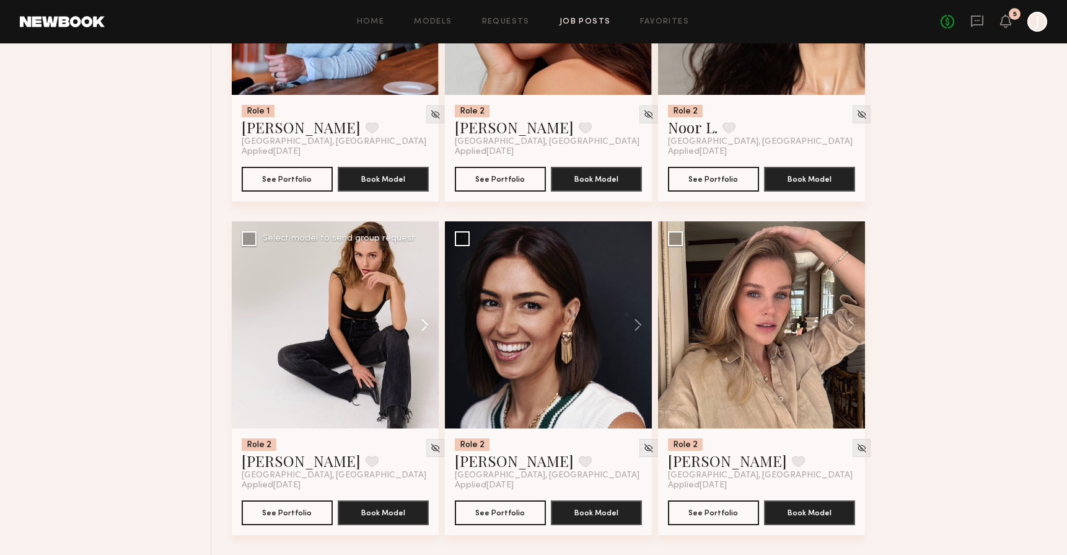
scroll to position [8979, 0]
click at [429, 330] on button at bounding box center [419, 324] width 40 height 207
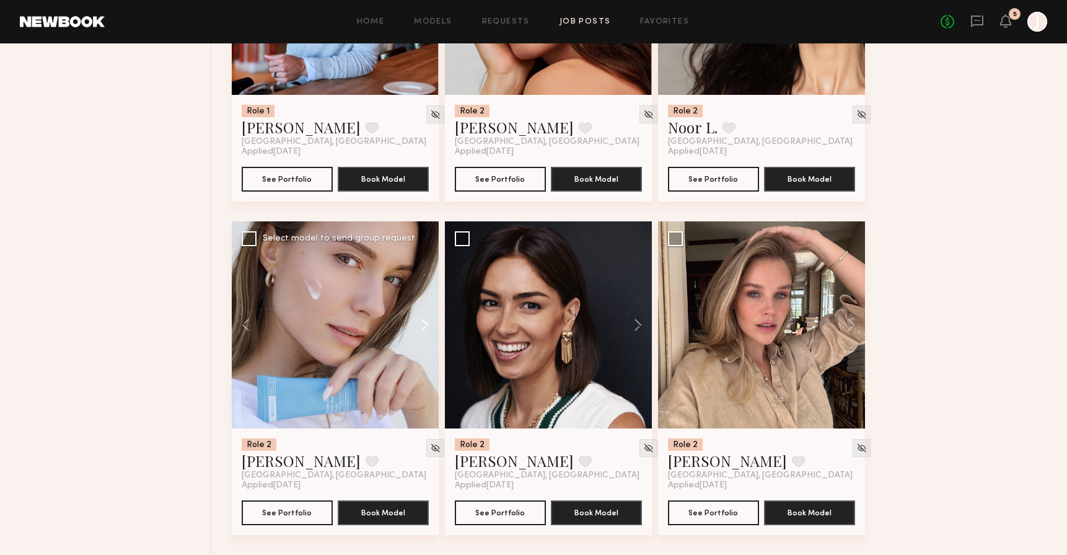
click at [429, 330] on button at bounding box center [419, 324] width 40 height 207
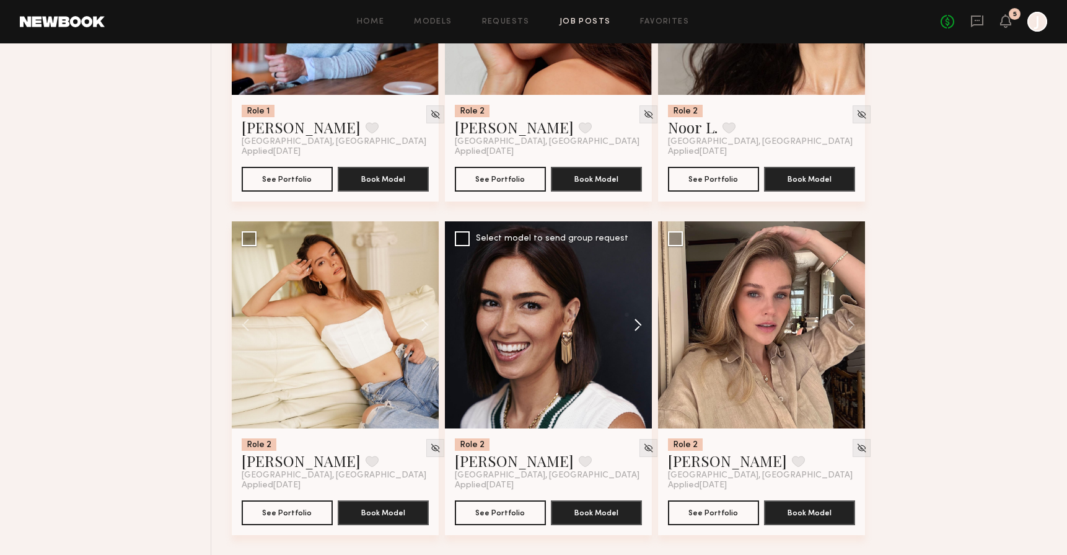
drag, startPoint x: 610, startPoint y: 312, endPoint x: 630, endPoint y: 312, distance: 19.2
click at [630, 312] on div at bounding box center [548, 324] width 207 height 207
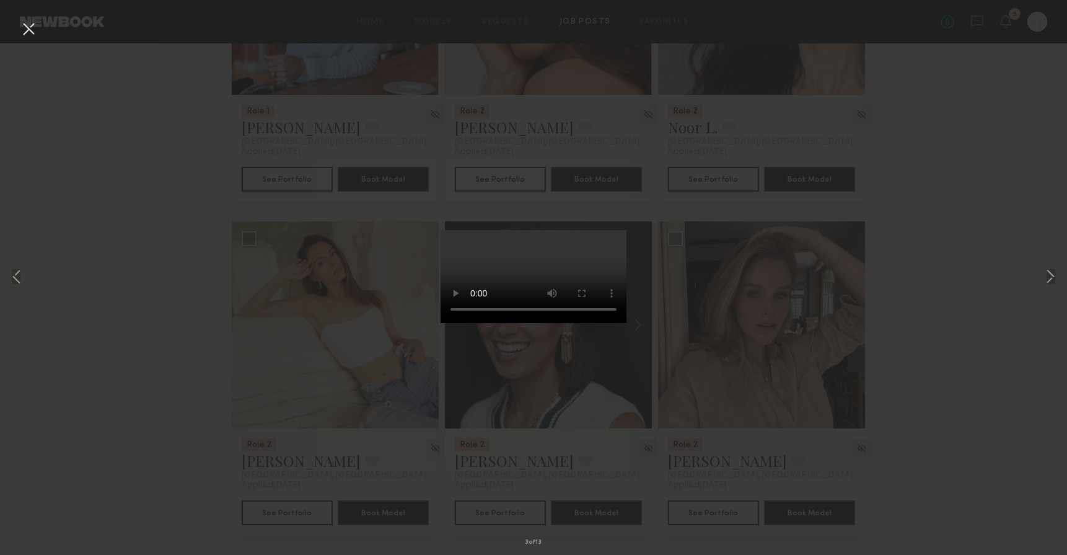
click at [762, 200] on div "3 of 13" at bounding box center [533, 277] width 1067 height 555
click at [1049, 59] on button at bounding box center [1050, 278] width 15 height 444
click at [718, 314] on div "4 of 13" at bounding box center [533, 277] width 1067 height 555
click at [33, 35] on button at bounding box center [29, 30] width 20 height 22
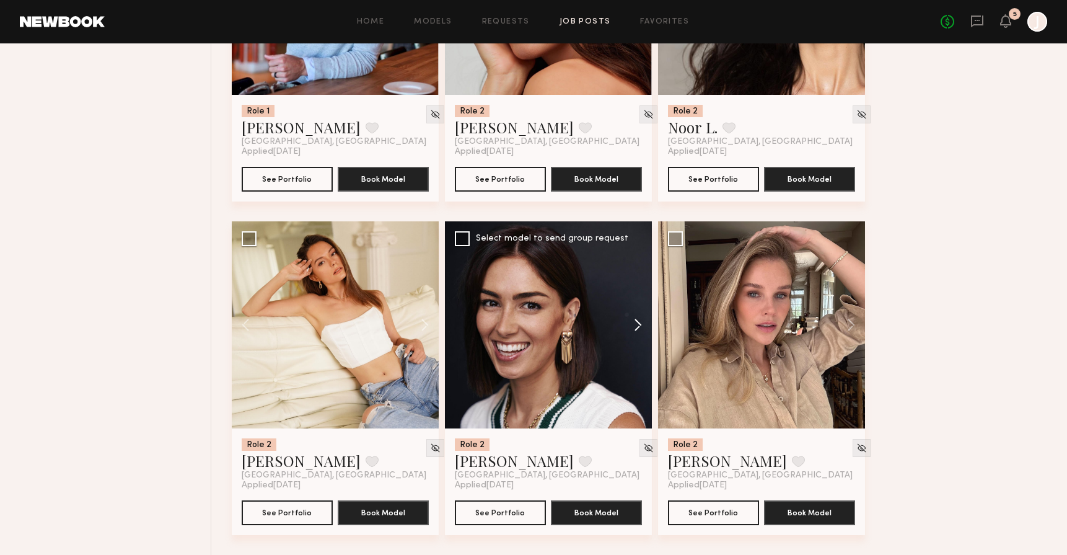
click at [641, 315] on button at bounding box center [632, 324] width 40 height 207
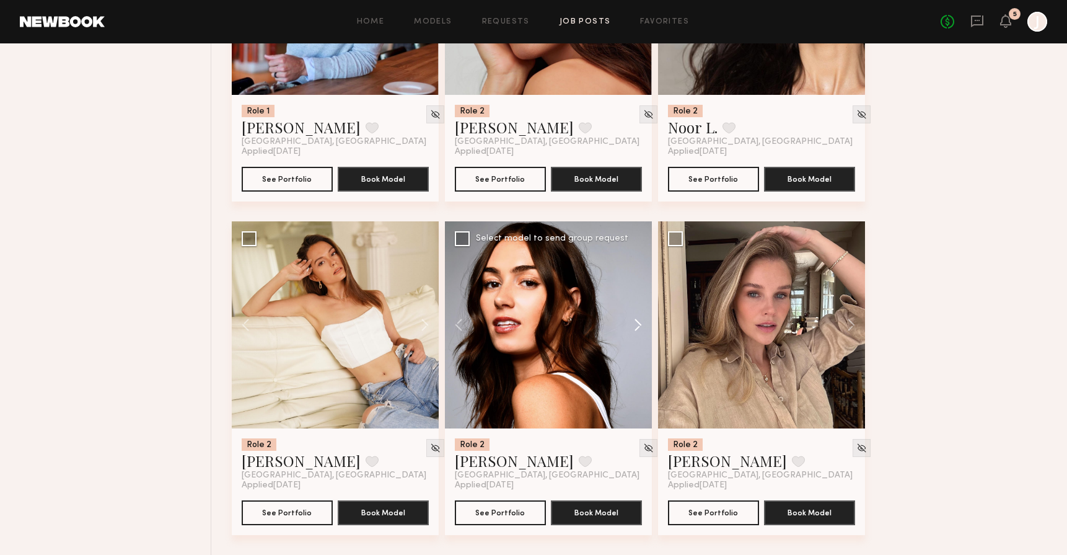
click at [641, 315] on button at bounding box center [632, 324] width 40 height 207
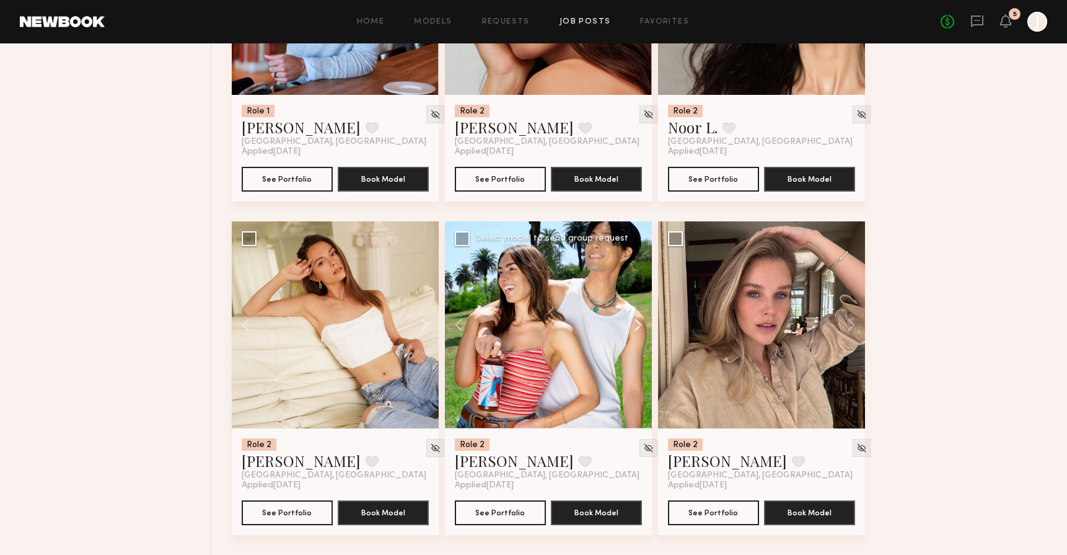
click at [640, 327] on button at bounding box center [632, 324] width 40 height 207
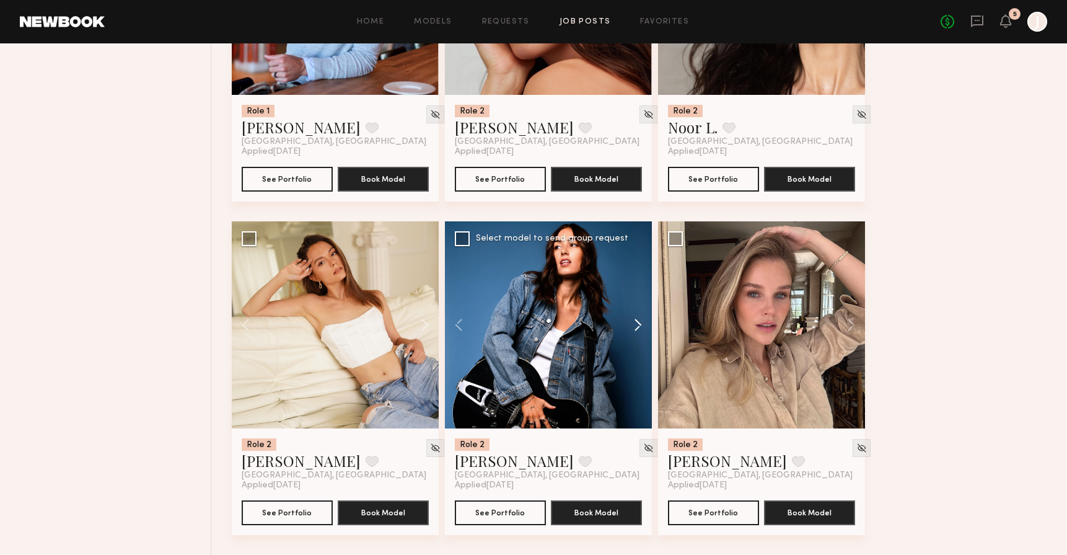
click at [640, 327] on button at bounding box center [632, 324] width 40 height 207
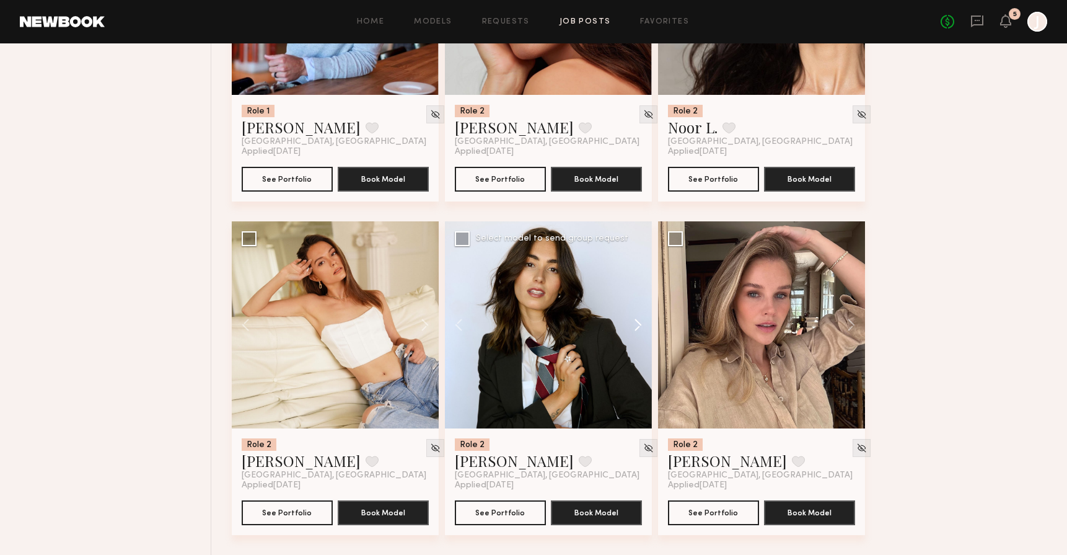
click at [640, 327] on button at bounding box center [632, 324] width 40 height 207
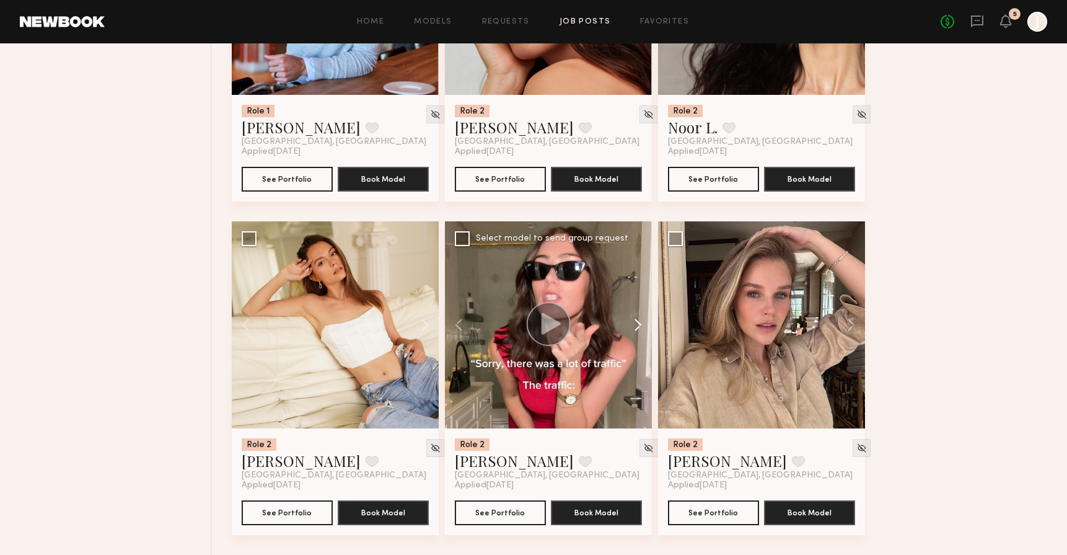
click at [640, 327] on button at bounding box center [632, 324] width 40 height 207
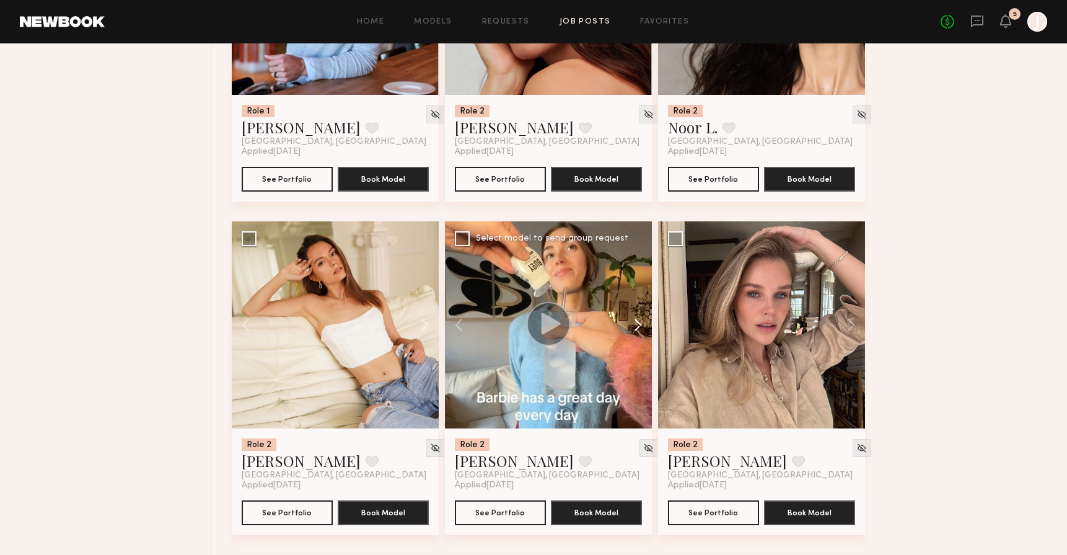
click at [640, 327] on button at bounding box center [632, 324] width 40 height 207
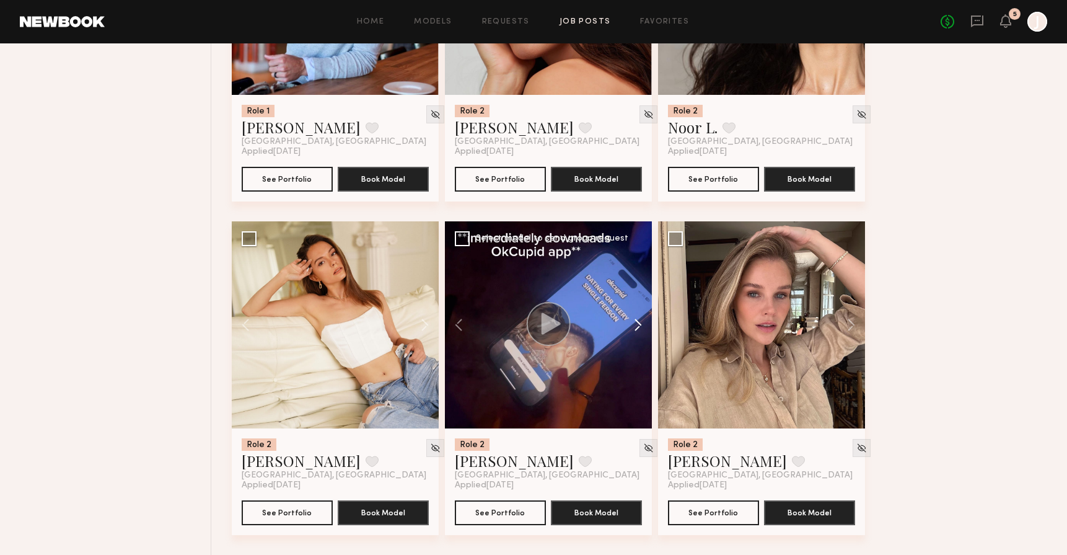
click at [640, 327] on button at bounding box center [632, 324] width 40 height 207
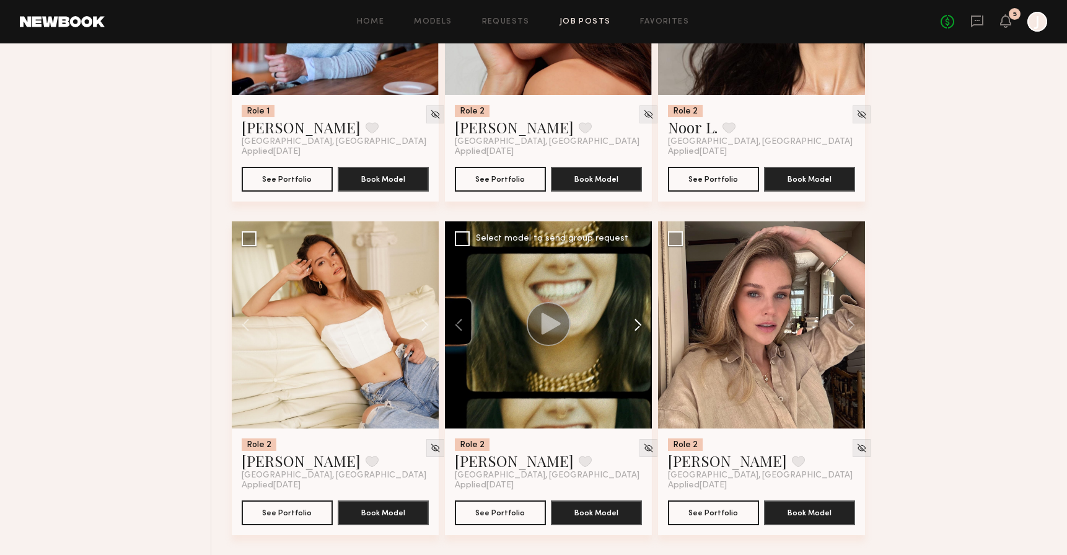
click at [640, 327] on button at bounding box center [632, 324] width 40 height 207
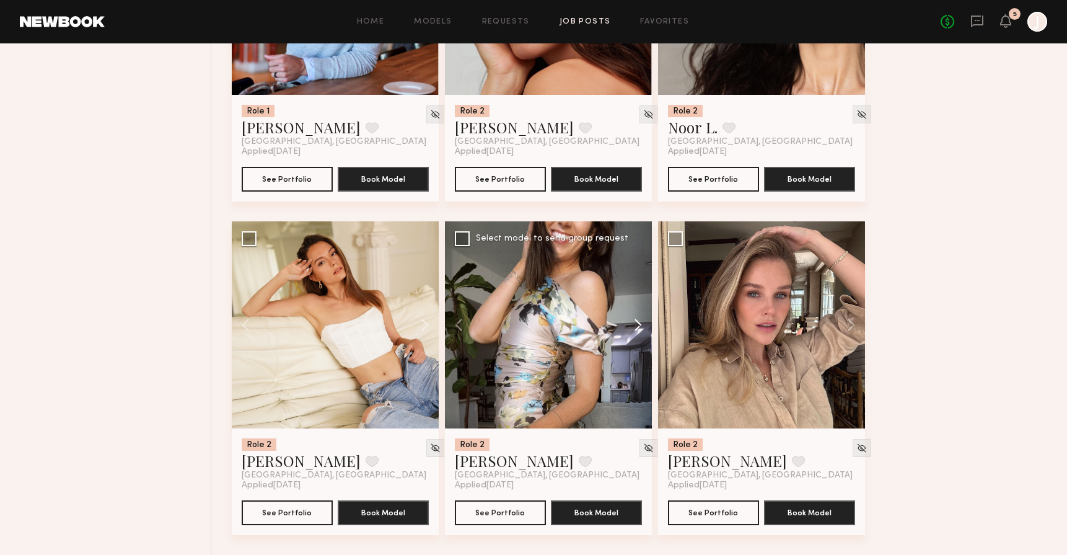
click at [640, 327] on button at bounding box center [632, 324] width 40 height 207
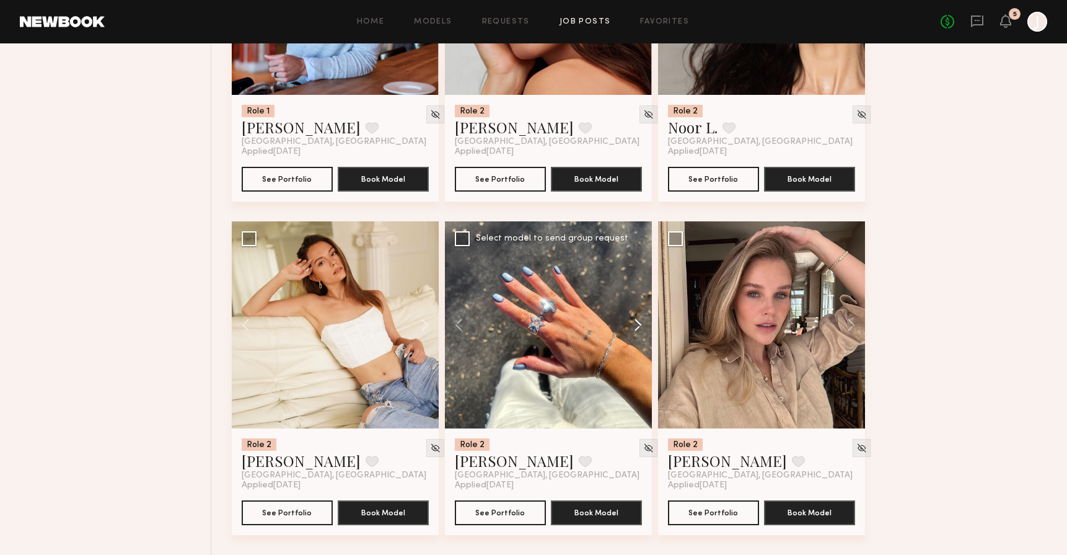
click at [640, 327] on button at bounding box center [632, 324] width 40 height 207
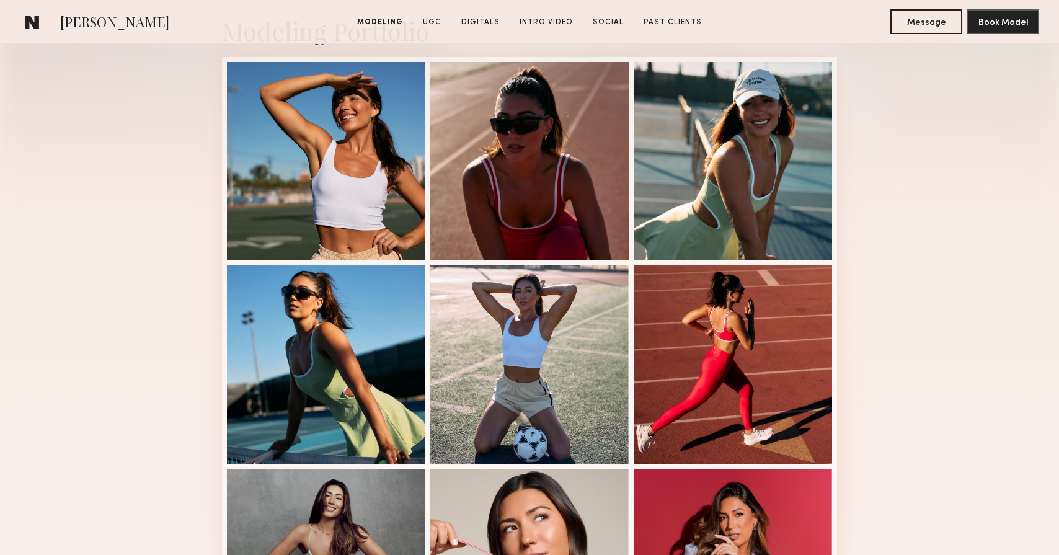
scroll to position [253, 0]
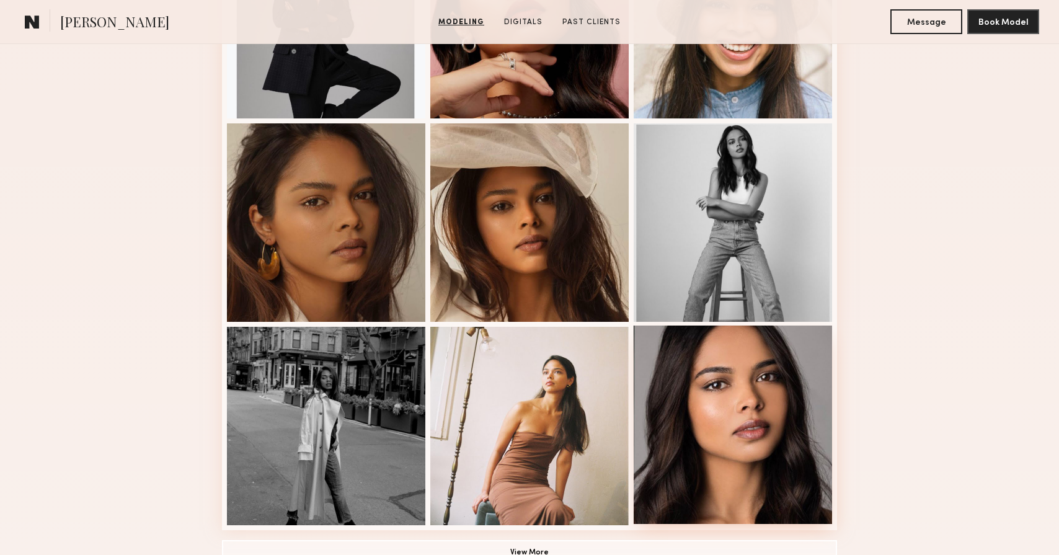
scroll to position [897, 0]
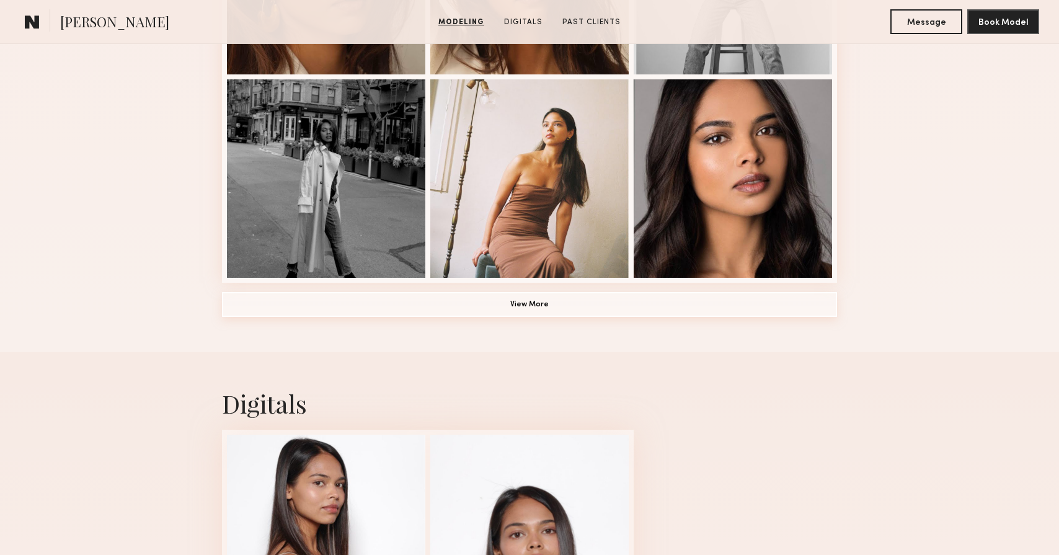
click at [544, 314] on button "View More" at bounding box center [529, 304] width 615 height 25
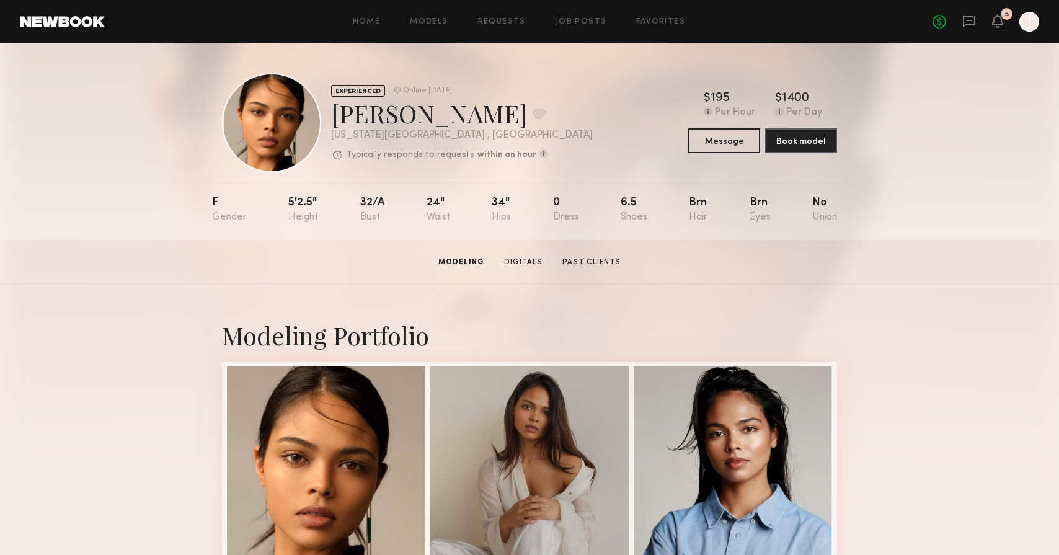
scroll to position [0, 0]
click at [535, 263] on link "Digitals" at bounding box center [522, 262] width 48 height 11
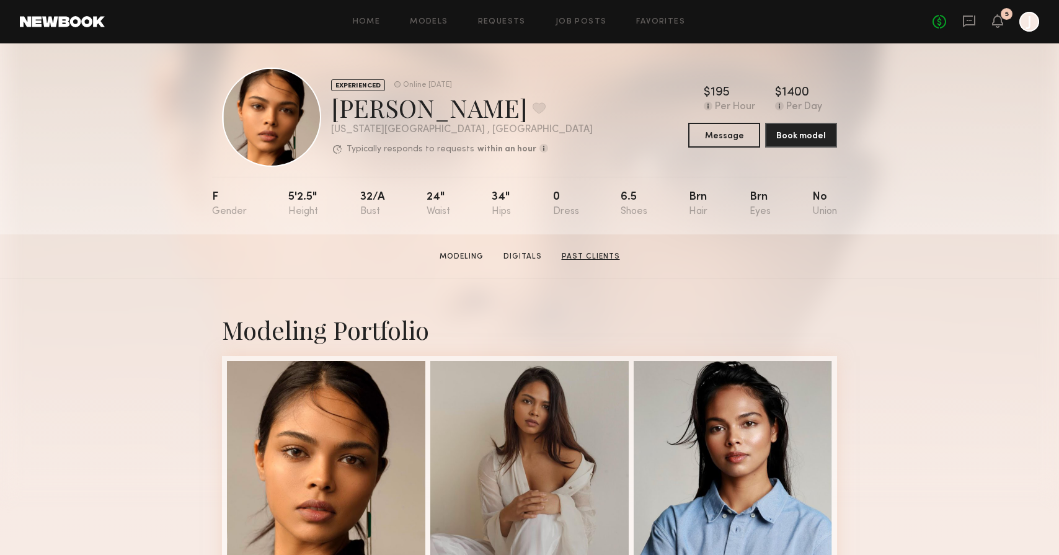
click at [593, 257] on link "Past Clients" at bounding box center [591, 256] width 68 height 11
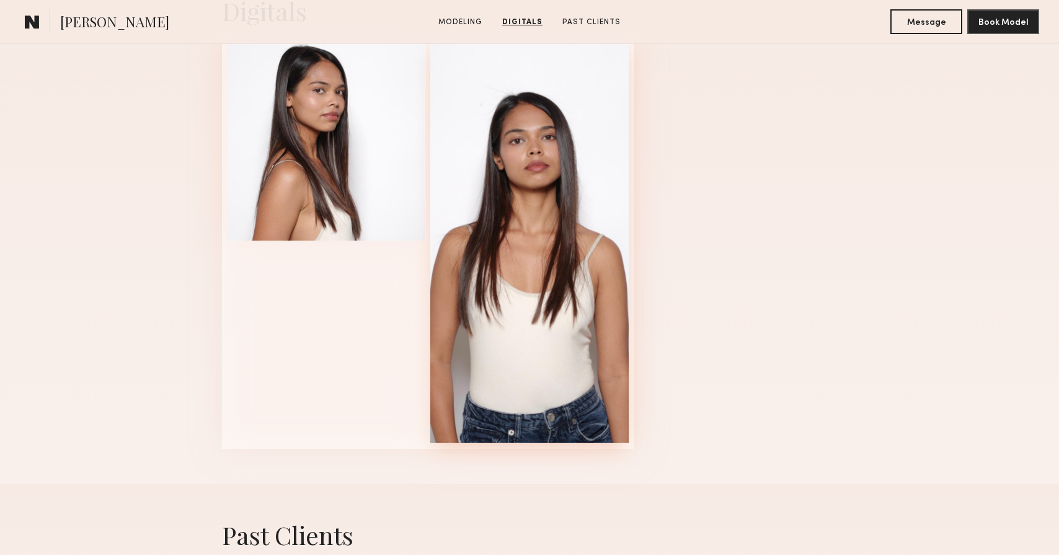
scroll to position [2067, 0]
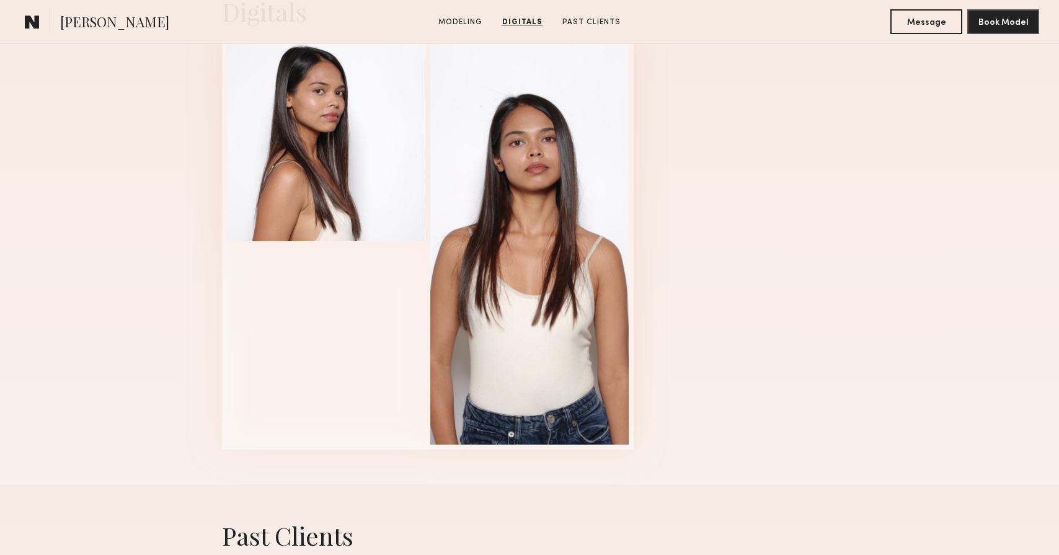
click at [777, 299] on div at bounding box center [529, 244] width 615 height 412
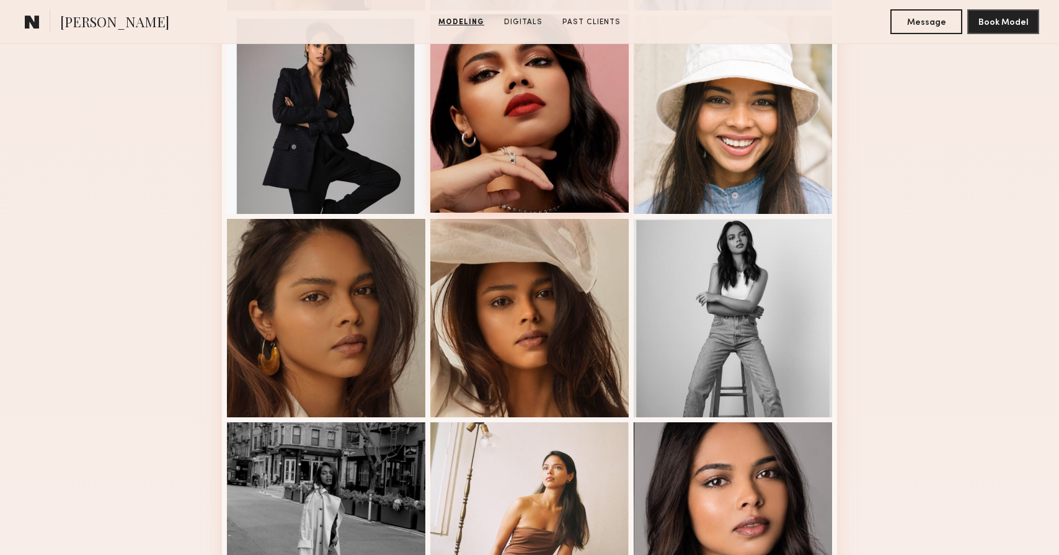
scroll to position [334, 0]
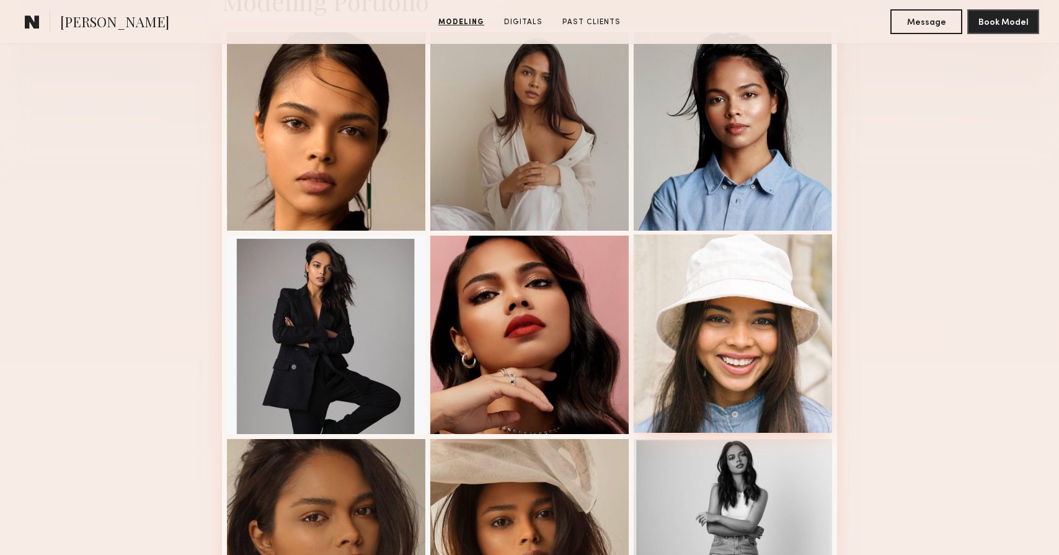
click at [752, 349] on div at bounding box center [732, 333] width 198 height 198
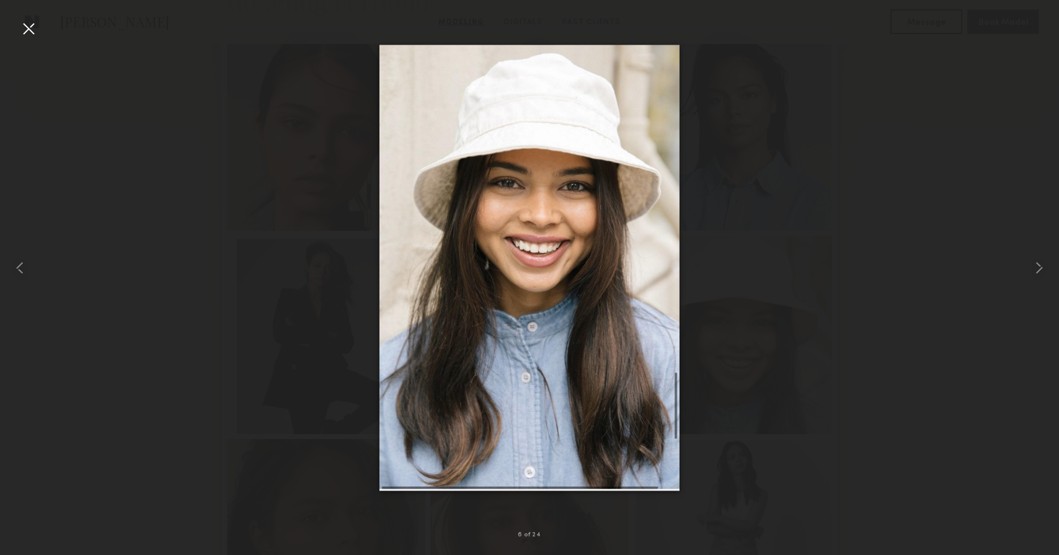
click at [294, 333] on div at bounding box center [529, 267] width 1059 height 495
click at [276, 358] on div at bounding box center [529, 267] width 1059 height 495
click at [27, 24] on div at bounding box center [29, 29] width 20 height 20
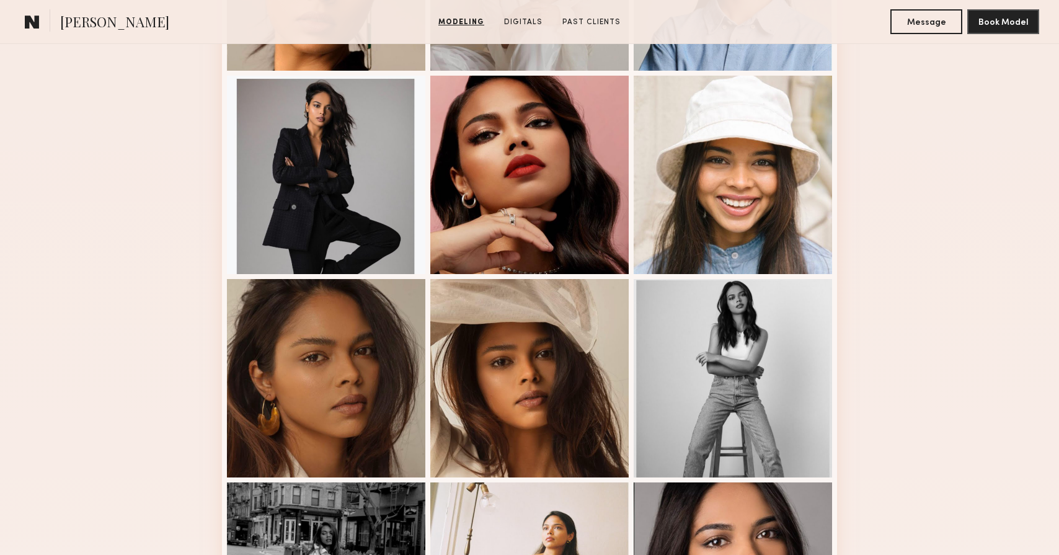
scroll to position [459, 0]
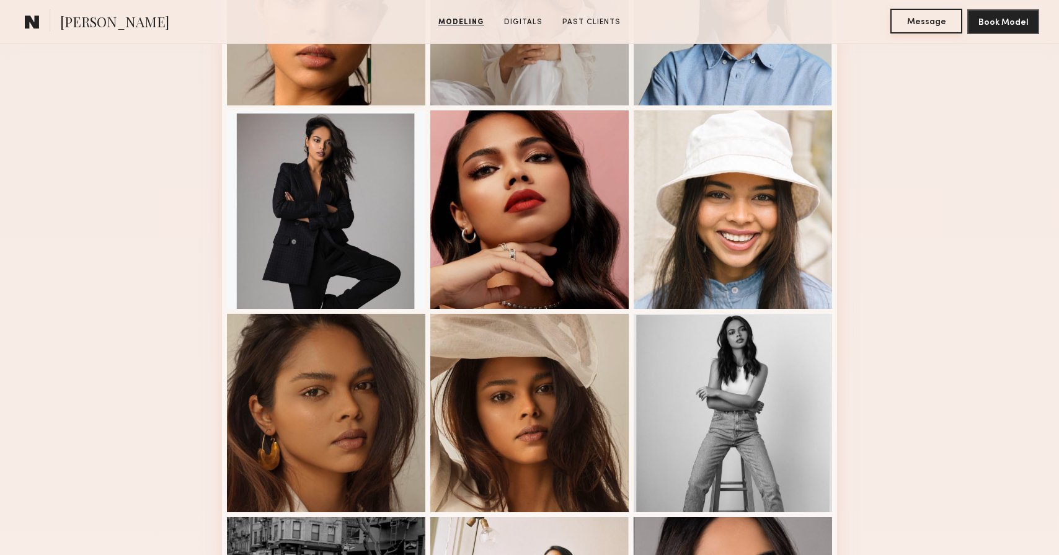
click at [922, 19] on button "Message" at bounding box center [926, 21] width 72 height 25
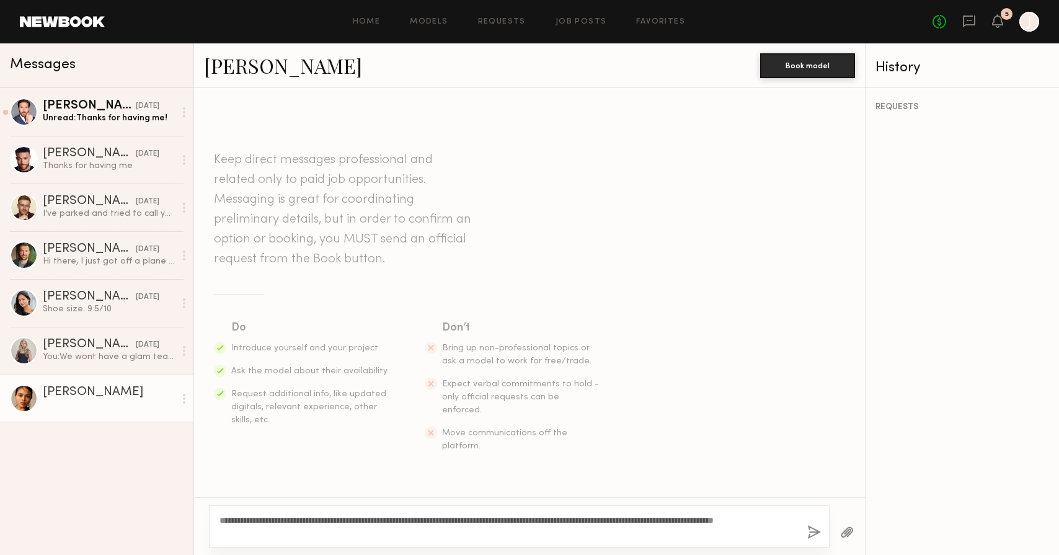
type textarea "**********"
click at [812, 530] on button "button" at bounding box center [814, 532] width 14 height 15
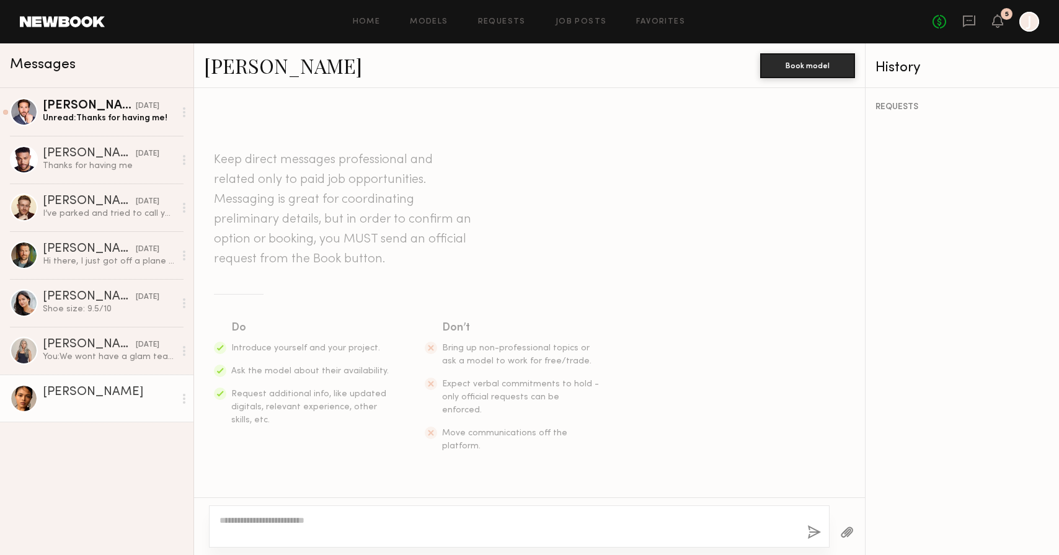
scroll to position [125, 0]
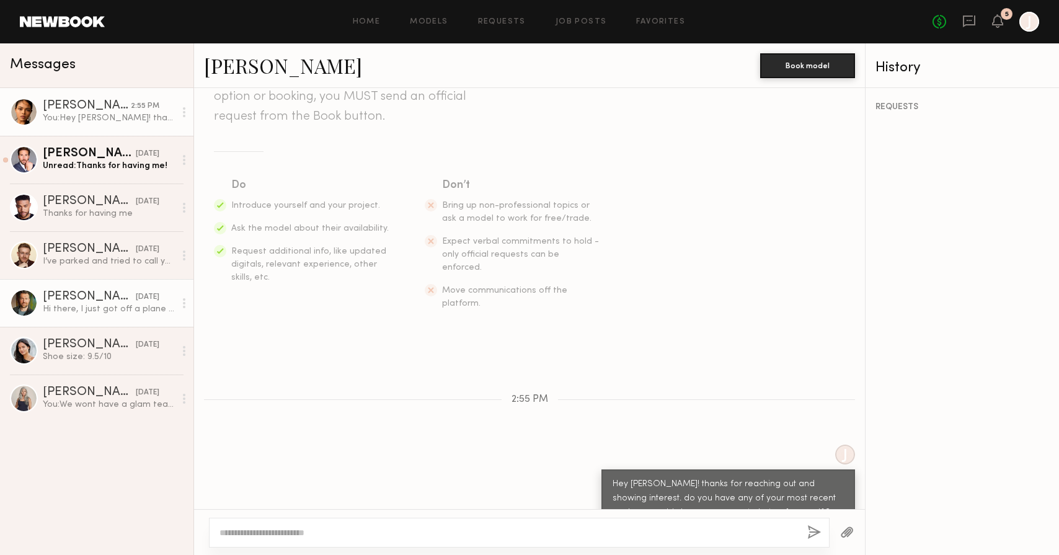
click at [130, 316] on link "[PERSON_NAME] [DATE] Hi there, I just got off a plane in [US_STATE]. I am SO so…" at bounding box center [96, 303] width 193 height 48
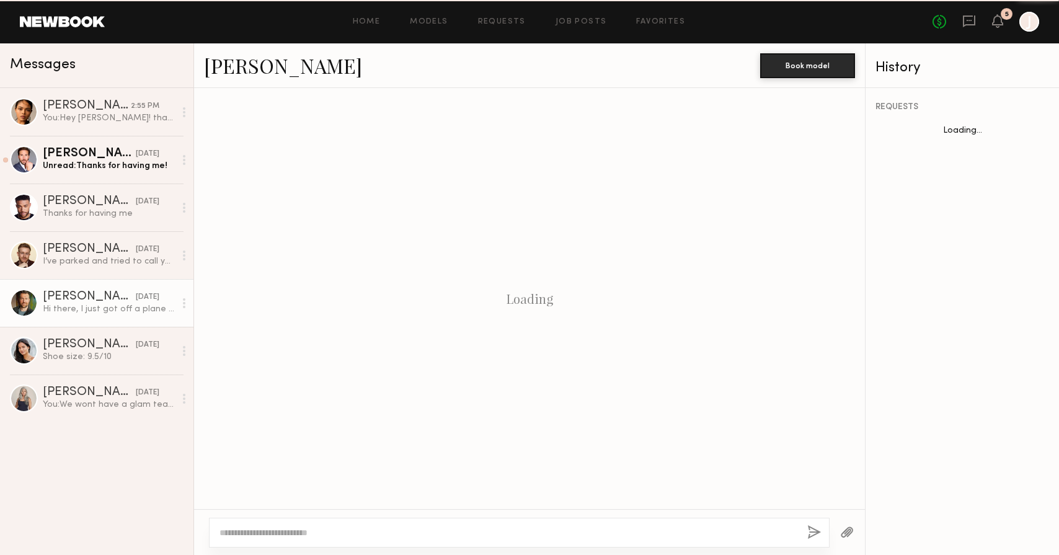
scroll to position [314, 0]
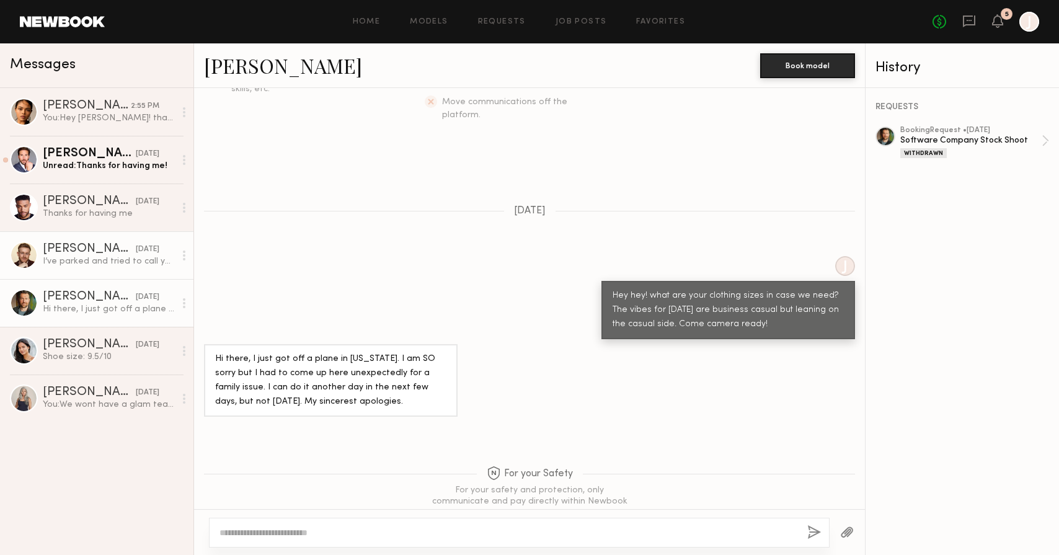
click at [80, 258] on div "I’ve parked and tried to call you. Where do I enter the structure to meet you?" at bounding box center [109, 261] width 132 height 12
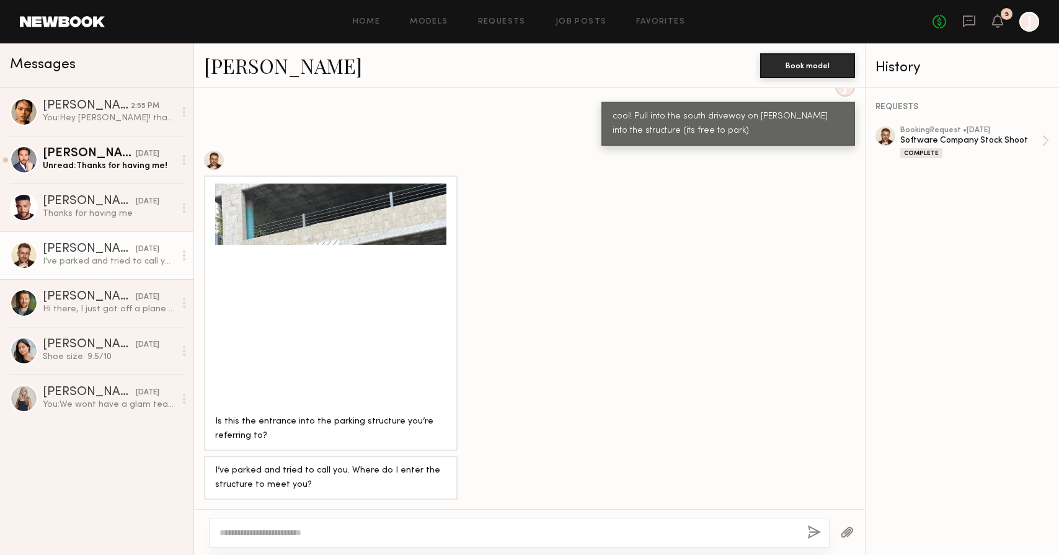
scroll to position [620, 0]
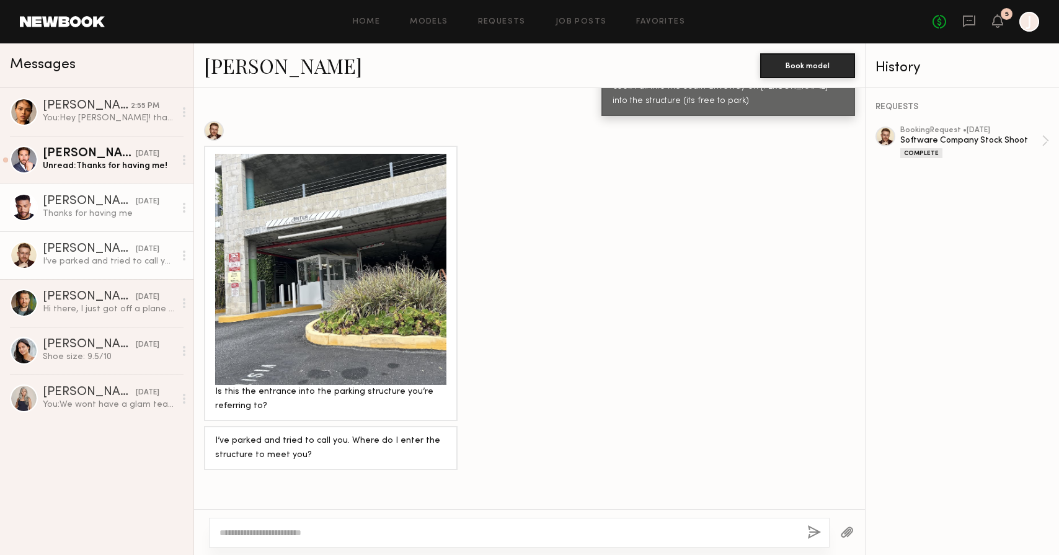
click at [83, 196] on div "[PERSON_NAME]" at bounding box center [89, 201] width 93 height 12
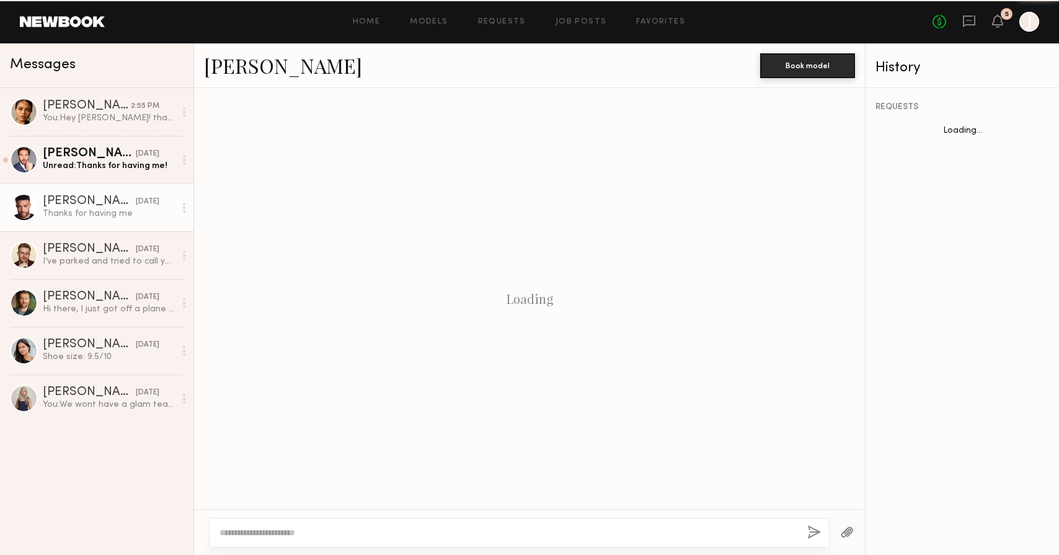
scroll to position [571, 0]
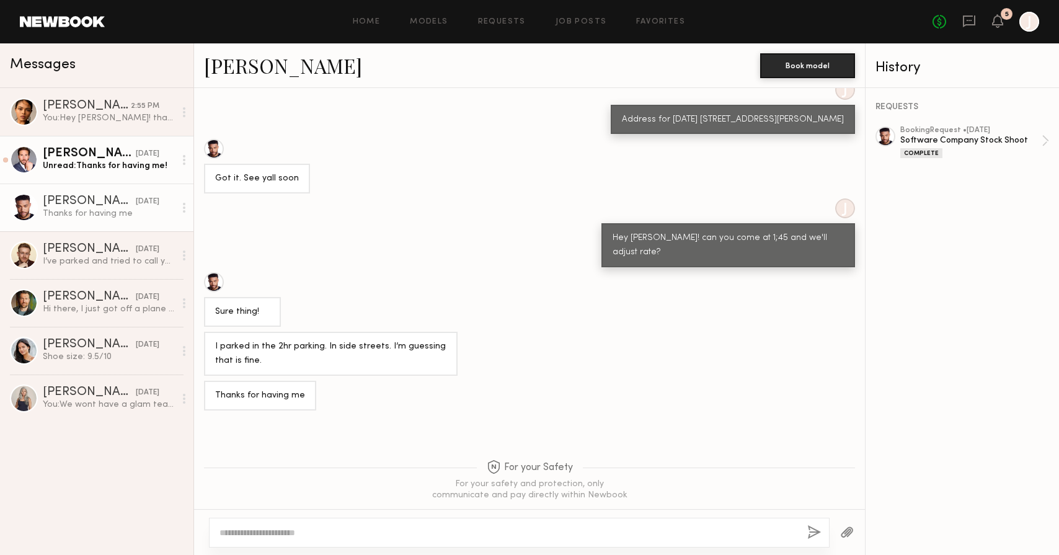
click at [73, 148] on div "[PERSON_NAME]" at bounding box center [89, 154] width 93 height 12
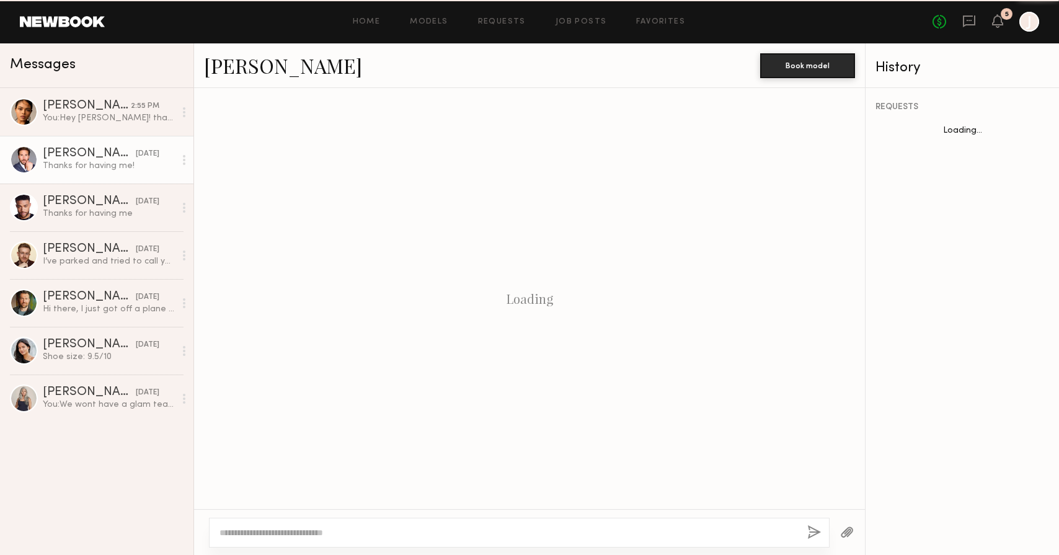
scroll to position [1134, 0]
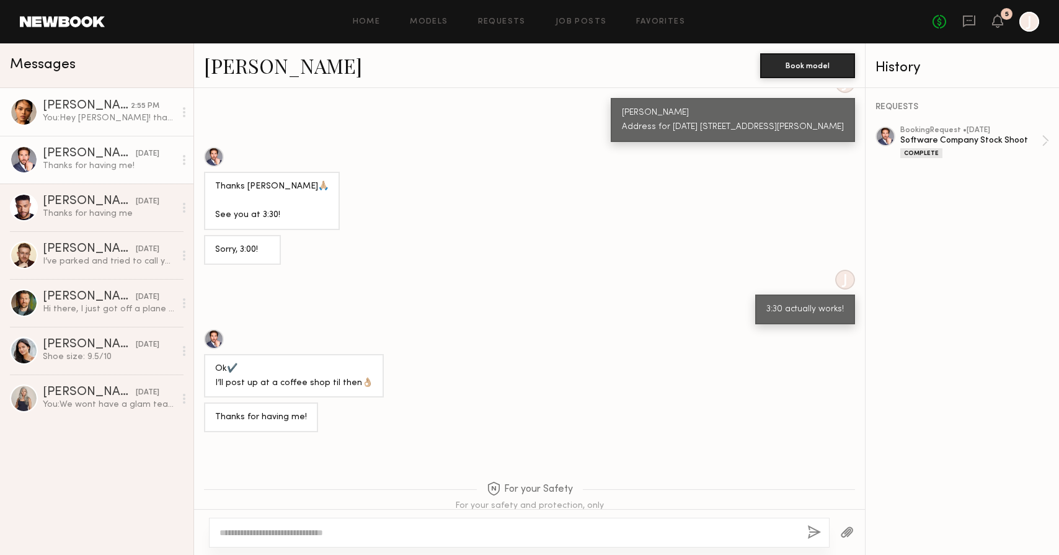
click at [67, 120] on div "You: Hey [PERSON_NAME]! thanks for reaching out and showing interest. do you ha…" at bounding box center [109, 118] width 132 height 12
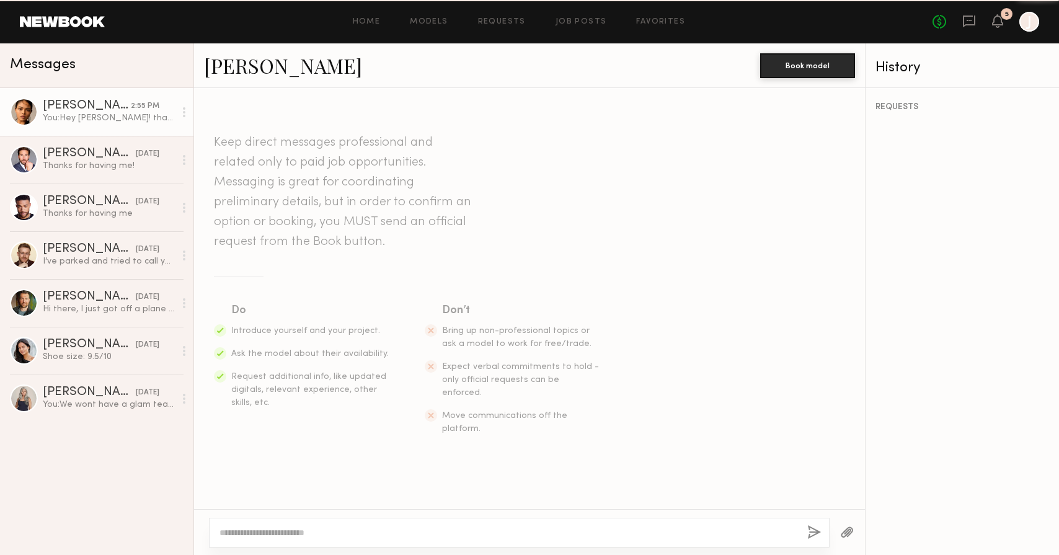
scroll to position [125, 0]
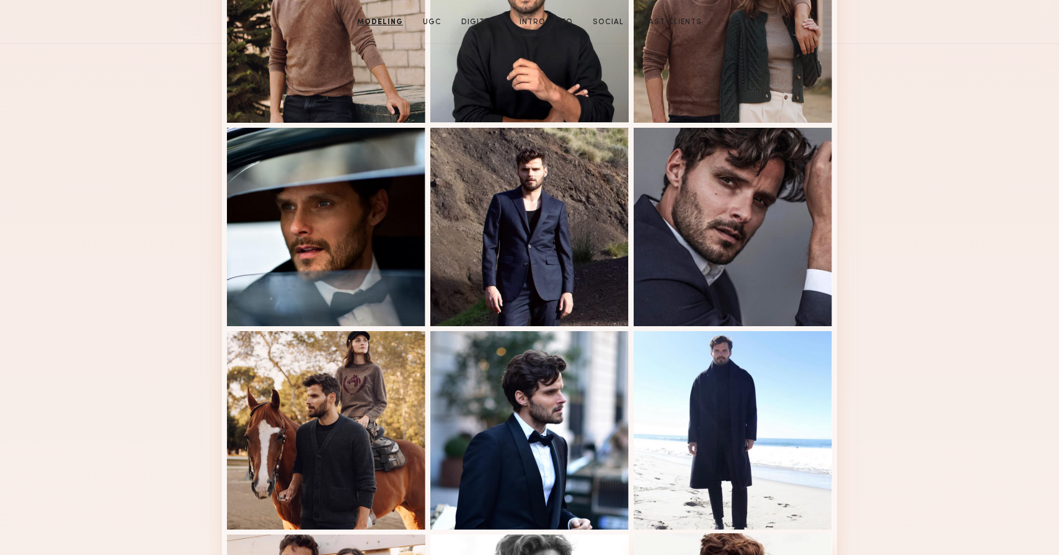
scroll to position [183, 0]
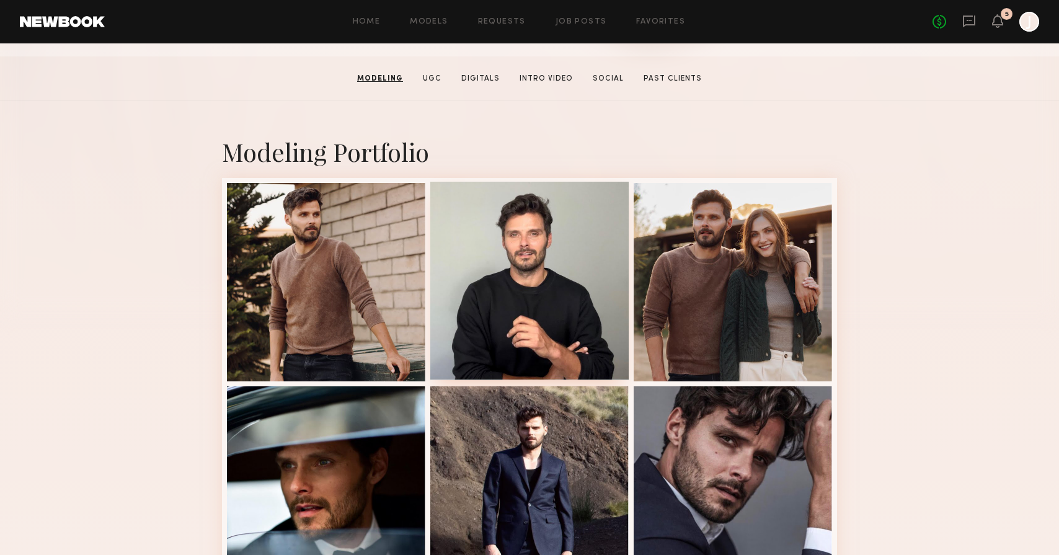
click at [518, 278] on div at bounding box center [529, 281] width 198 height 198
